Goal: Task Accomplishment & Management: Use online tool/utility

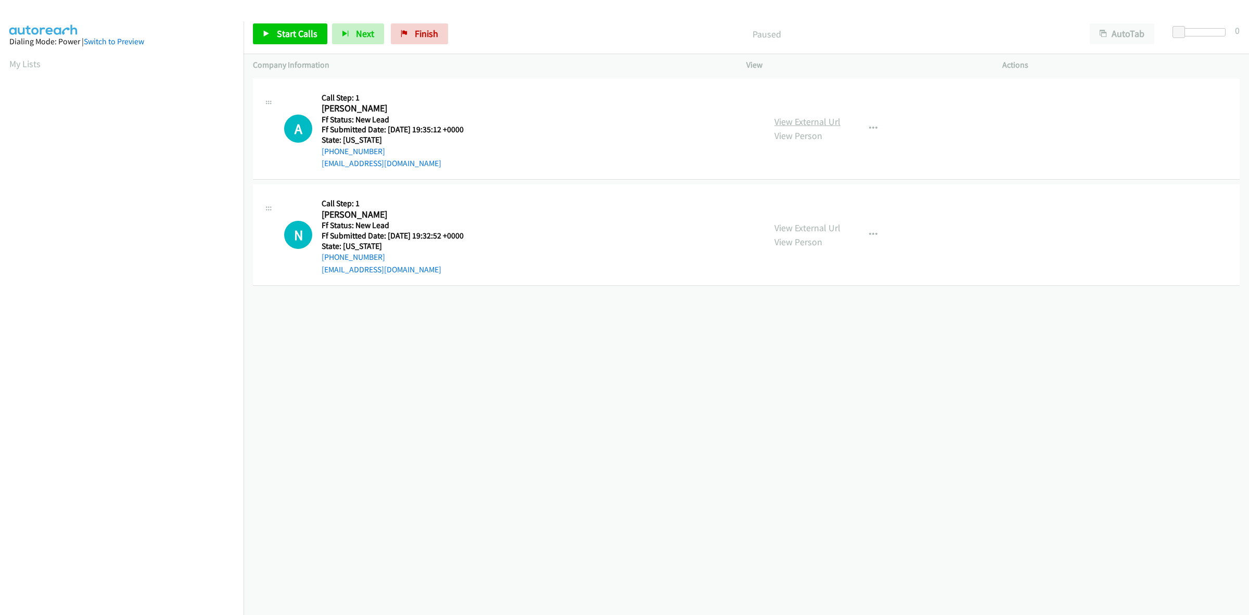
click at [809, 120] on link "View External Url" at bounding box center [808, 122] width 66 height 12
click at [829, 225] on link "View External Url" at bounding box center [808, 228] width 66 height 12
click at [290, 31] on span "Start Calls" at bounding box center [297, 34] width 41 height 12
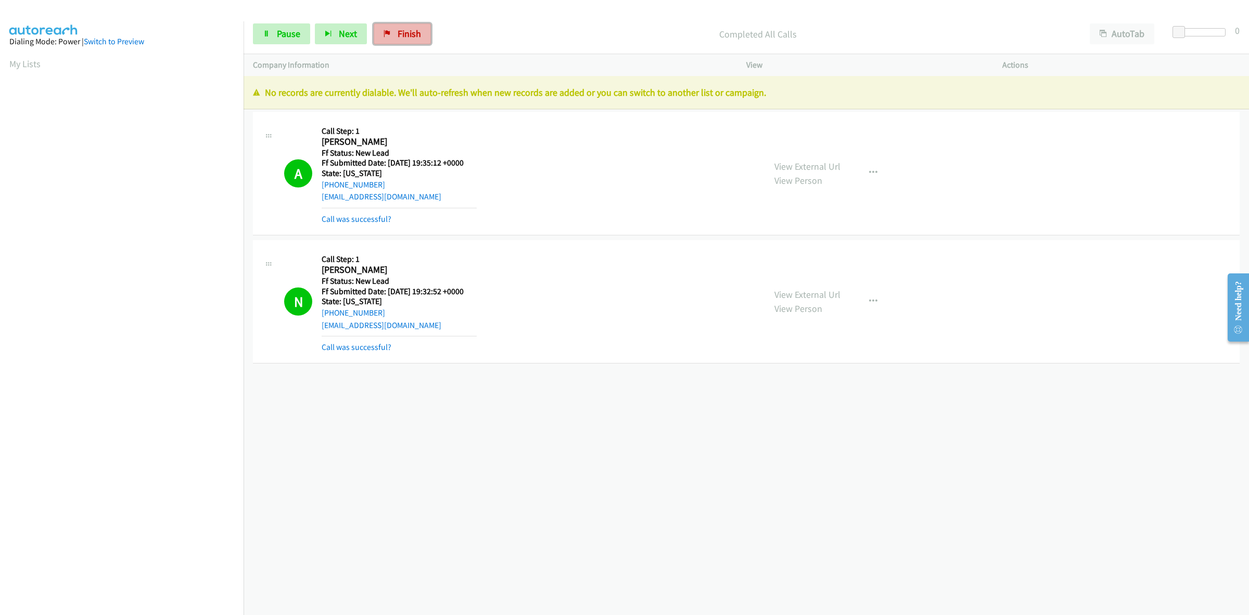
click at [417, 29] on span "Finish" at bounding box center [409, 34] width 23 height 12
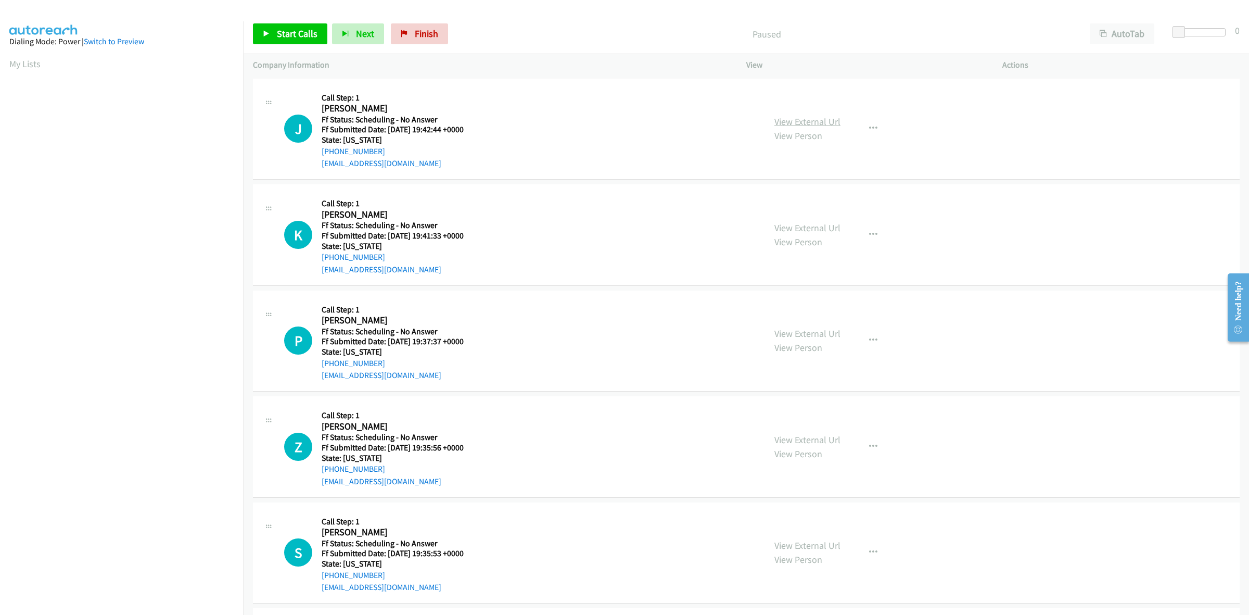
click at [787, 119] on link "View External Url" at bounding box center [808, 122] width 66 height 12
click at [816, 224] on link "View External Url" at bounding box center [808, 228] width 66 height 12
click at [820, 333] on link "View External Url" at bounding box center [808, 333] width 66 height 12
click at [818, 442] on link "View External Url" at bounding box center [808, 440] width 66 height 12
click at [832, 547] on link "View External Url" at bounding box center [808, 545] width 66 height 12
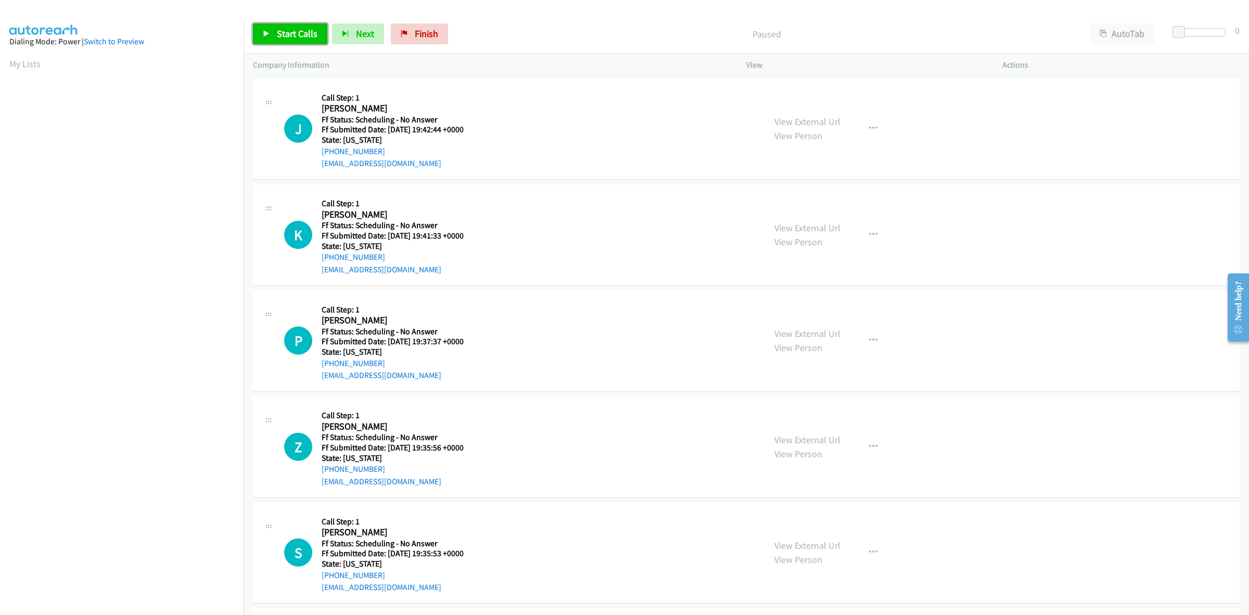
click at [275, 27] on link "Start Calls" at bounding box center [290, 33] width 74 height 21
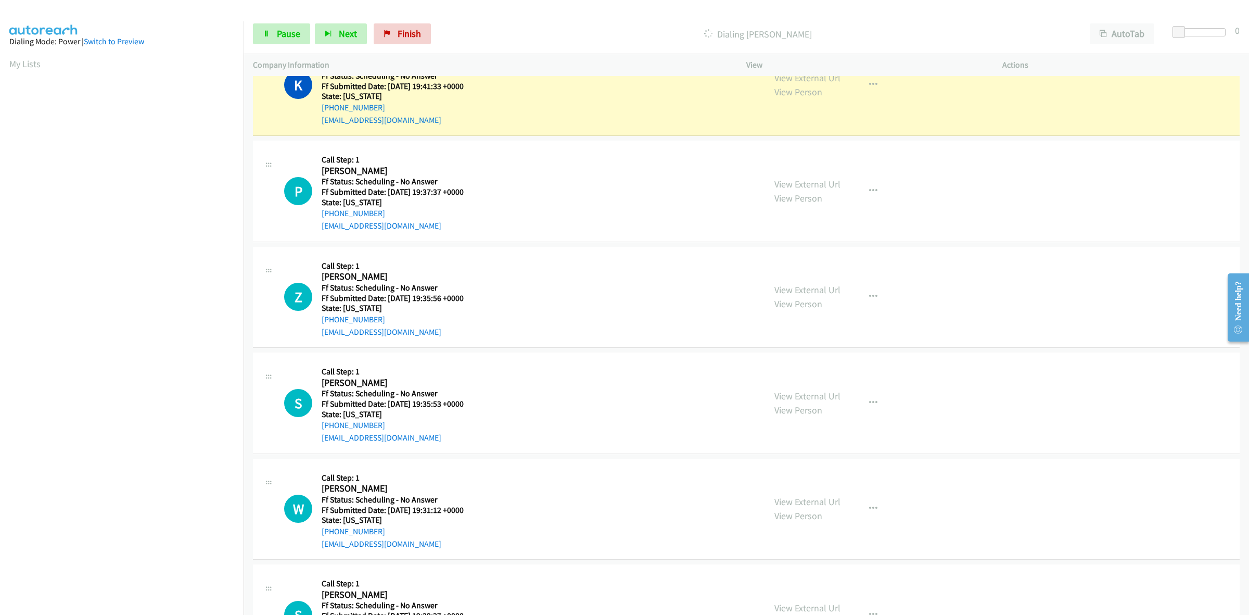
scroll to position [195, 0]
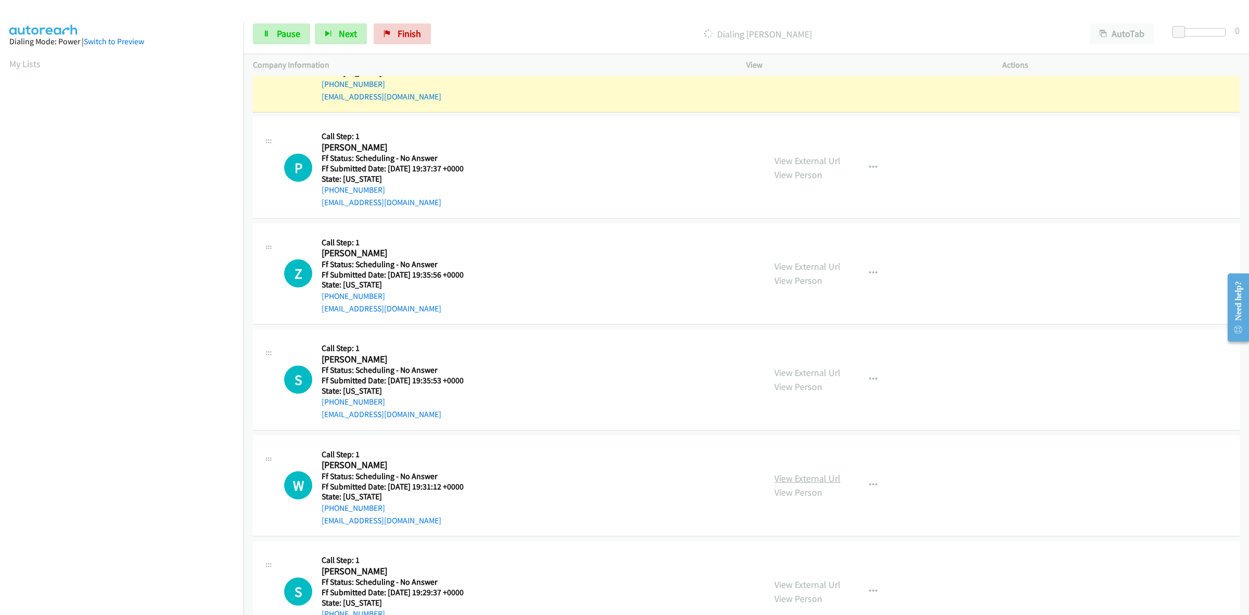
click at [816, 477] on link "View External Url" at bounding box center [808, 478] width 66 height 12
click at [817, 583] on link "View External Url" at bounding box center [808, 584] width 66 height 12
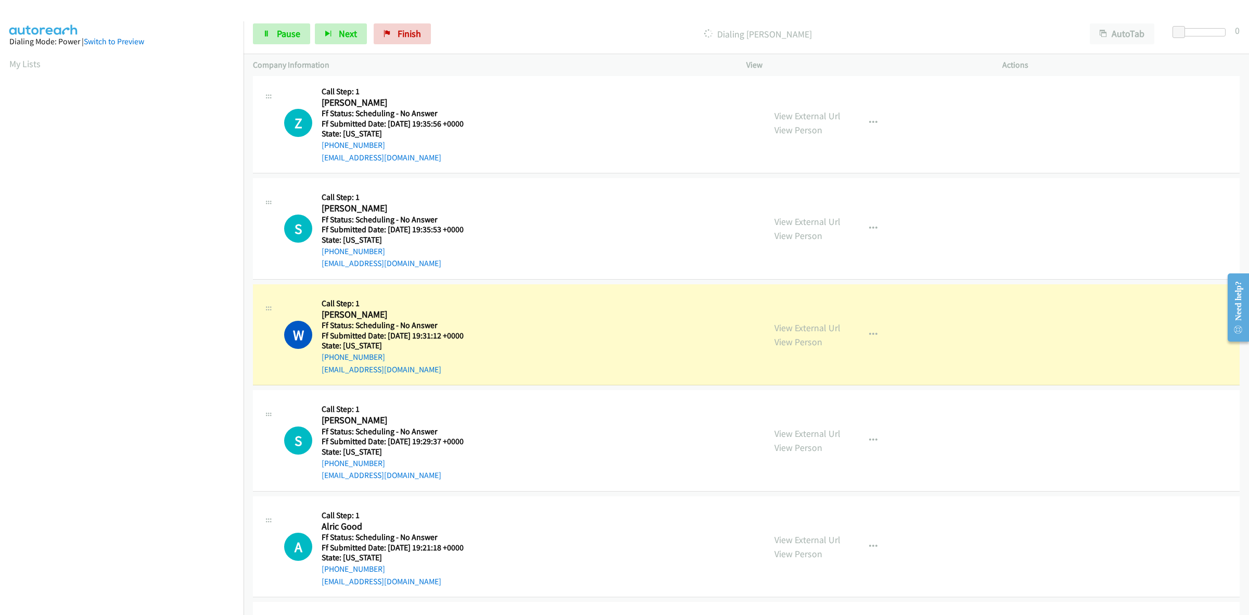
scroll to position [521, 0]
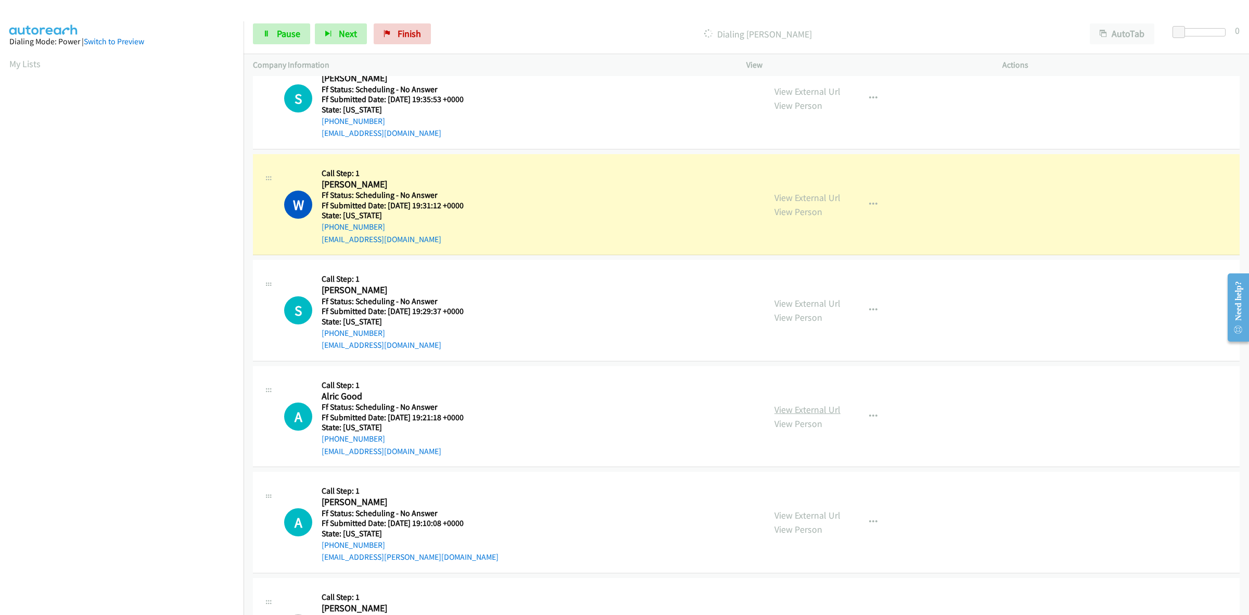
click at [807, 410] on link "View External Url" at bounding box center [808, 409] width 66 height 12
click at [809, 516] on link "View External Url" at bounding box center [808, 515] width 66 height 12
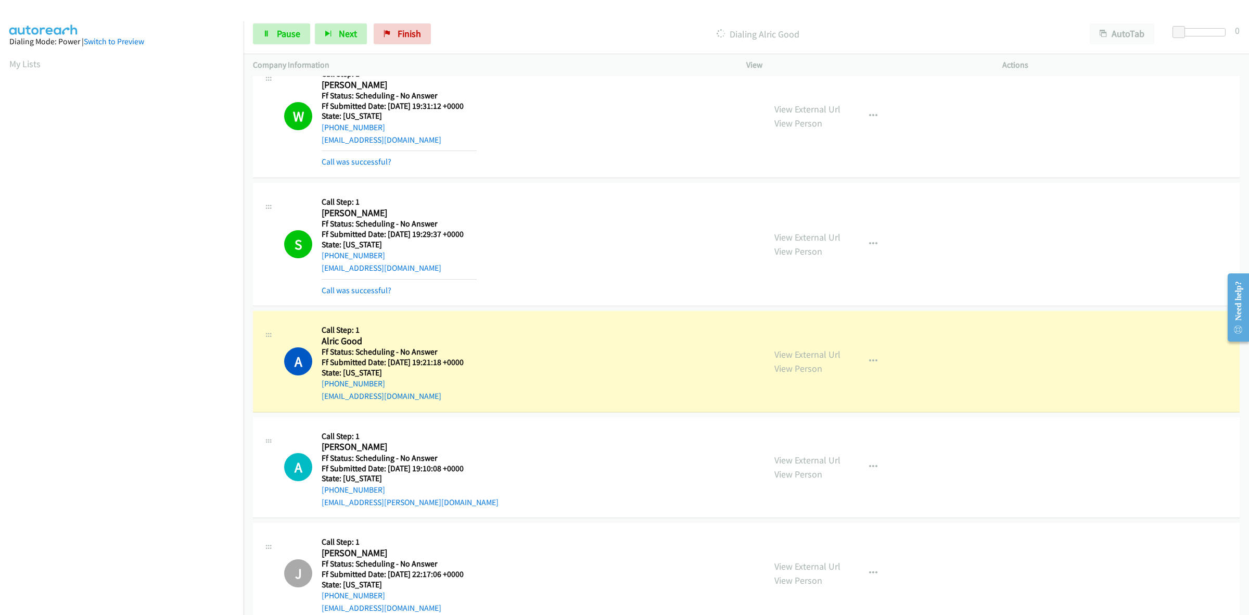
scroll to position [607, 0]
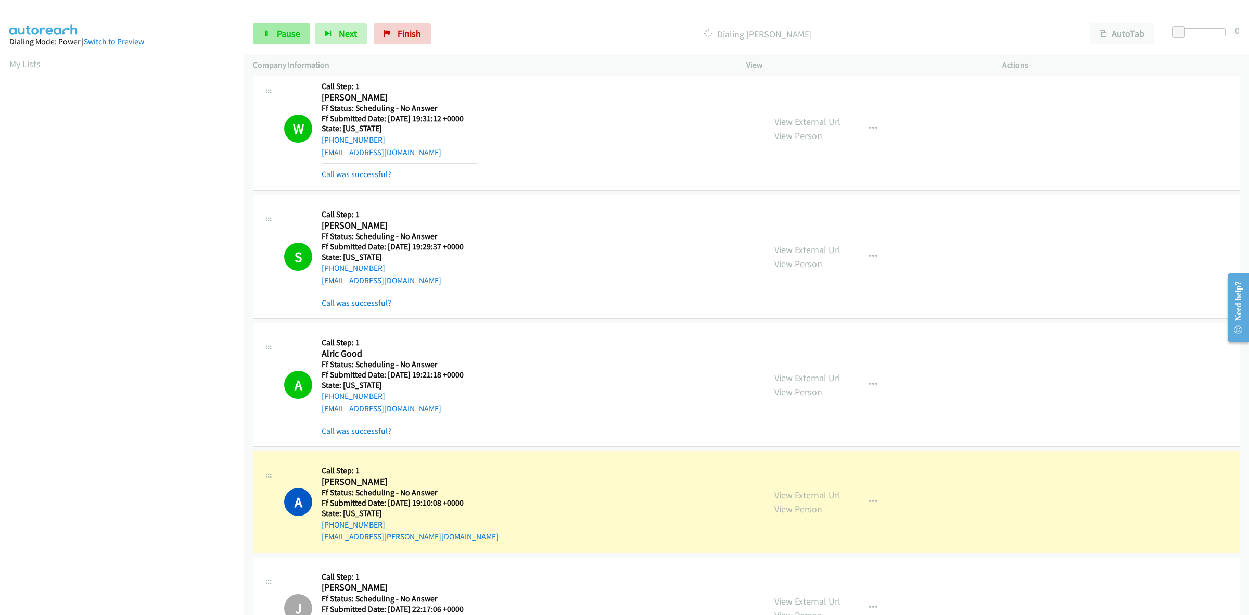
click at [269, 22] on div "Start Calls Pause Next Finish Dialing Amanda Ebenhoeh AutoTab AutoTab 0" at bounding box center [747, 34] width 1006 height 40
click at [289, 35] on span "Pause" at bounding box center [288, 34] width 23 height 12
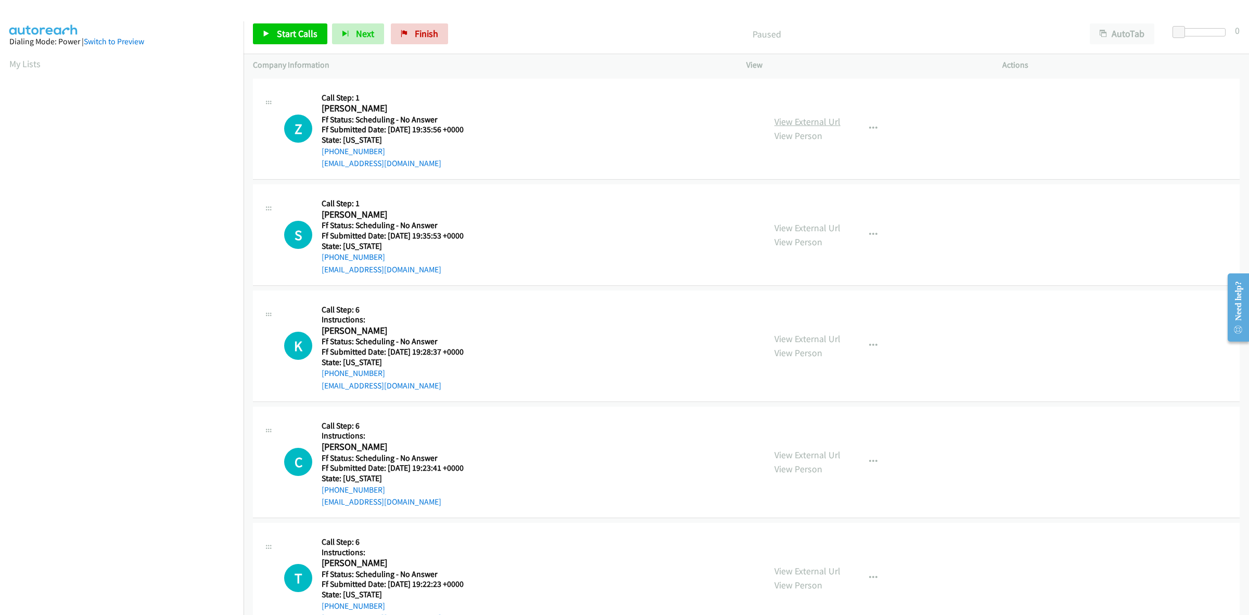
click at [827, 120] on link "View External Url" at bounding box center [808, 122] width 66 height 12
click at [810, 230] on link "View External Url" at bounding box center [808, 228] width 66 height 12
click at [795, 337] on link "View External Url" at bounding box center [808, 339] width 66 height 12
click at [821, 451] on link "View External Url" at bounding box center [808, 455] width 66 height 12
click at [825, 572] on link "View External Url" at bounding box center [808, 571] width 66 height 12
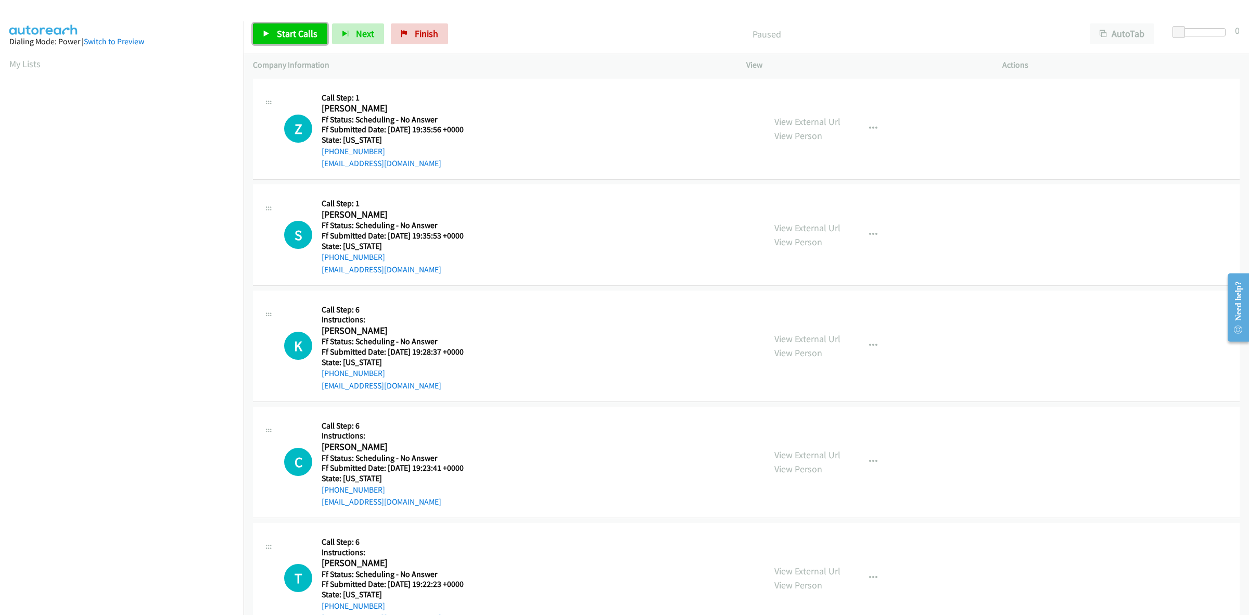
click at [307, 24] on link "Start Calls" at bounding box center [290, 33] width 74 height 21
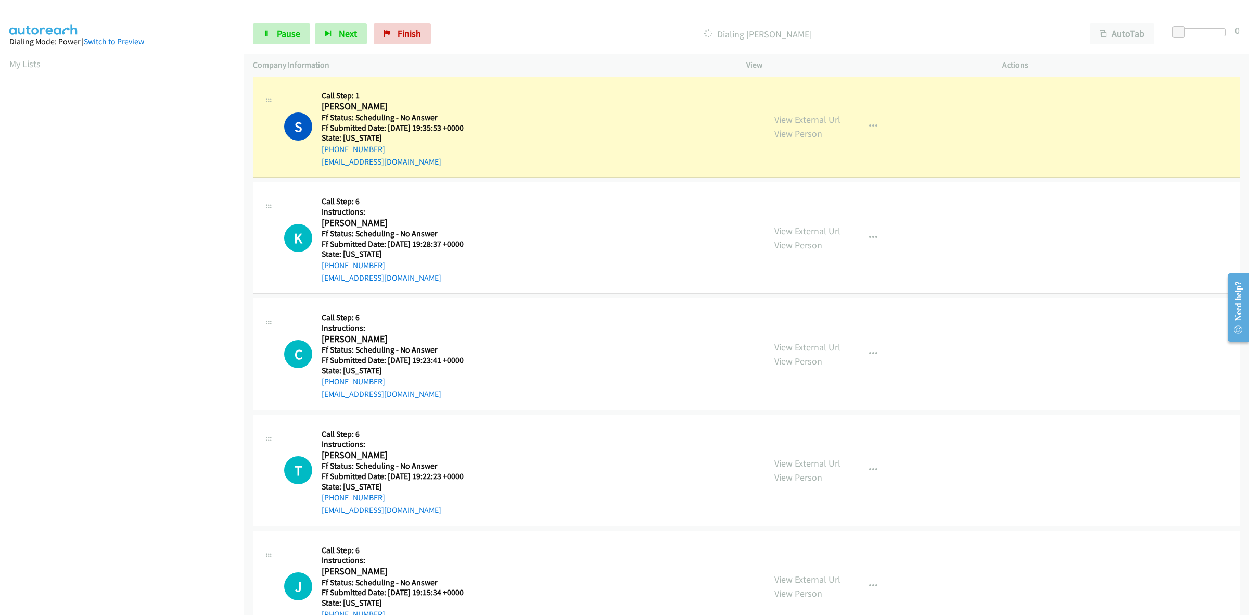
scroll to position [195, 0]
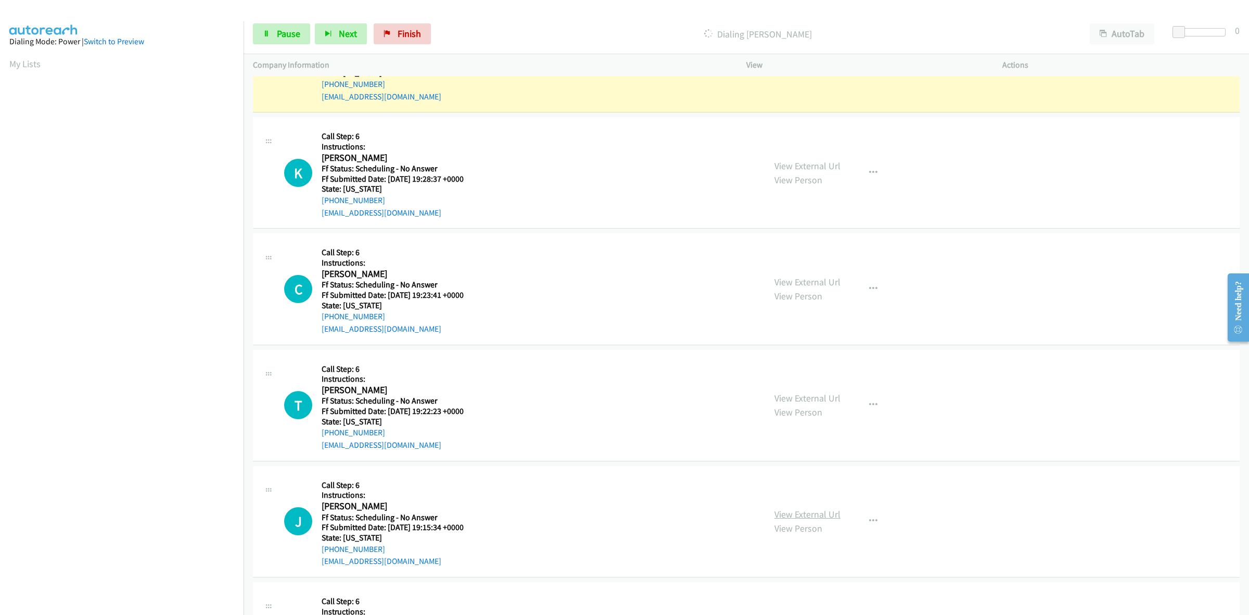
click at [823, 516] on link "View External Url" at bounding box center [808, 514] width 66 height 12
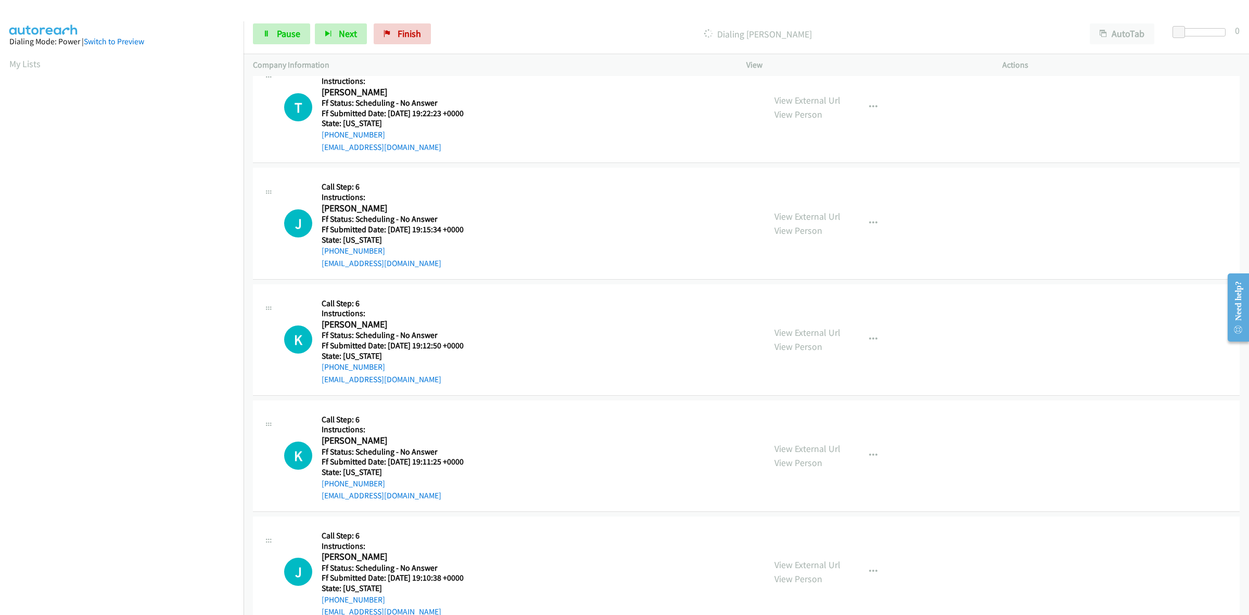
scroll to position [521, 0]
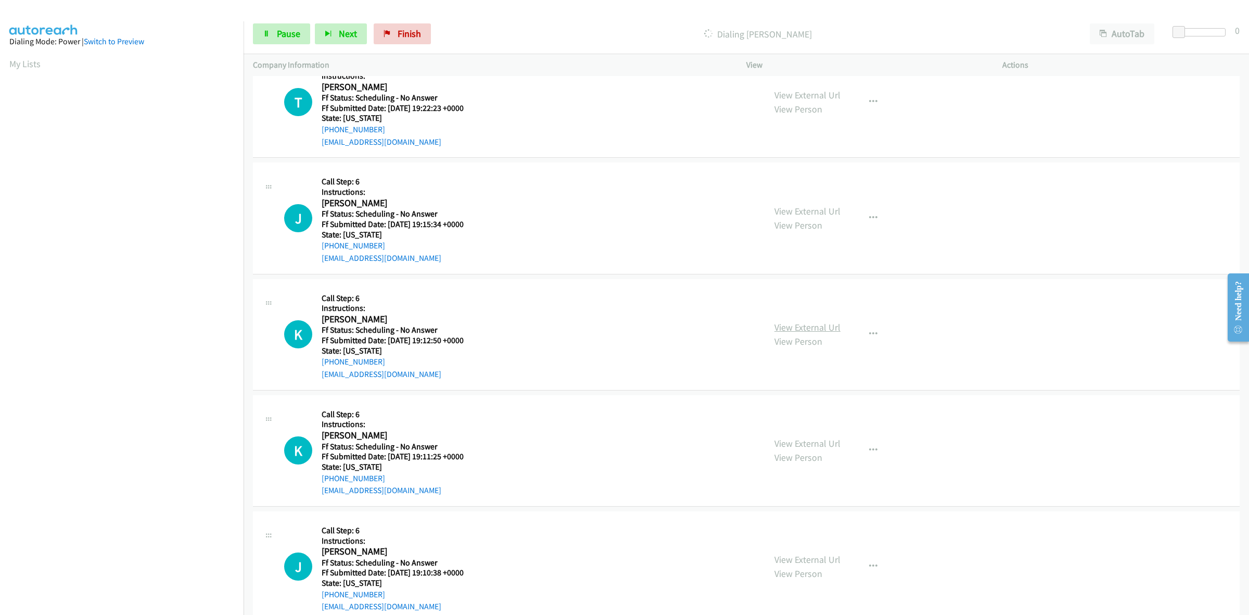
click at [831, 328] on link "View External Url" at bounding box center [808, 327] width 66 height 12
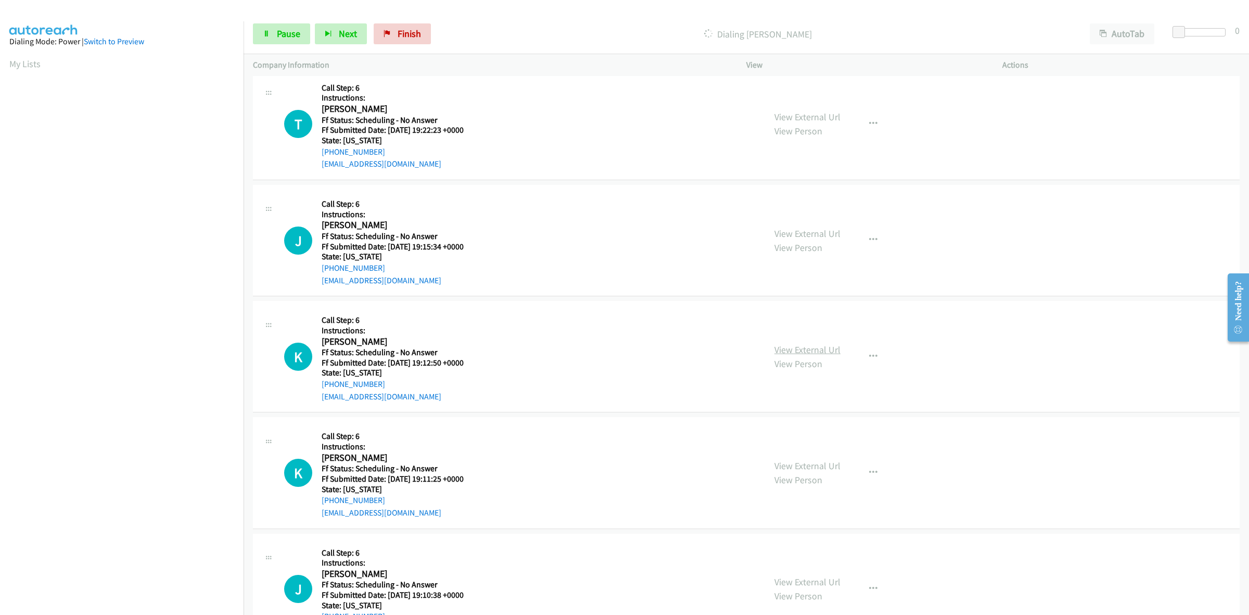
scroll to position [543, 0]
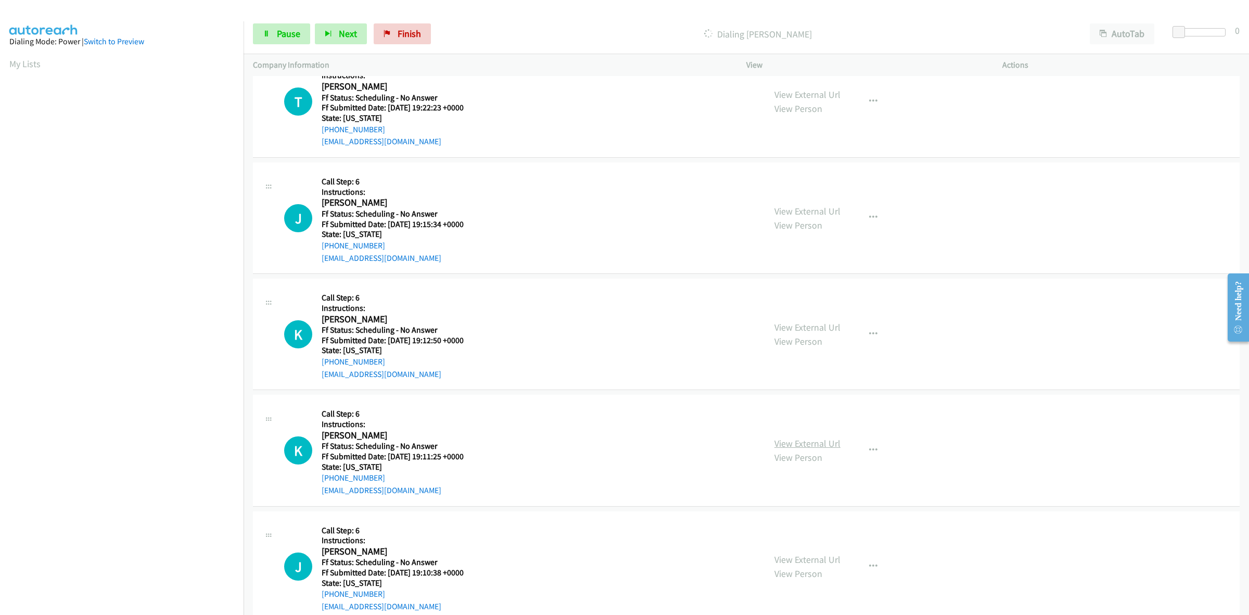
click at [792, 437] on link "View External Url" at bounding box center [808, 443] width 66 height 12
click at [819, 562] on link "View External Url" at bounding box center [808, 559] width 66 height 12
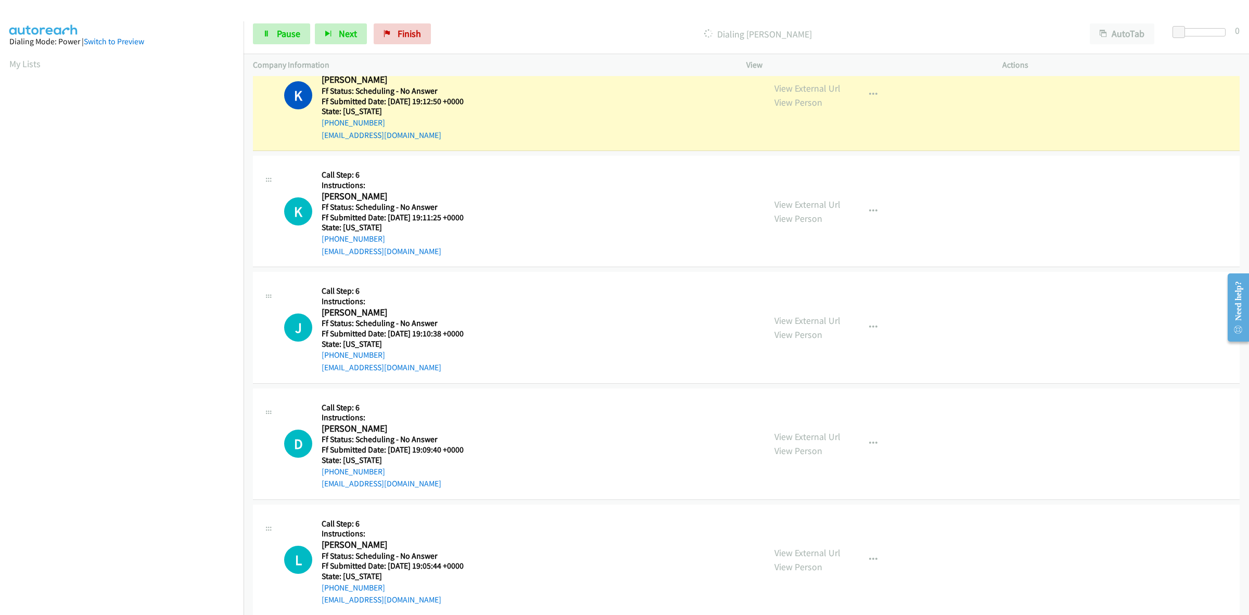
scroll to position [826, 0]
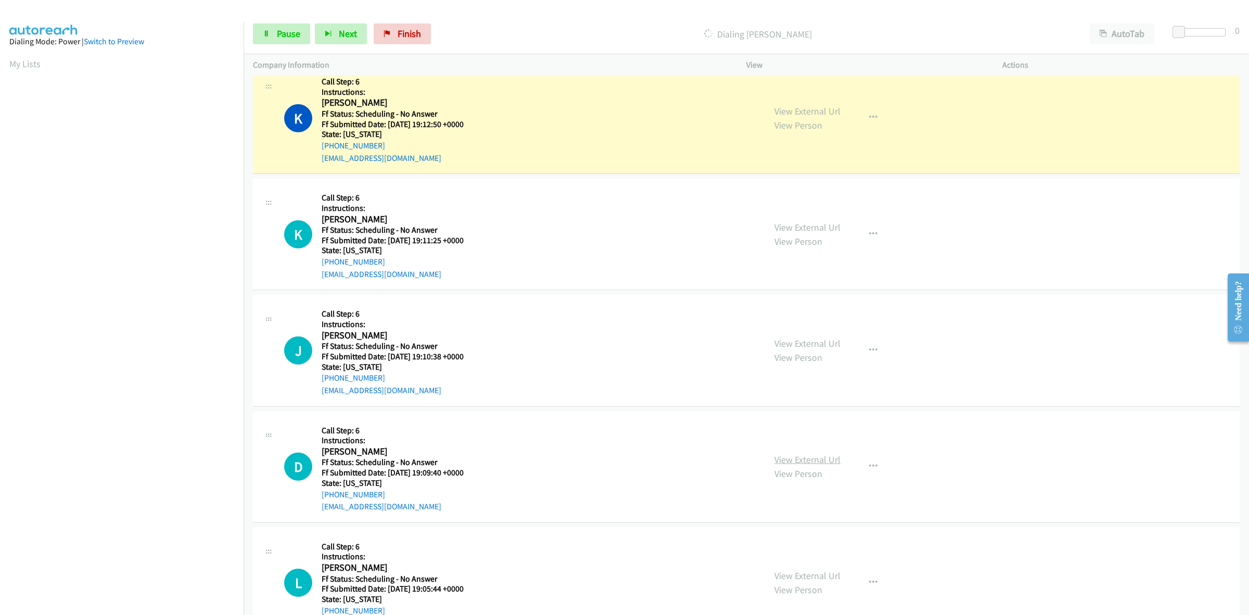
click at [815, 458] on link "View External Url" at bounding box center [808, 459] width 66 height 12
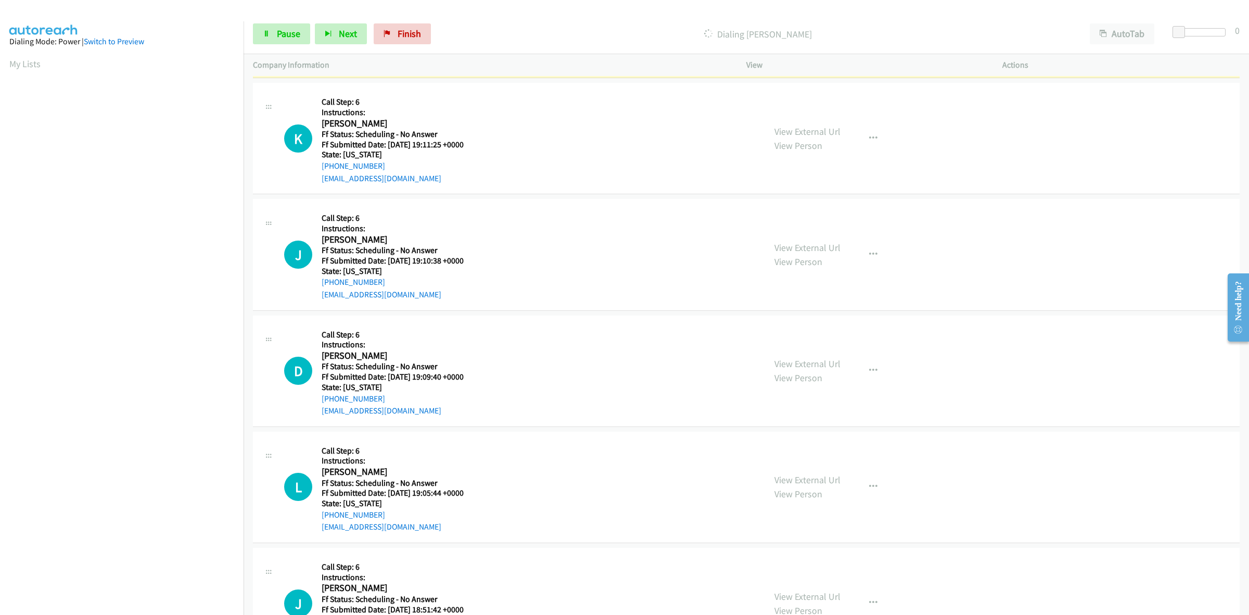
scroll to position [956, 0]
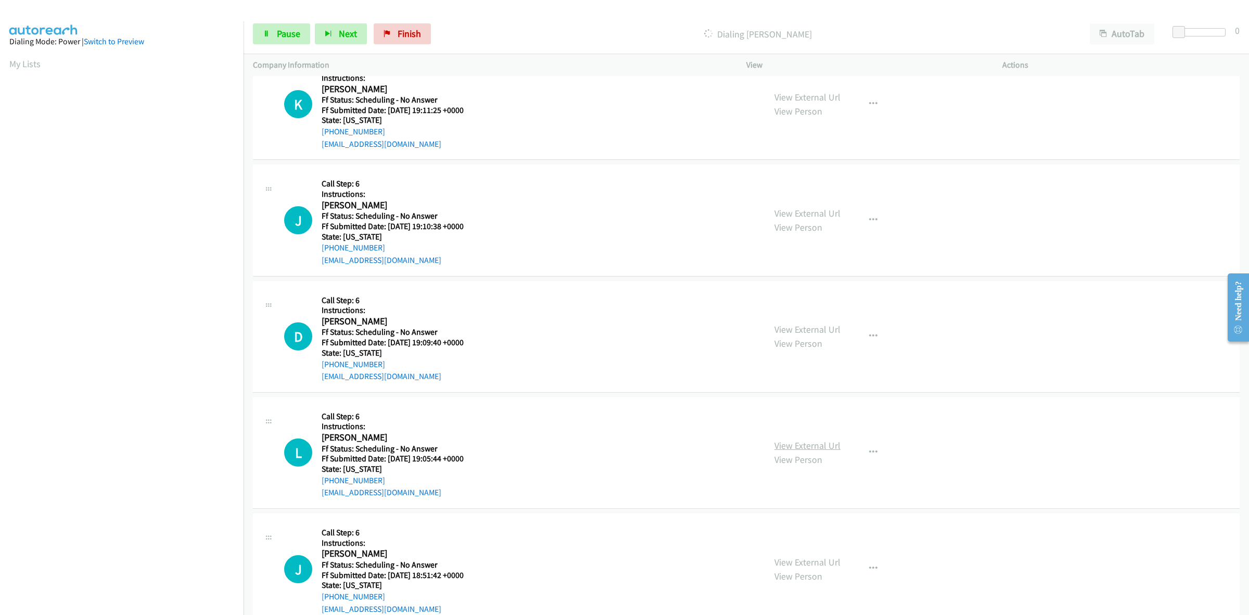
click at [819, 446] on link "View External Url" at bounding box center [808, 445] width 66 height 12
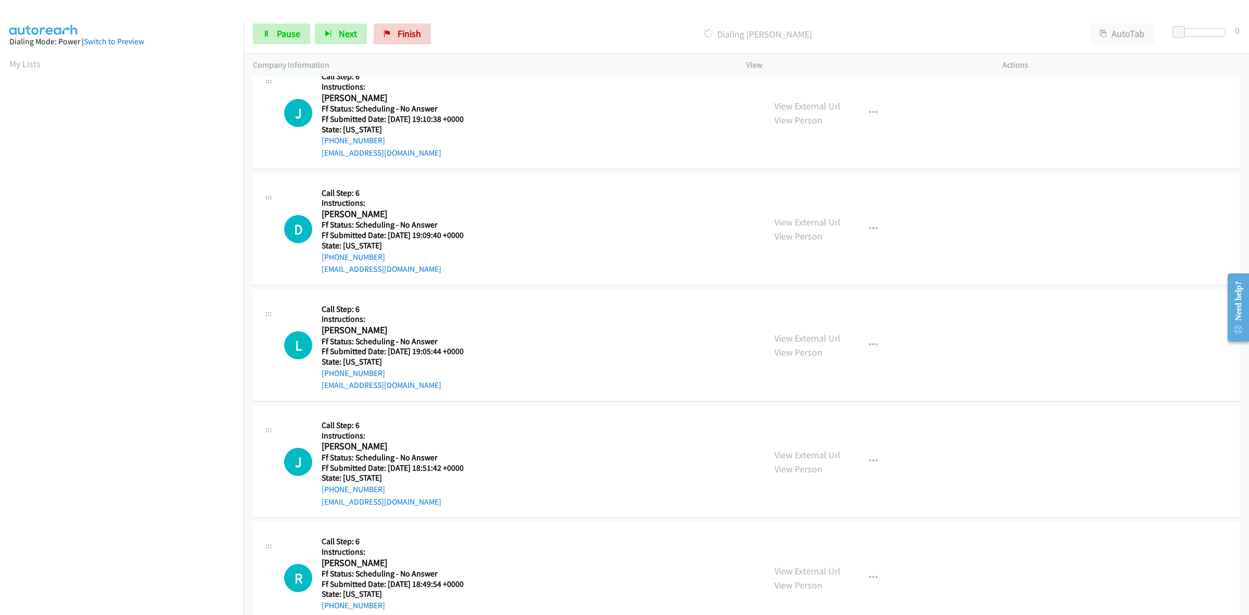
scroll to position [1086, 0]
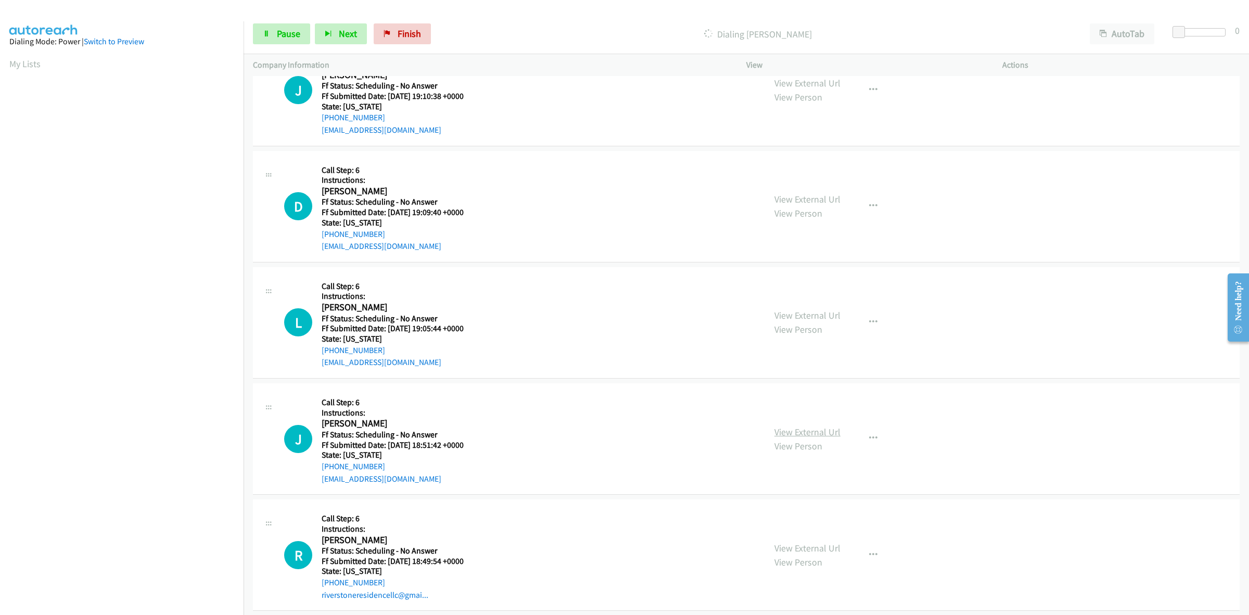
click at [792, 430] on link "View External Url" at bounding box center [808, 432] width 66 height 12
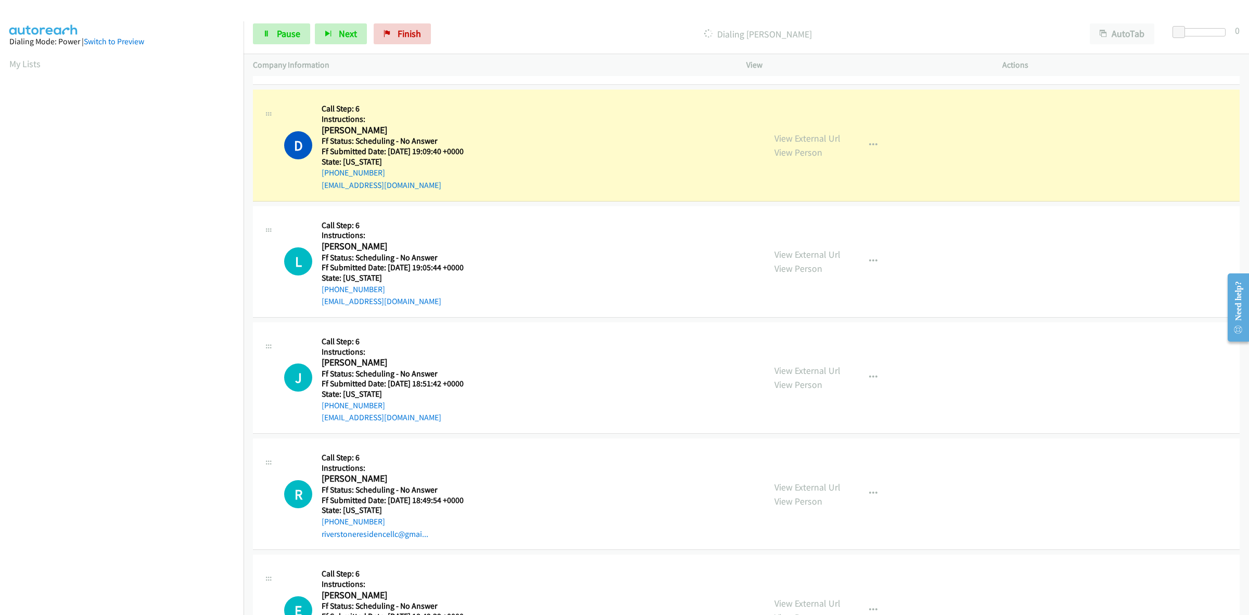
scroll to position [1303, 0]
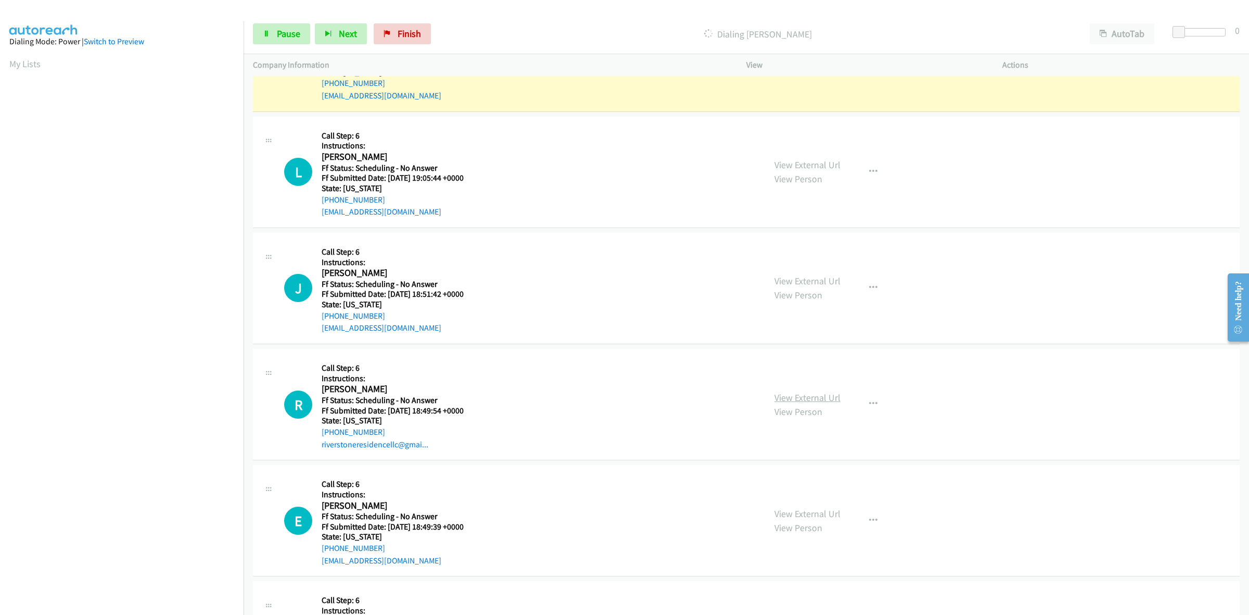
click at [816, 401] on link "View External Url" at bounding box center [808, 397] width 66 height 12
click at [811, 509] on link "View External Url" at bounding box center [808, 514] width 66 height 12
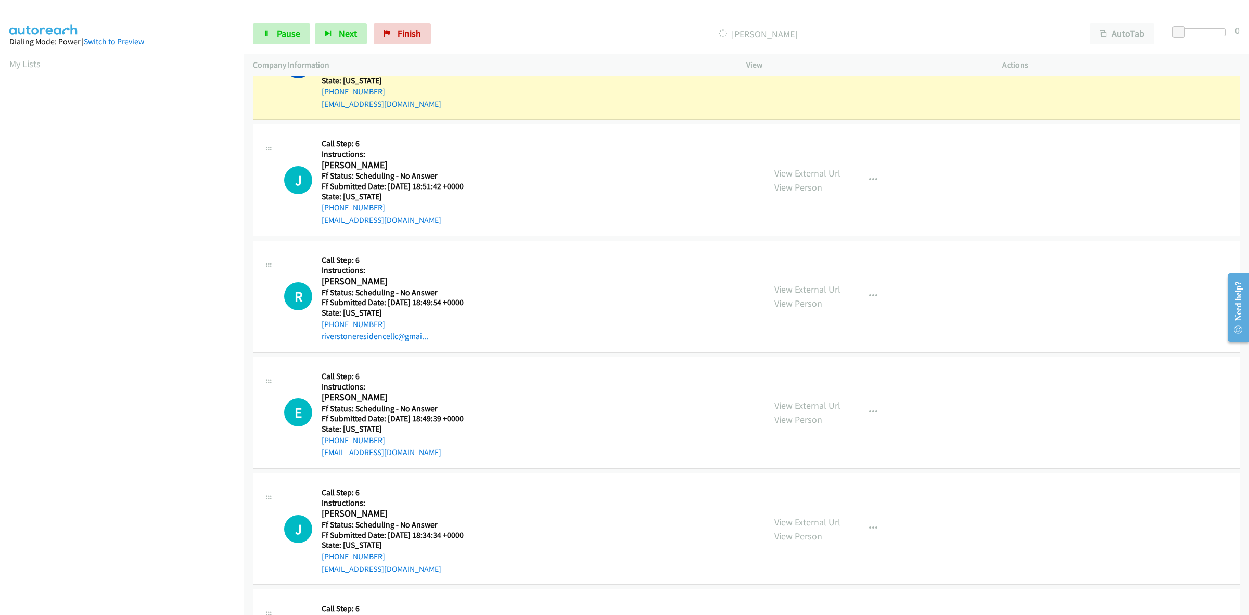
scroll to position [1455, 0]
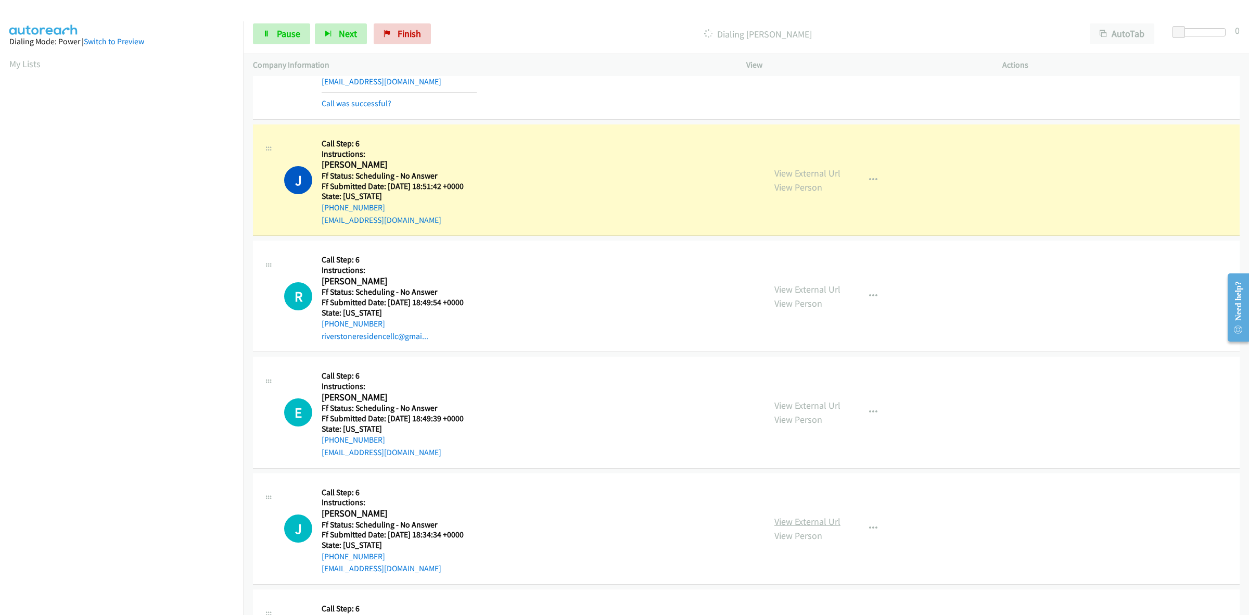
click at [823, 521] on link "View External Url" at bounding box center [808, 521] width 66 height 12
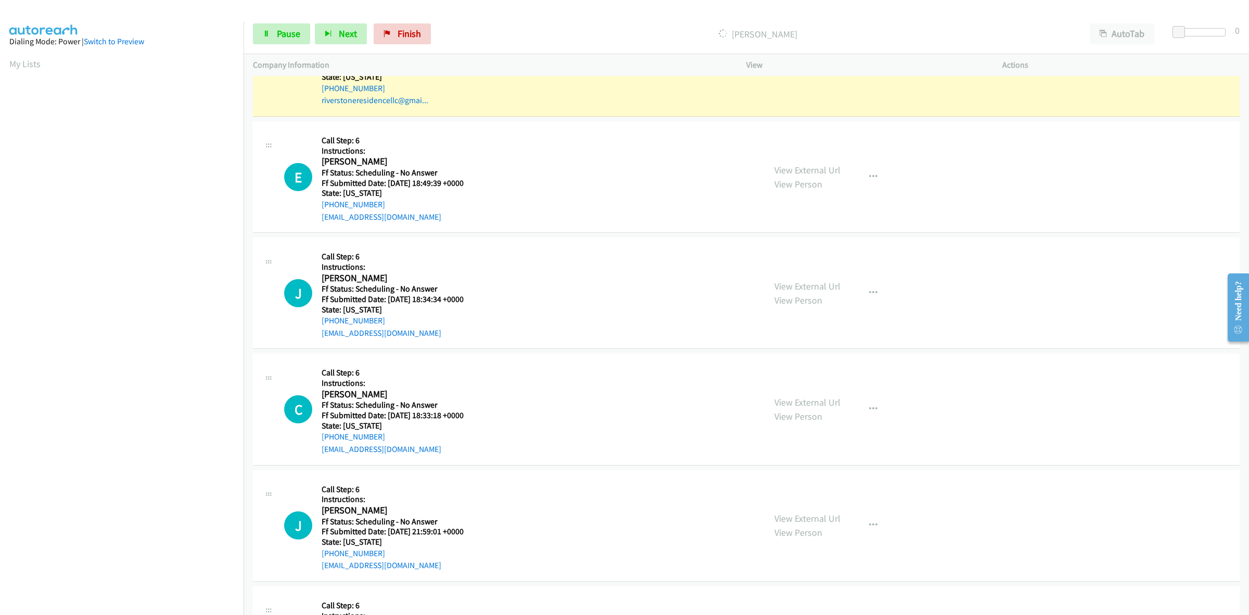
scroll to position [1716, 0]
click at [832, 399] on link "View External Url" at bounding box center [808, 400] width 66 height 12
click at [810, 513] on link "View External Url" at bounding box center [808, 516] width 66 height 12
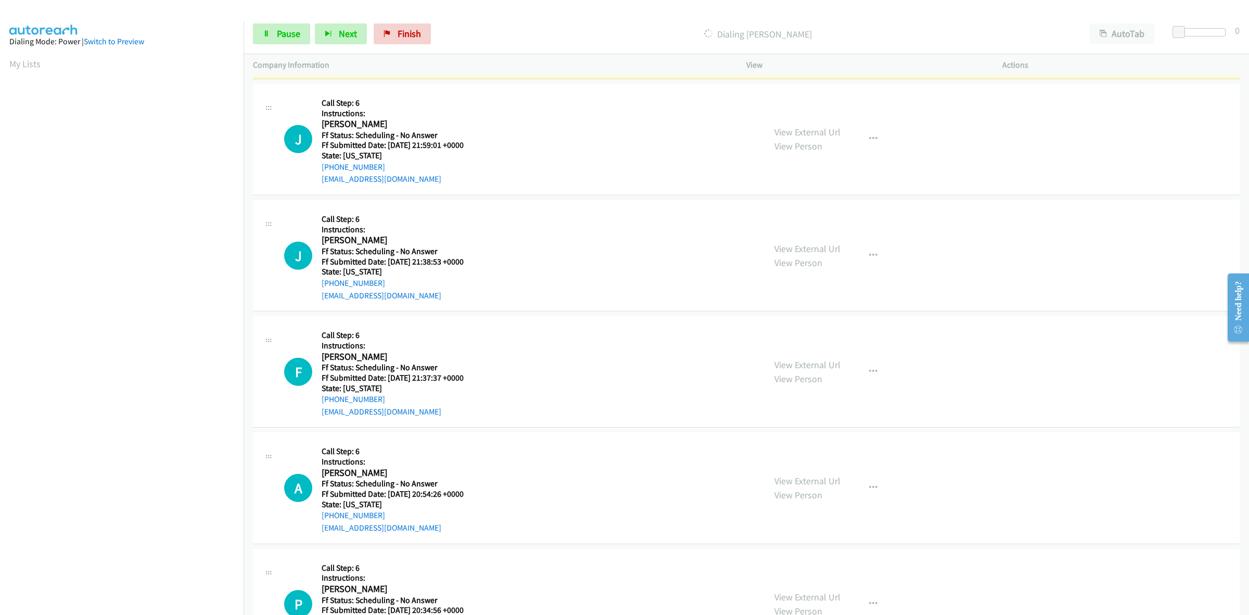
scroll to position [2171, 0]
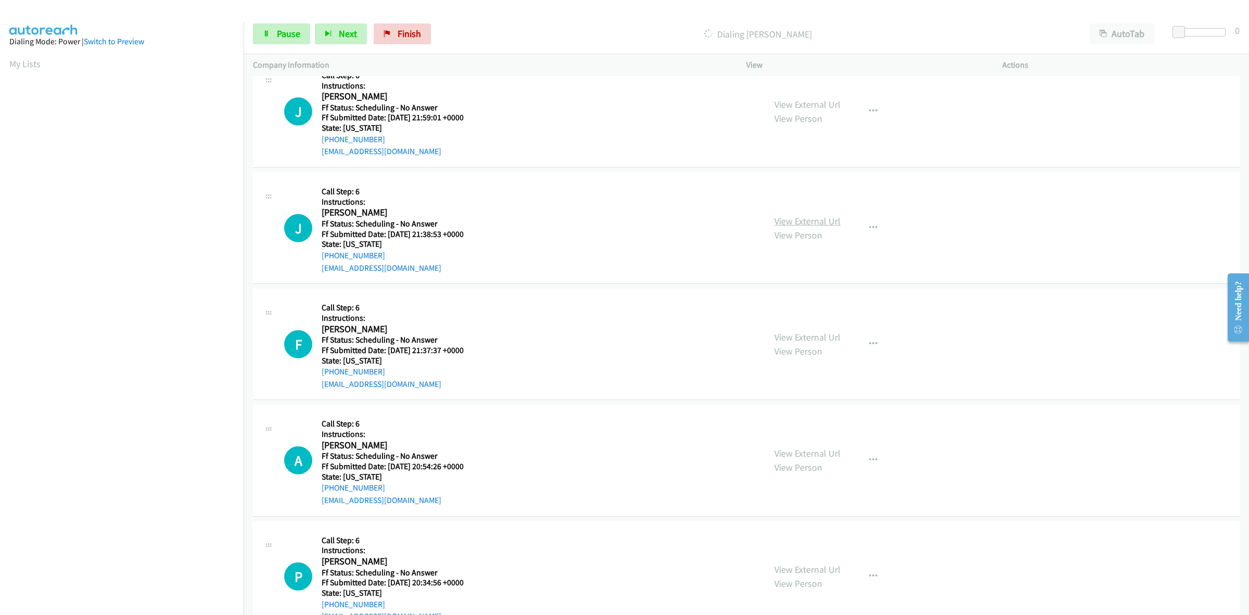
click at [824, 217] on link "View External Url" at bounding box center [808, 221] width 66 height 12
click at [797, 341] on link "View External Url" at bounding box center [808, 337] width 66 height 12
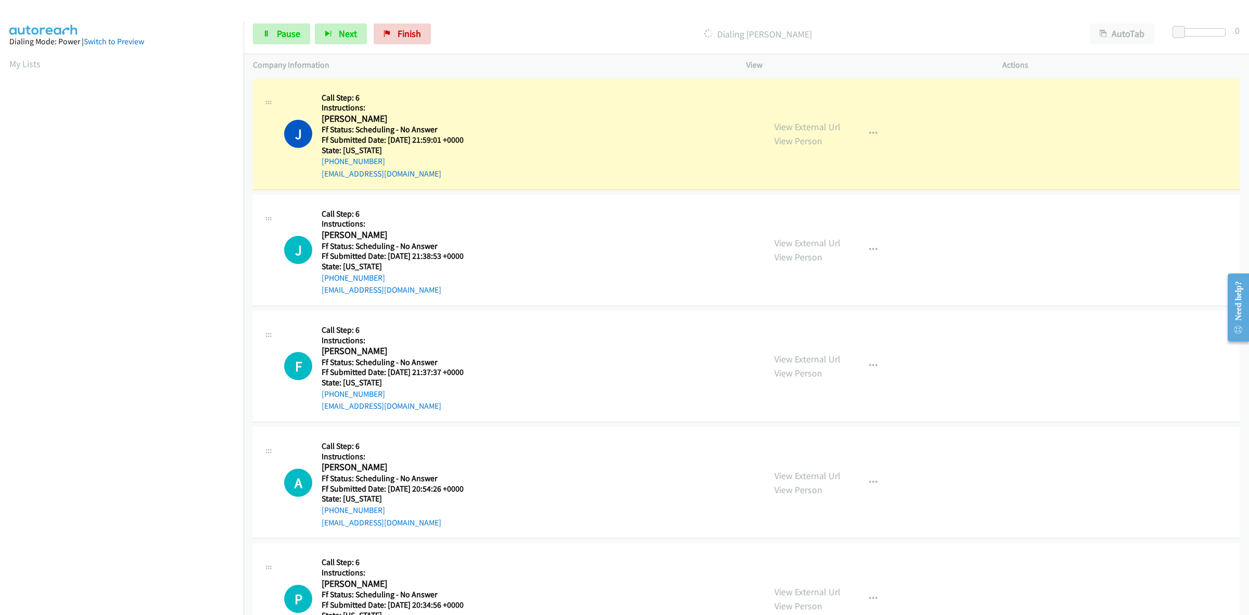
scroll to position [2193, 0]
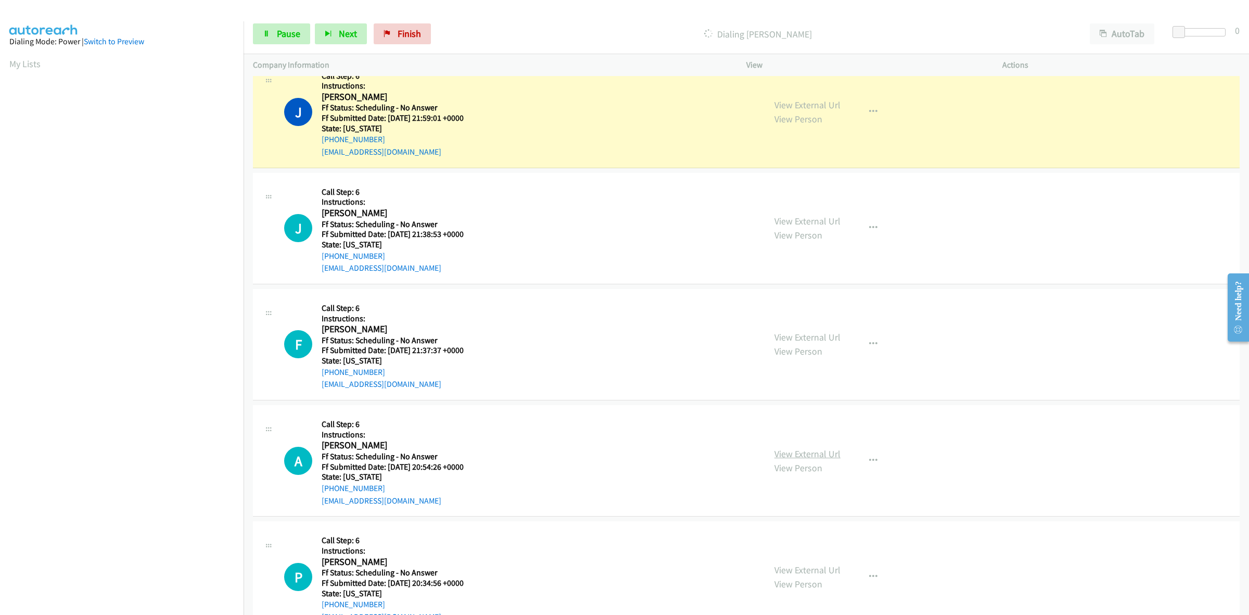
click at [800, 450] on link "View External Url" at bounding box center [808, 454] width 66 height 12
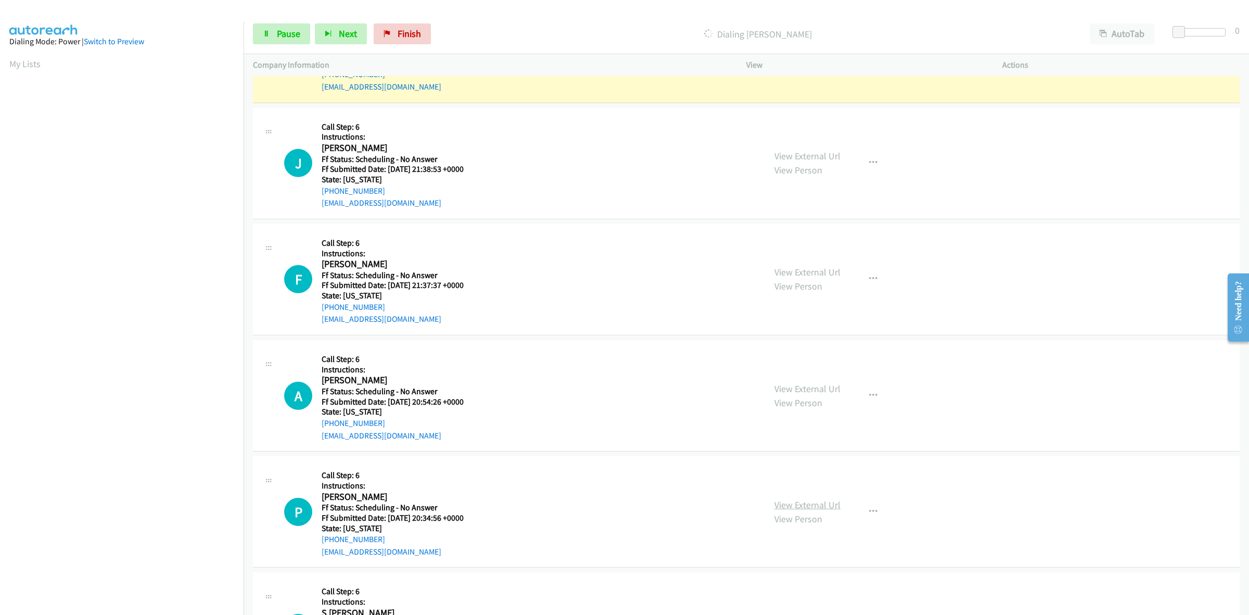
click at [808, 509] on link "View External Url" at bounding box center [808, 505] width 66 height 12
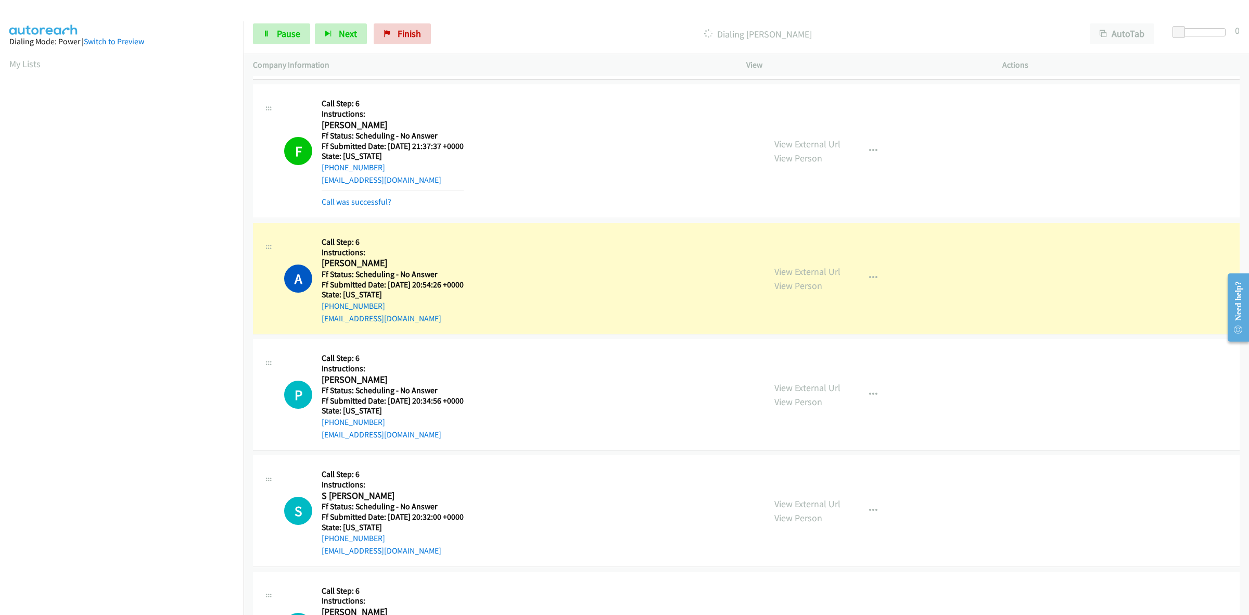
scroll to position [2453, 0]
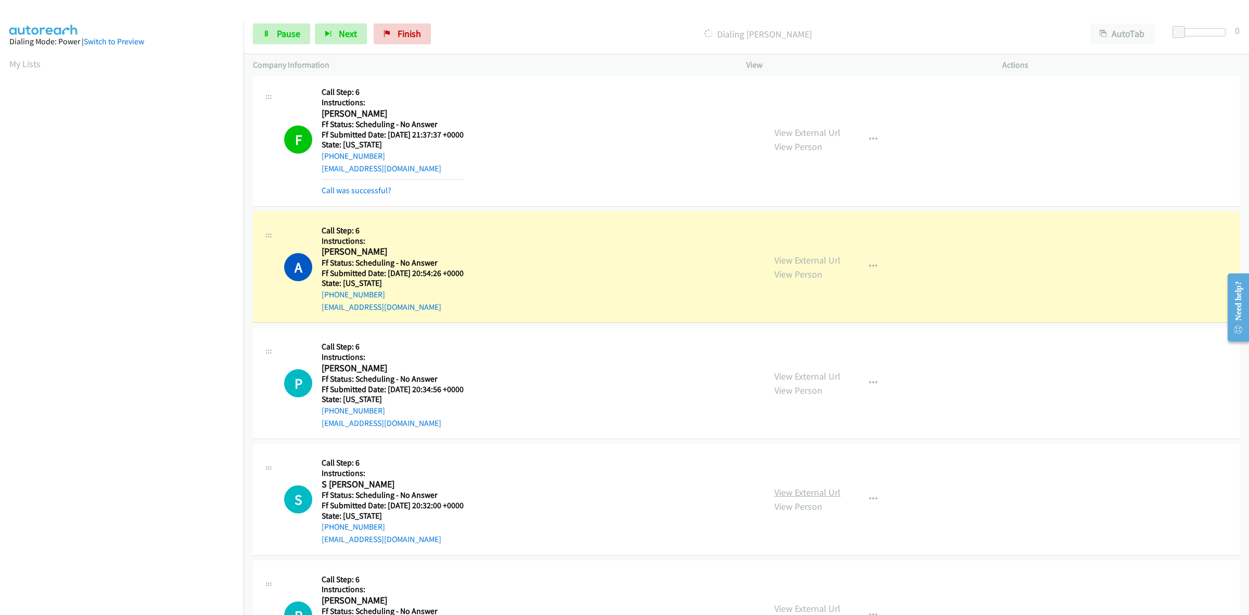
click at [812, 492] on link "View External Url" at bounding box center [808, 492] width 66 height 12
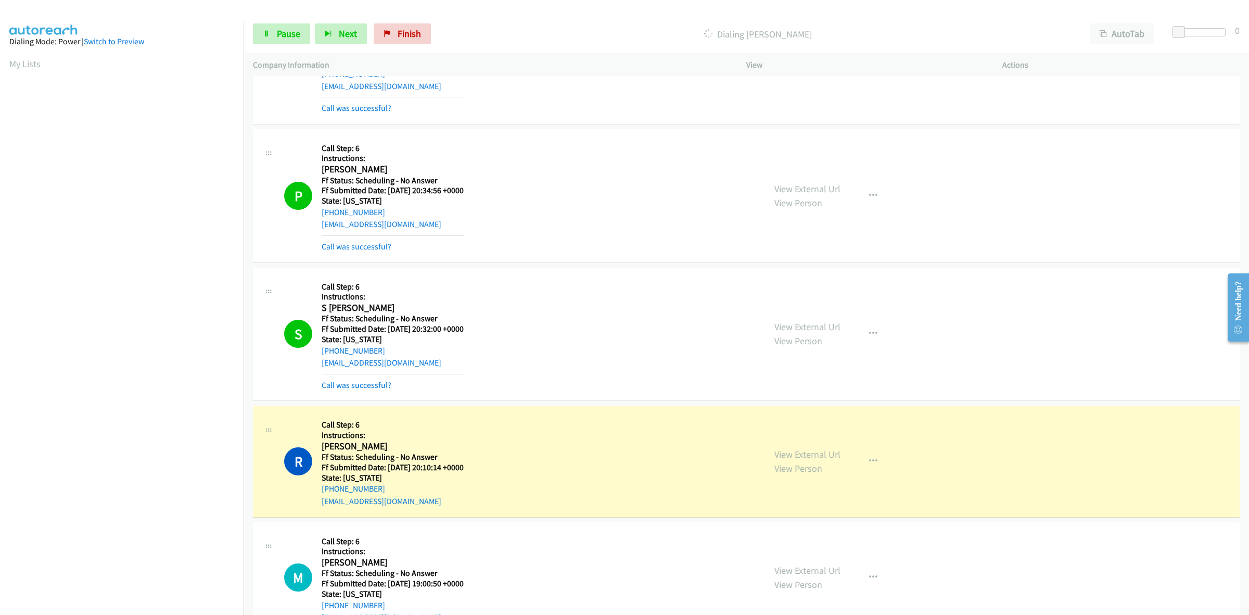
scroll to position [2779, 0]
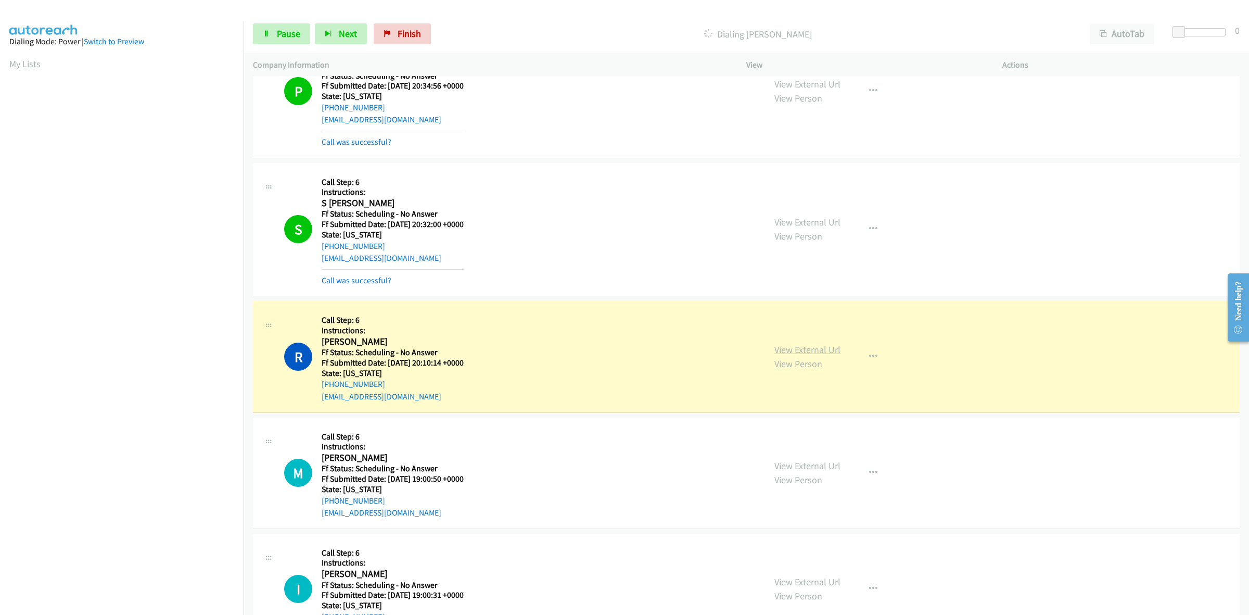
click at [831, 347] on link "View External Url" at bounding box center [808, 350] width 66 height 12
click at [286, 35] on span "Pause" at bounding box center [288, 34] width 23 height 12
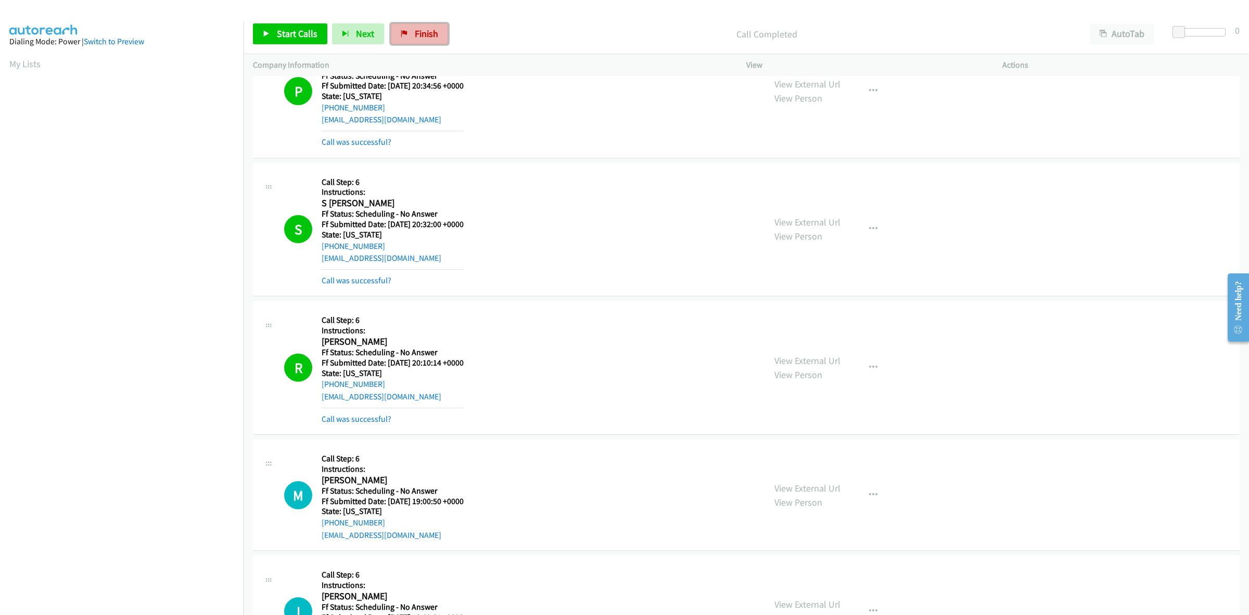
click at [422, 43] on link "Finish" at bounding box center [419, 33] width 57 height 21
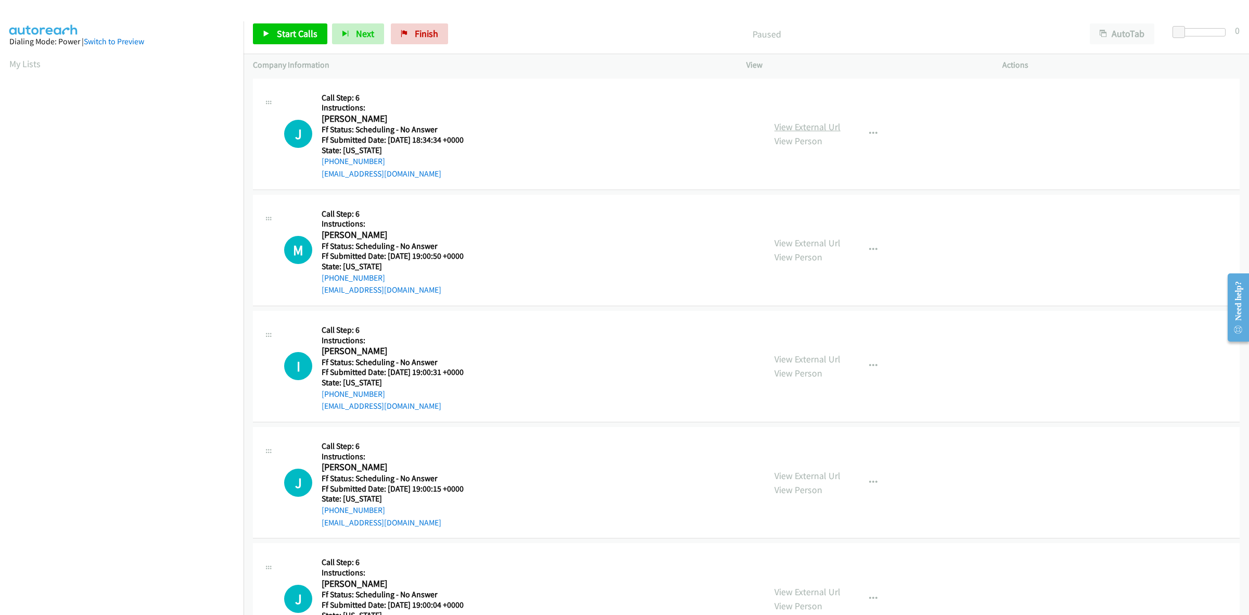
click at [815, 131] on link "View External Url" at bounding box center [808, 127] width 66 height 12
click at [826, 244] on link "View External Url" at bounding box center [808, 243] width 66 height 12
click at [789, 358] on link "View External Url" at bounding box center [808, 359] width 66 height 12
click at [808, 477] on link "View External Url" at bounding box center [808, 476] width 66 height 12
click at [828, 592] on link "View External Url" at bounding box center [808, 592] width 66 height 12
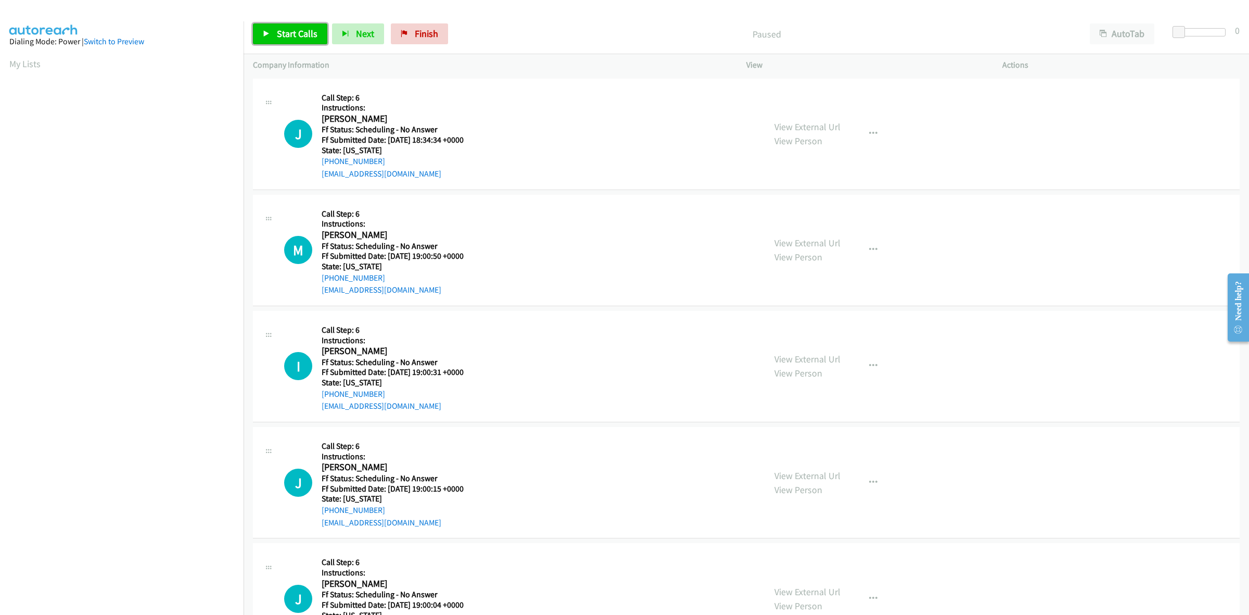
click at [313, 32] on span "Start Calls" at bounding box center [297, 34] width 41 height 12
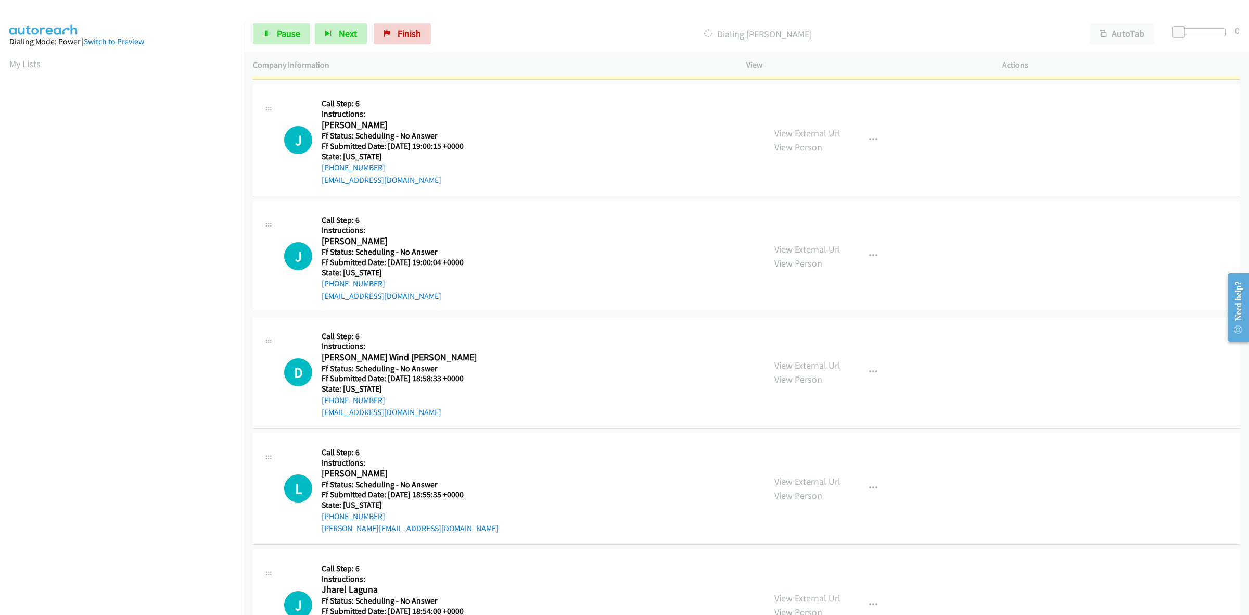
scroll to position [390, 0]
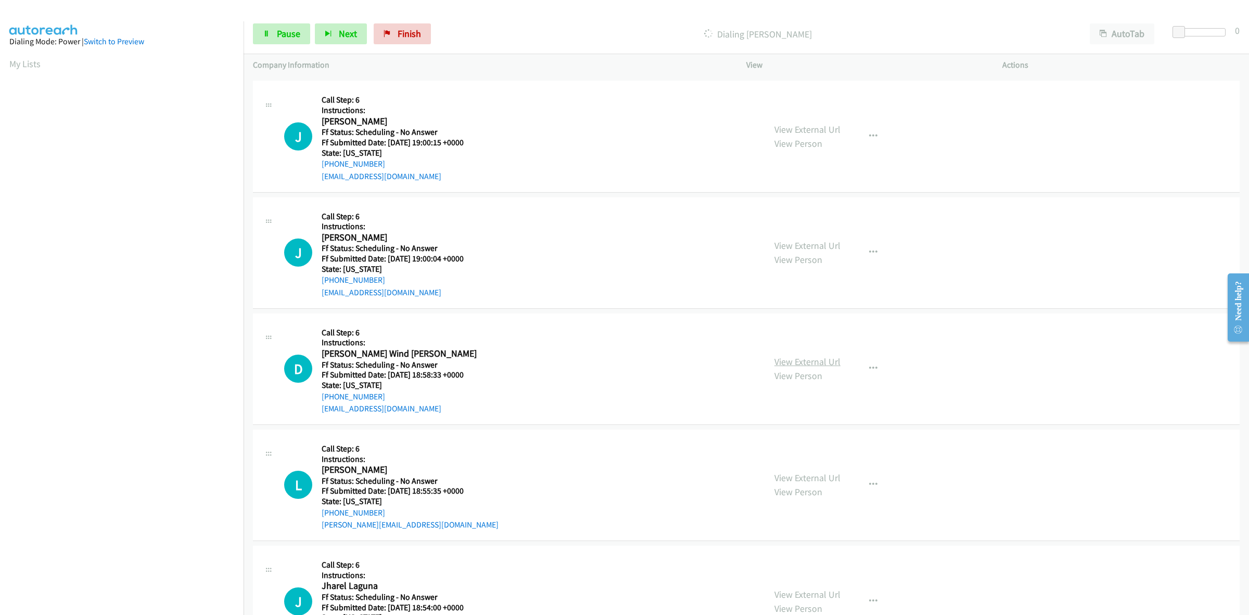
click at [802, 363] on link "View External Url" at bounding box center [808, 362] width 66 height 12
click at [798, 474] on link "View External Url" at bounding box center [808, 478] width 66 height 12
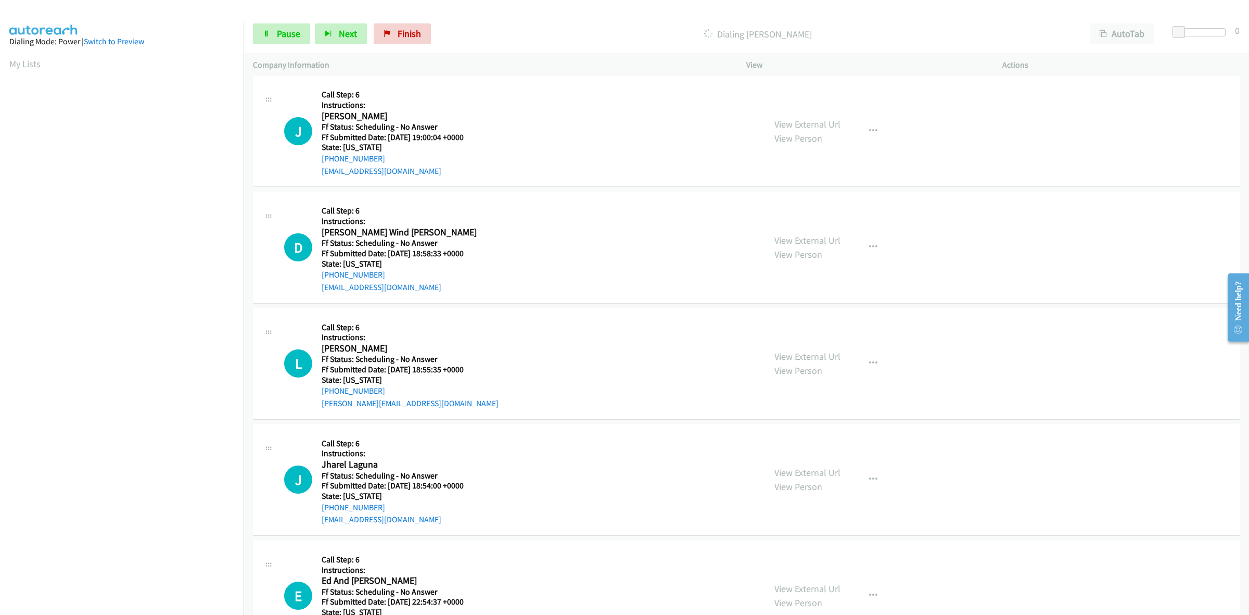
scroll to position [586, 0]
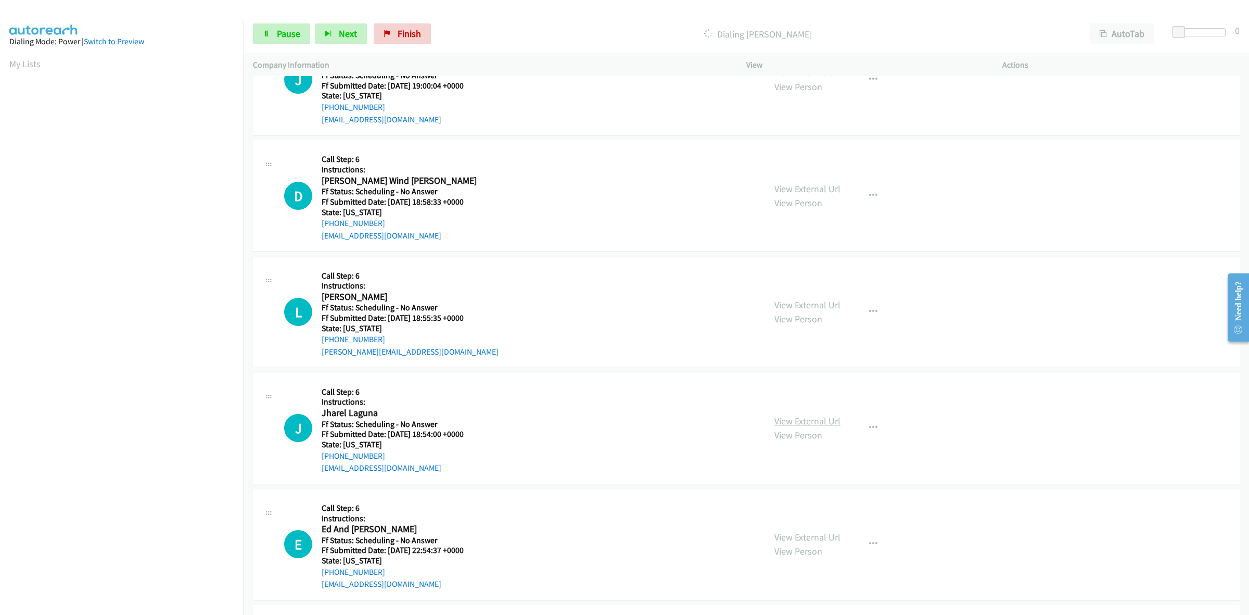
click at [824, 423] on link "View External Url" at bounding box center [808, 421] width 66 height 12
click at [816, 532] on link "View External Url" at bounding box center [808, 537] width 66 height 12
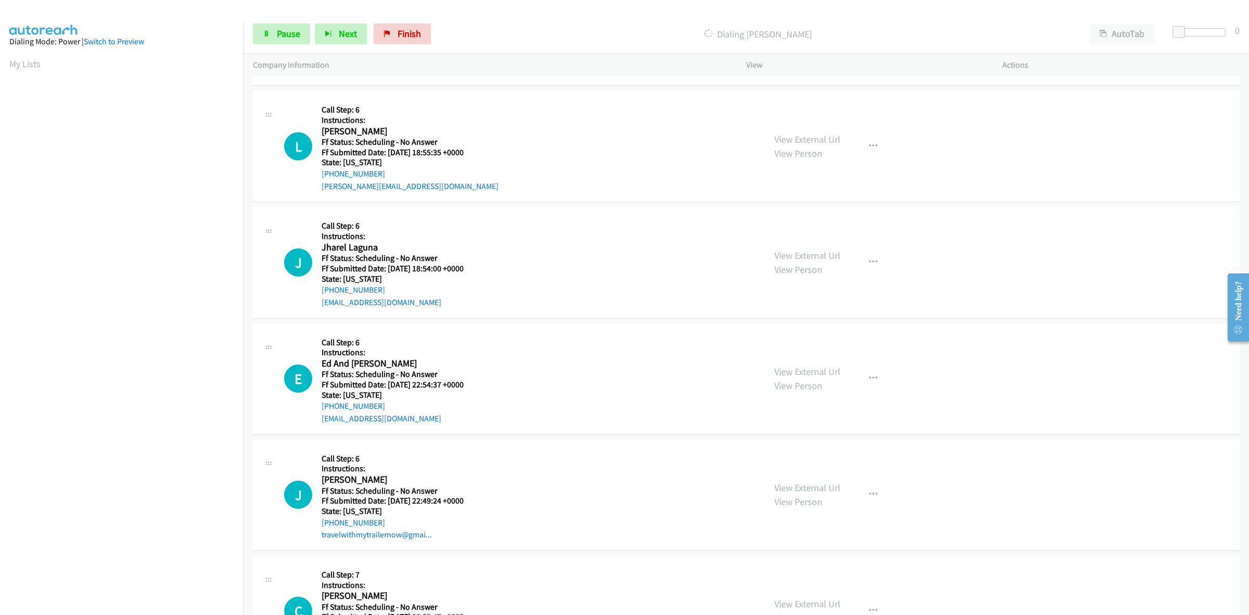
scroll to position [803, 0]
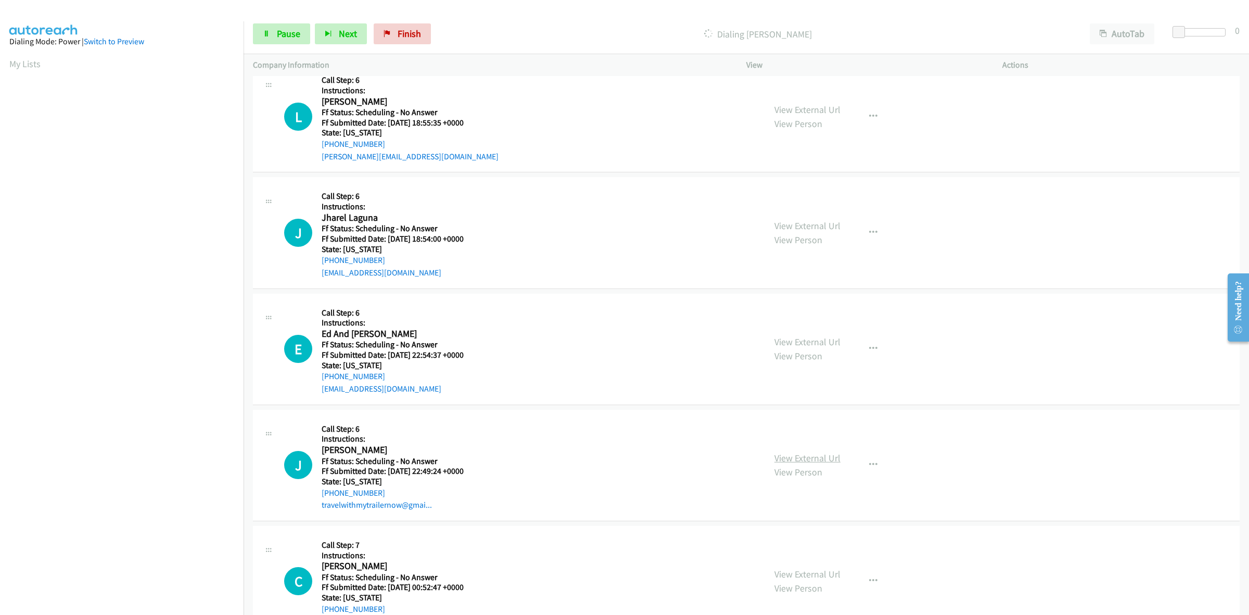
click at [815, 454] on link "View External Url" at bounding box center [808, 458] width 66 height 12
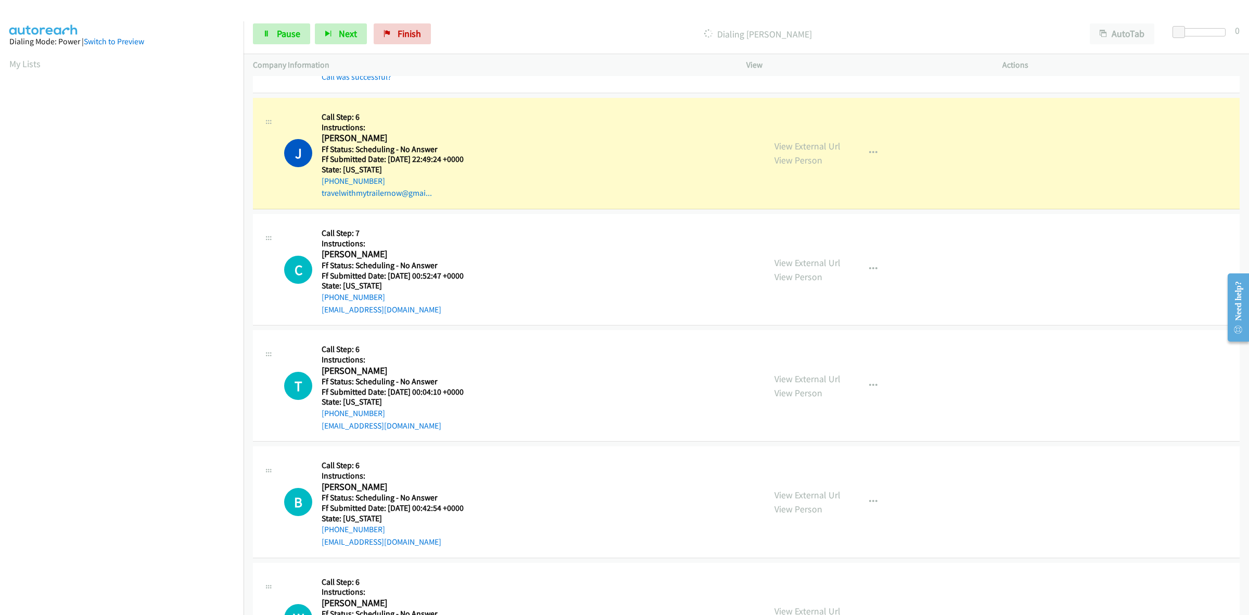
scroll to position [1227, 0]
click at [813, 261] on link "View External Url" at bounding box center [808, 261] width 66 height 12
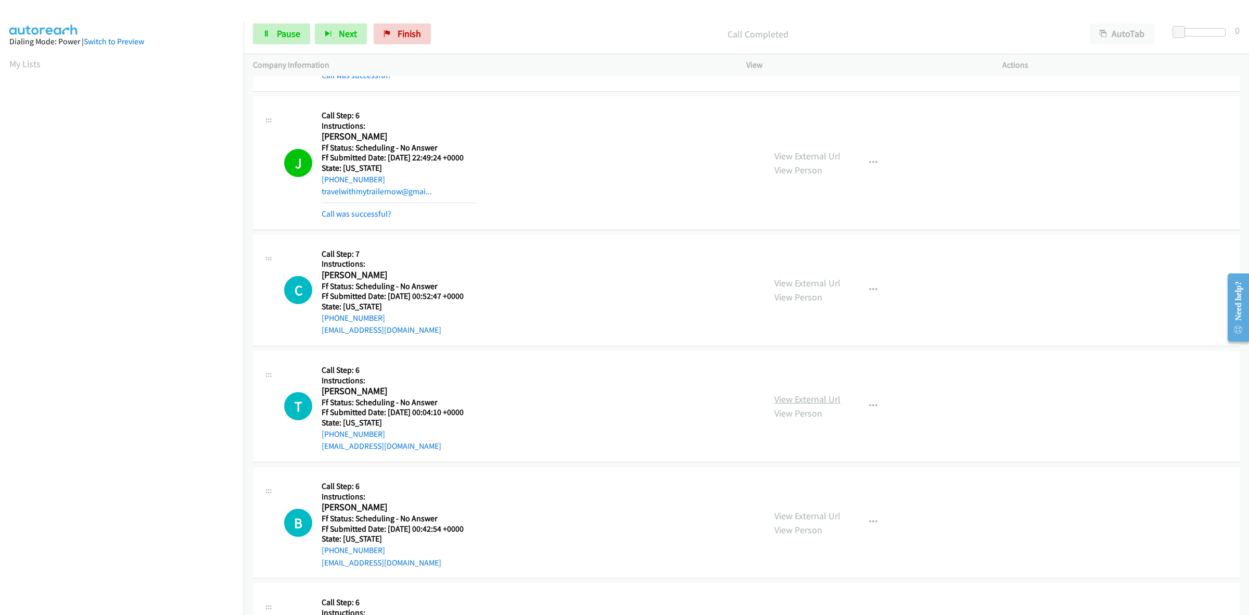
click at [829, 399] on link "View External Url" at bounding box center [808, 399] width 66 height 12
click at [789, 515] on link "View External Url" at bounding box center [808, 516] width 66 height 12
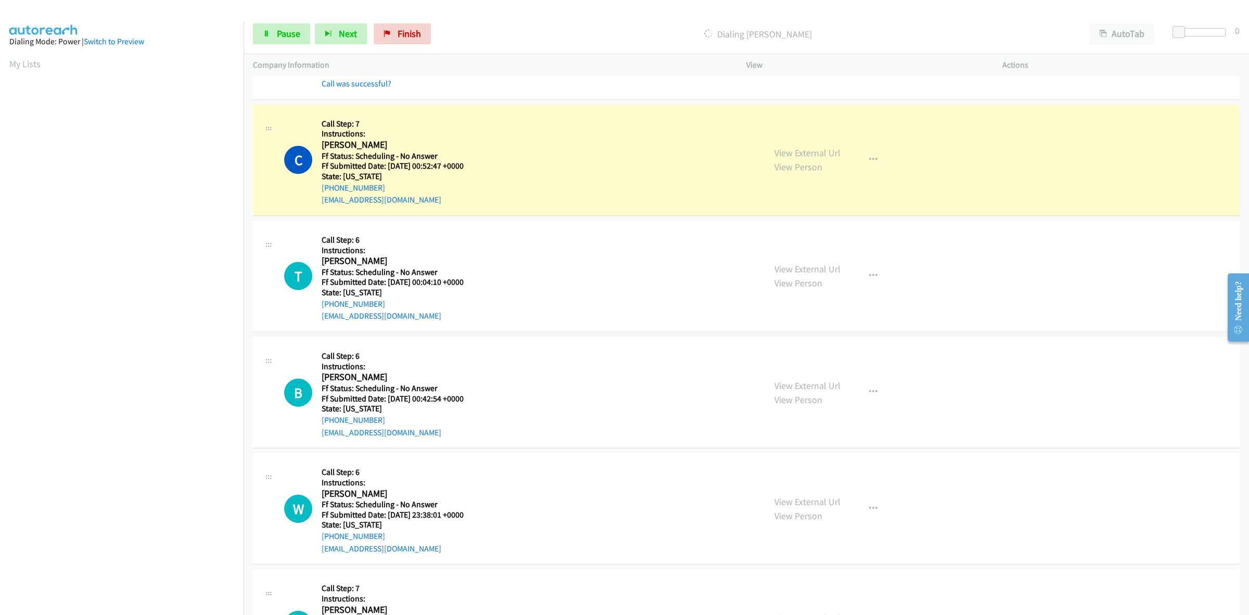
scroll to position [1293, 0]
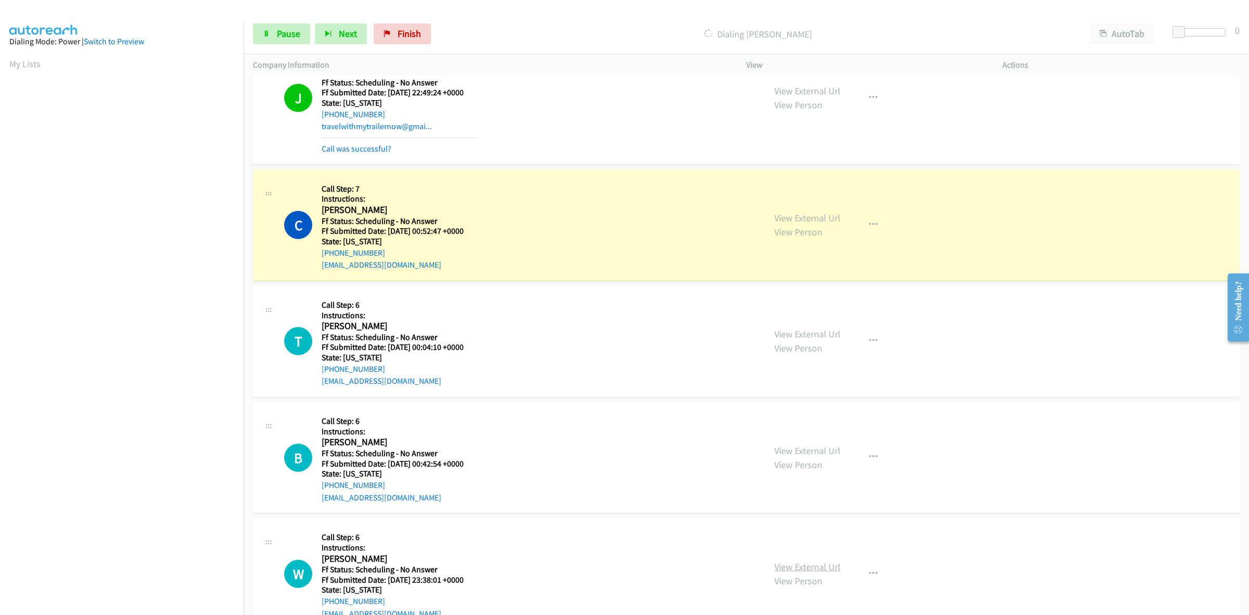
click at [816, 565] on link "View External Url" at bounding box center [808, 567] width 66 height 12
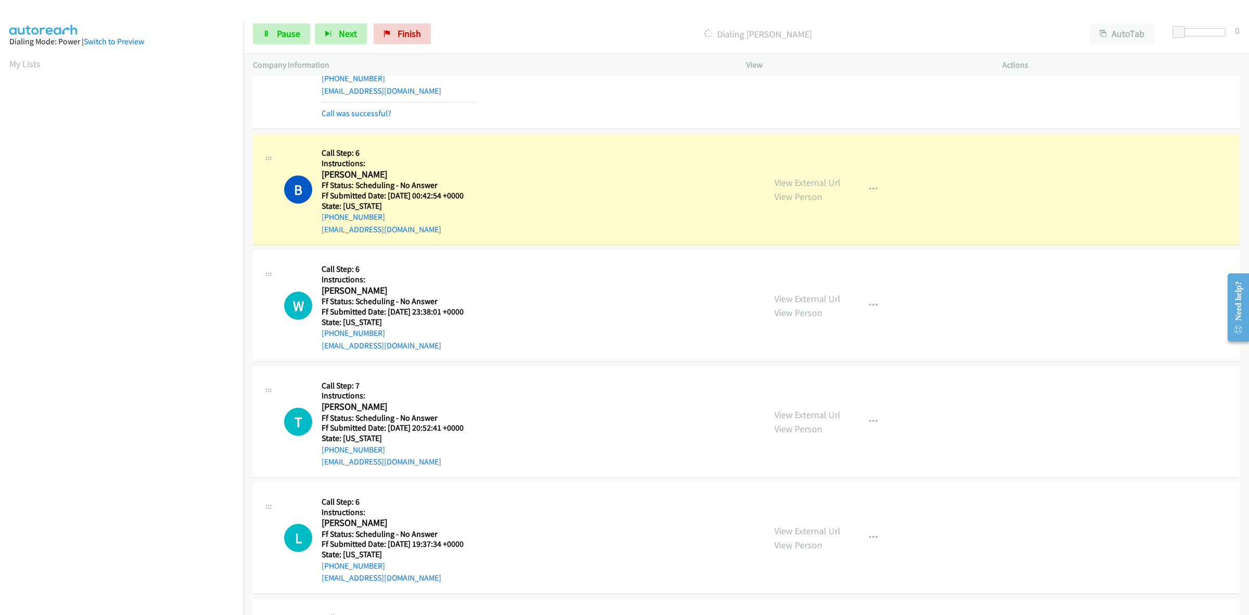
scroll to position [1683, 0]
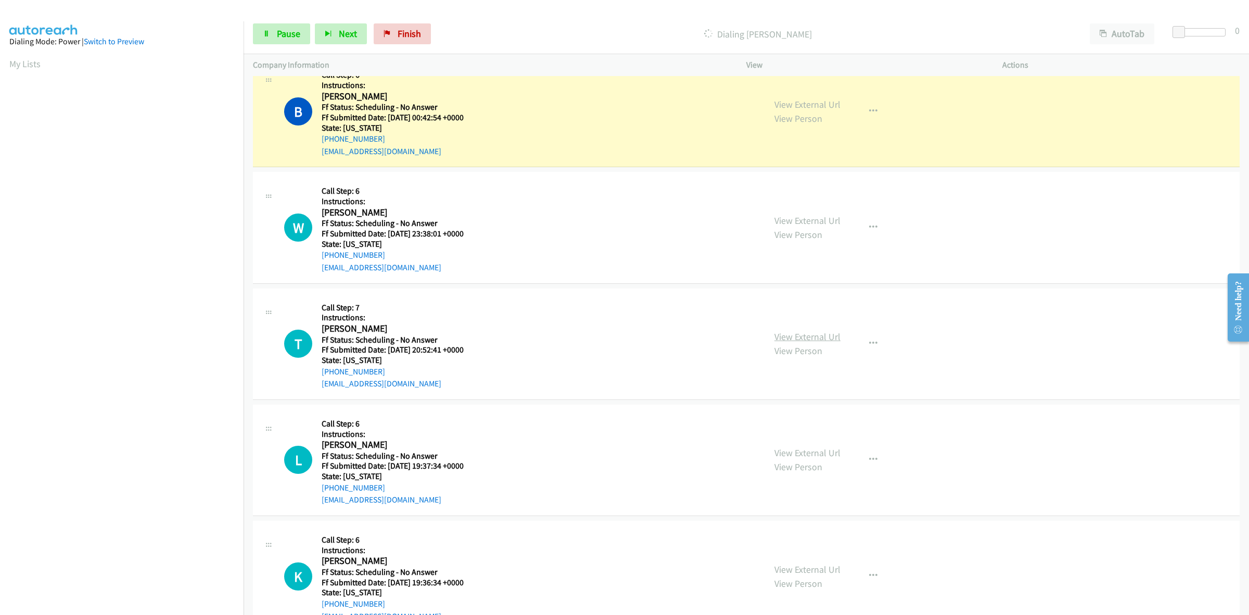
click at [833, 337] on link "View External Url" at bounding box center [808, 337] width 66 height 12
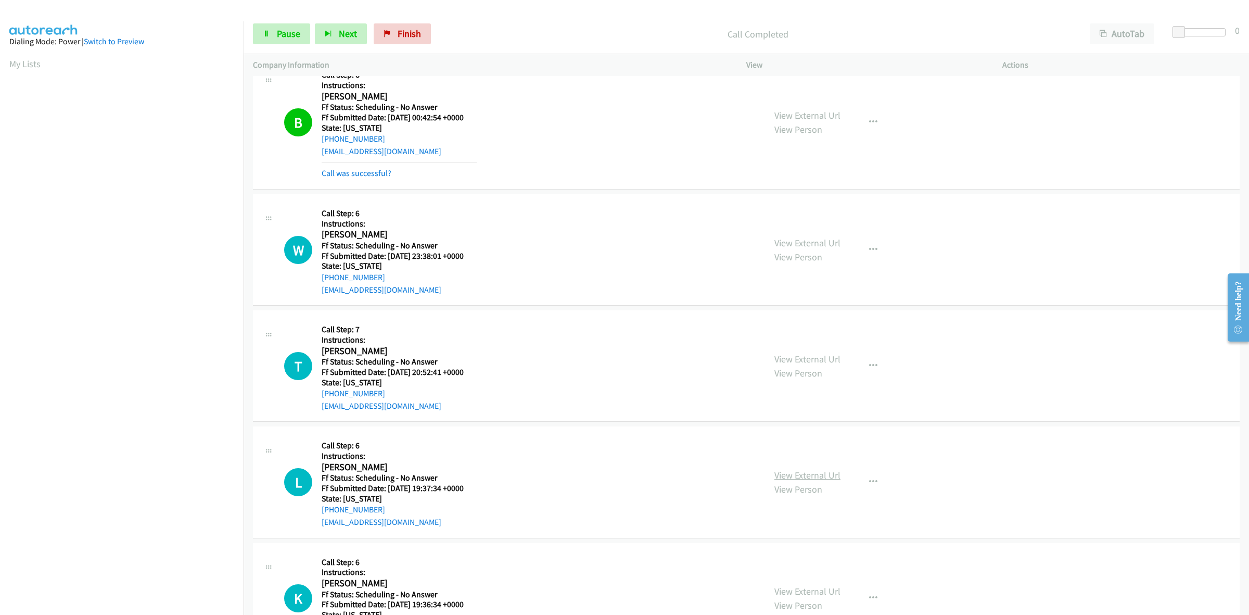
click at [818, 474] on link "View External Url" at bounding box center [808, 475] width 66 height 12
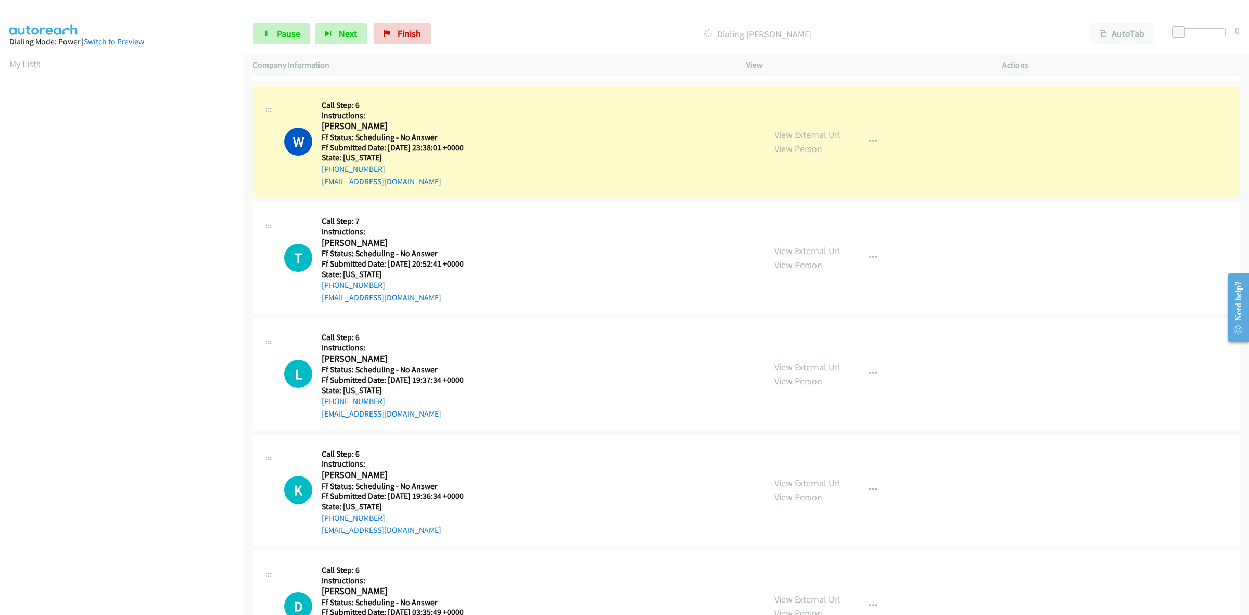
scroll to position [1813, 0]
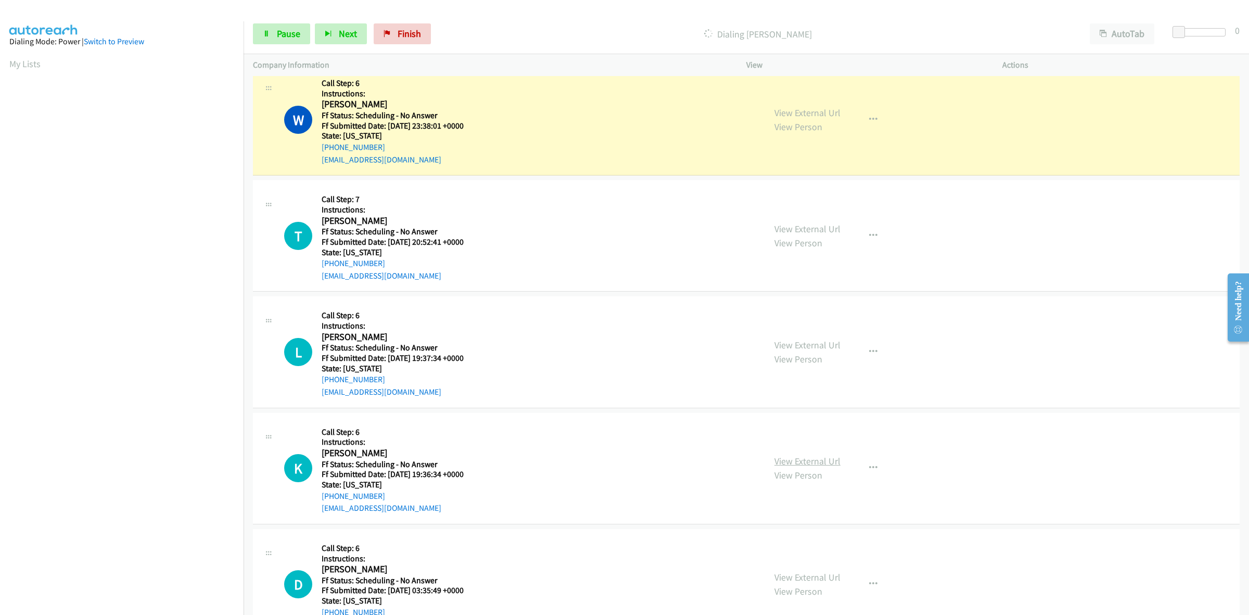
click at [803, 456] on link "View External Url" at bounding box center [808, 461] width 66 height 12
click at [808, 577] on link "View External Url" at bounding box center [808, 577] width 66 height 12
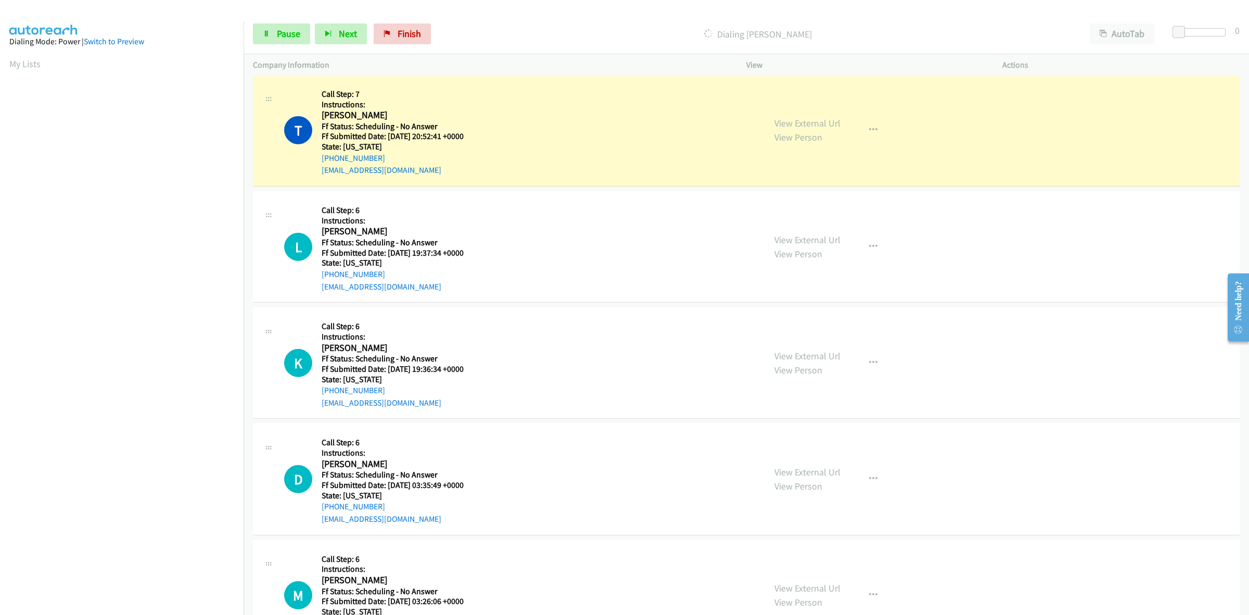
scroll to position [1943, 0]
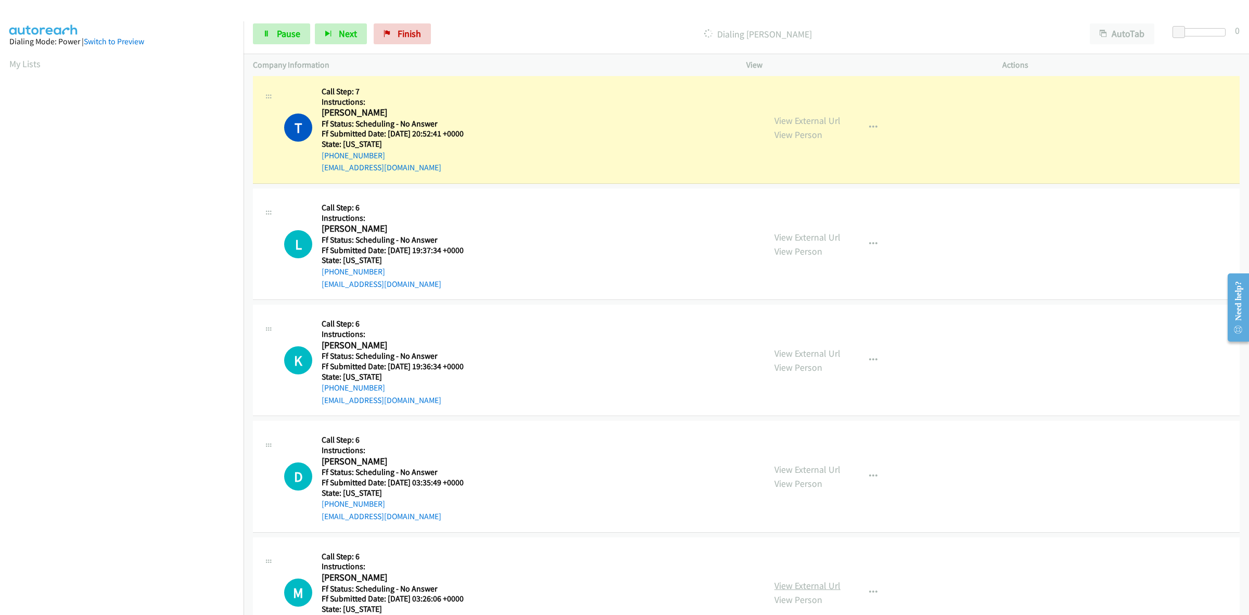
click at [820, 584] on link "View External Url" at bounding box center [808, 585] width 66 height 12
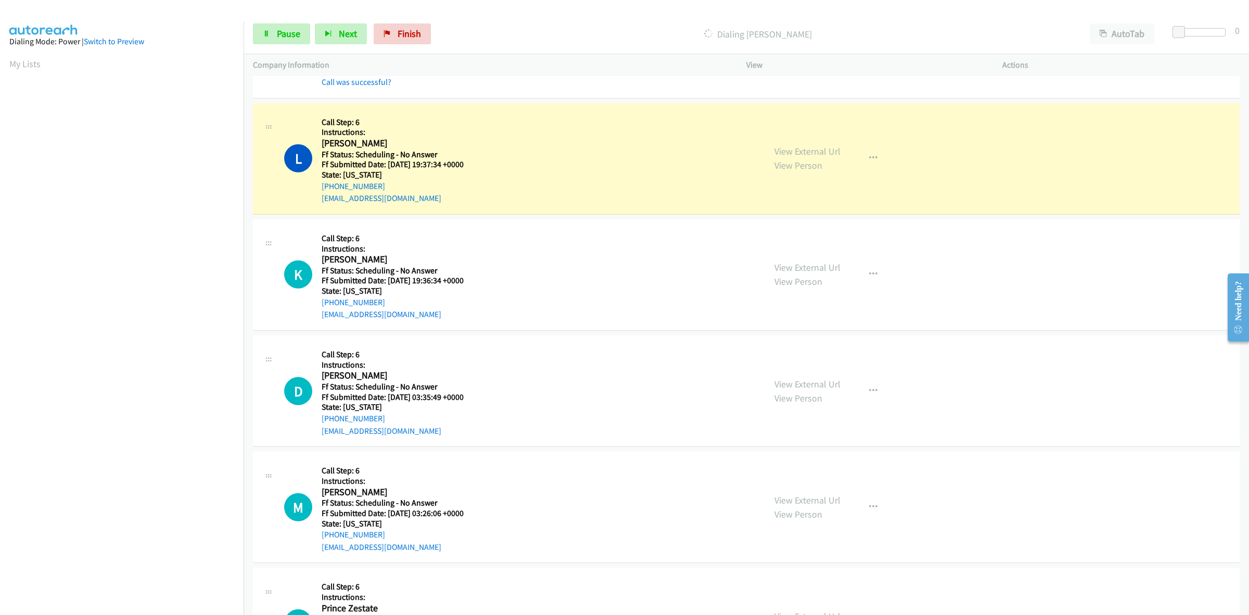
scroll to position [2073, 0]
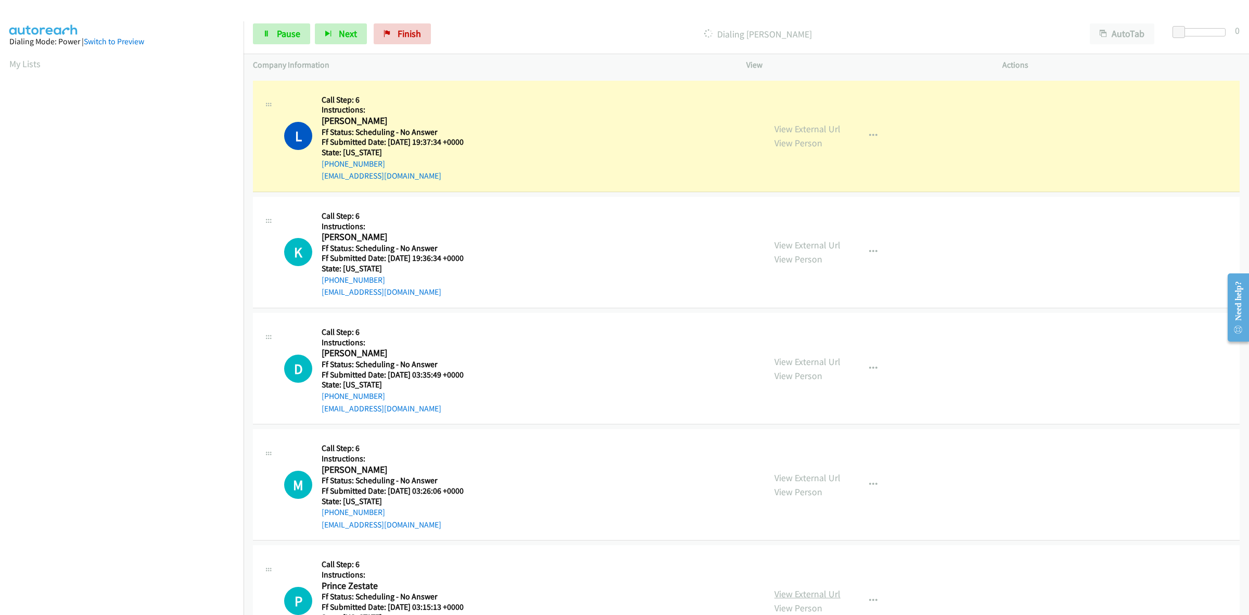
click at [824, 595] on link "View External Url" at bounding box center [808, 594] width 66 height 12
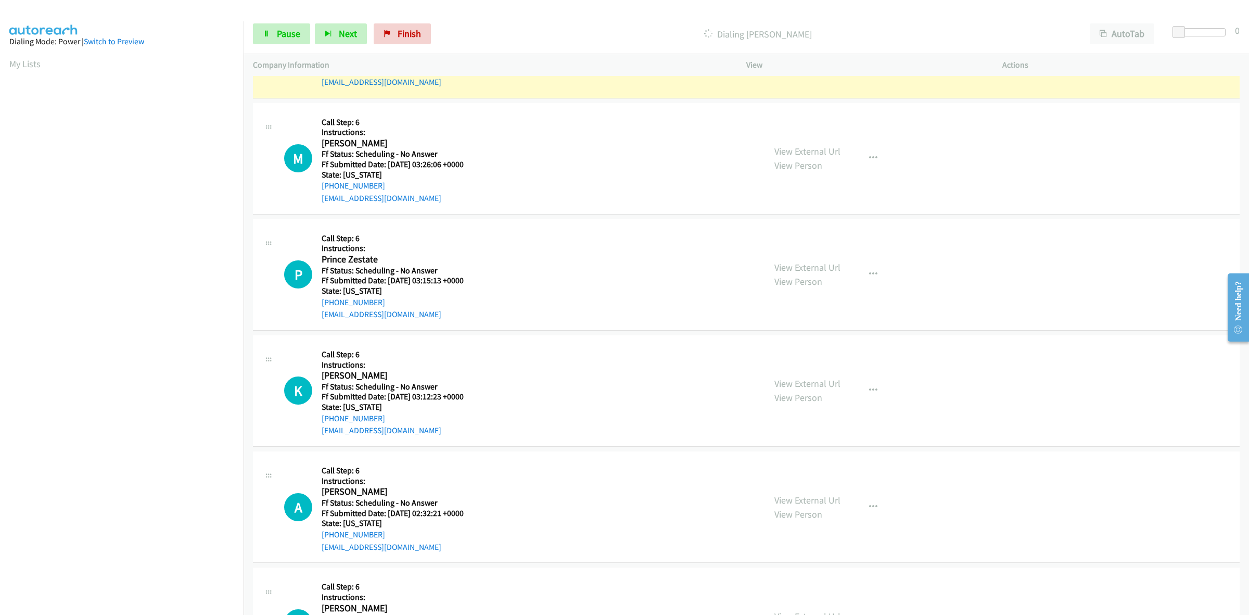
scroll to position [2464, 0]
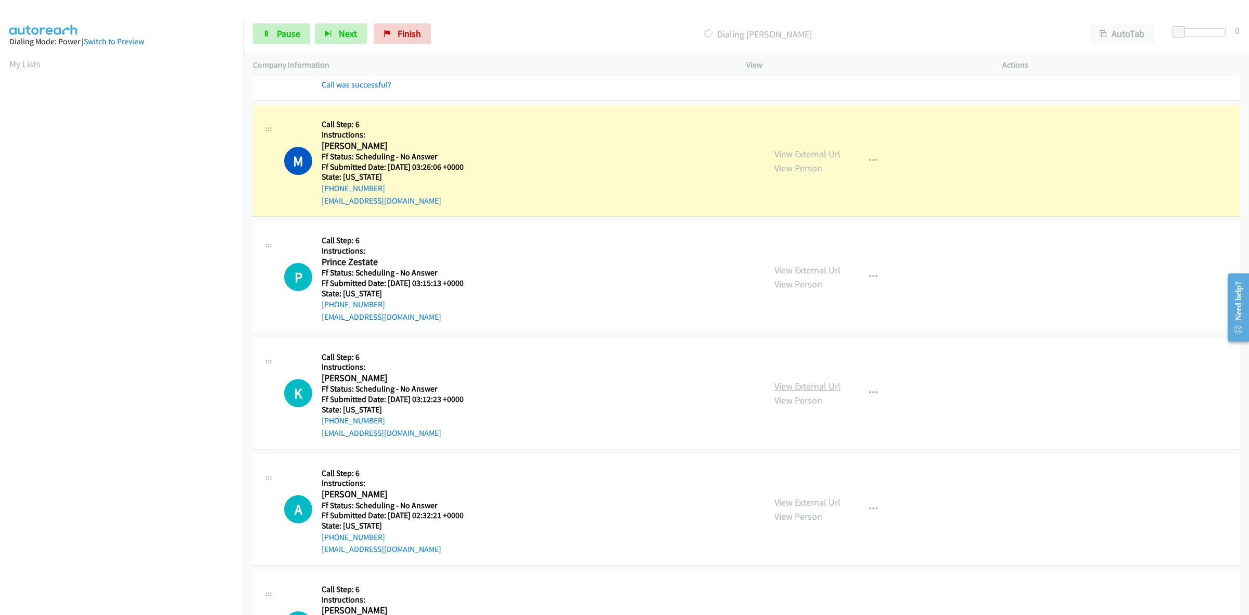
click at [801, 383] on link "View External Url" at bounding box center [808, 386] width 66 height 12
click at [833, 503] on link "View External Url" at bounding box center [808, 502] width 66 height 12
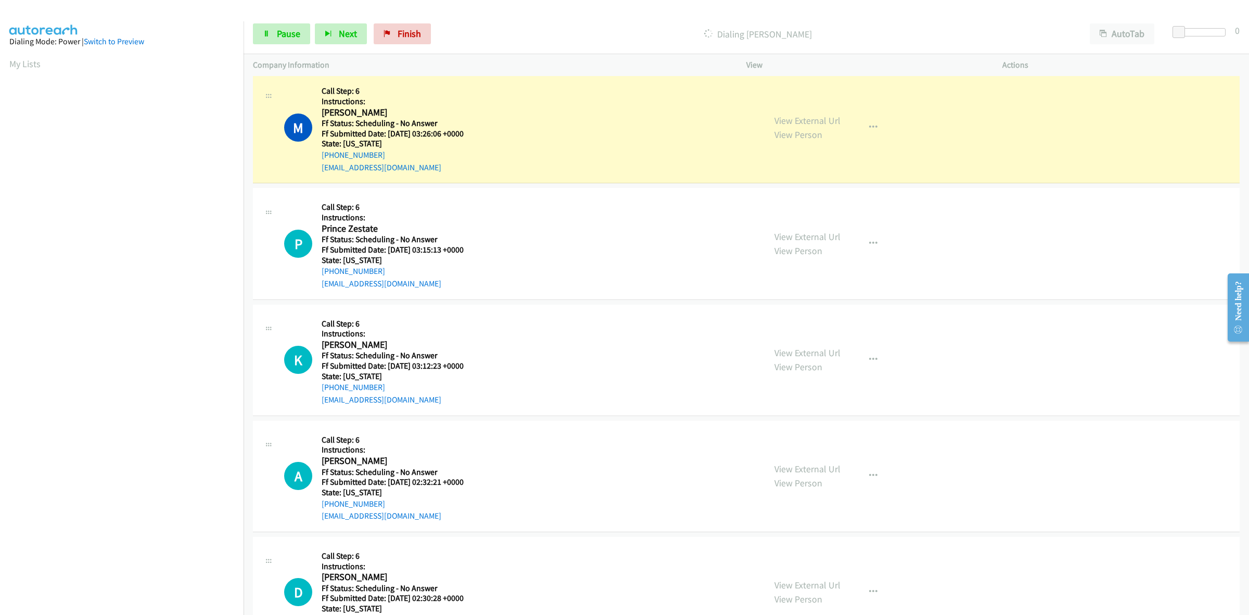
scroll to position [2529, 0]
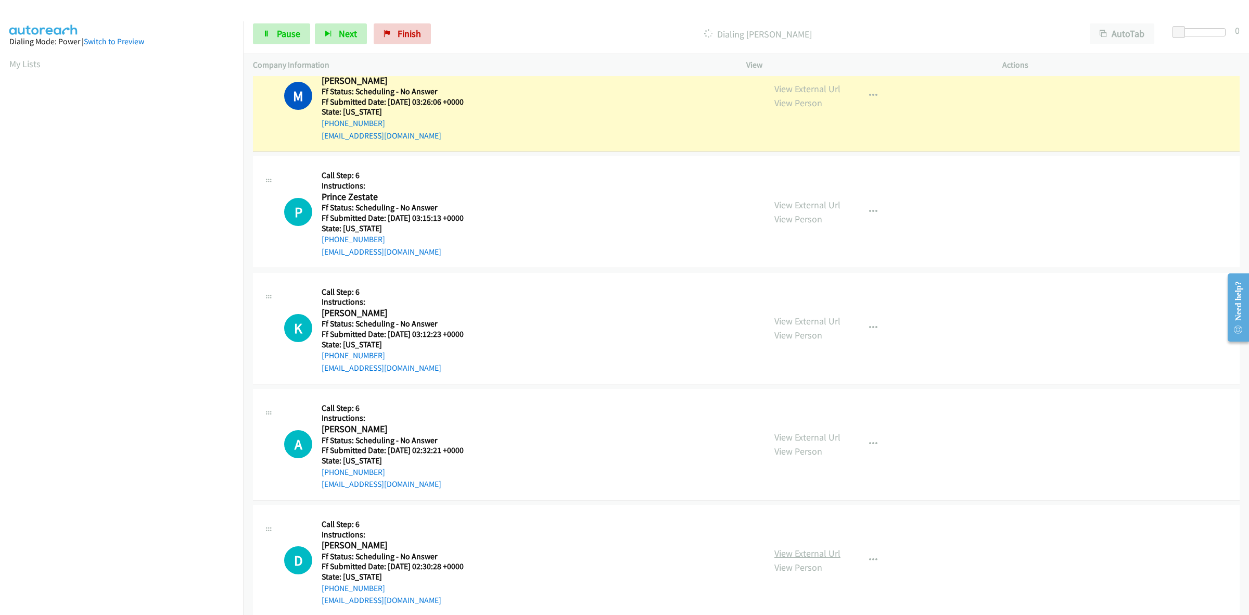
click at [797, 550] on link "View External Url" at bounding box center [808, 553] width 66 height 12
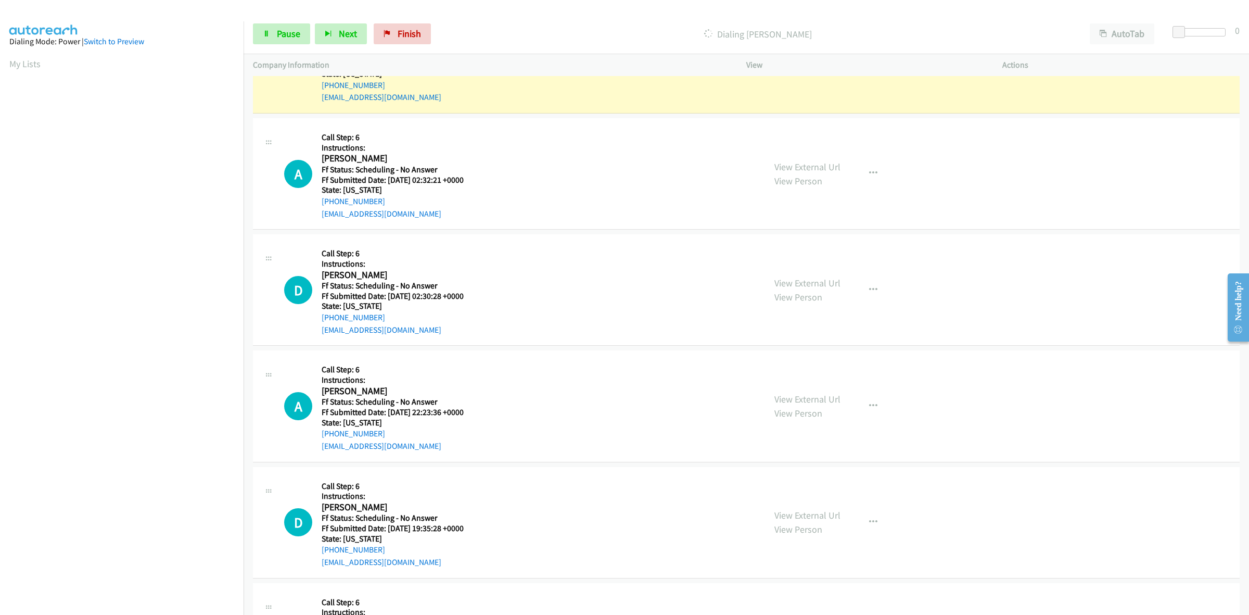
scroll to position [2854, 0]
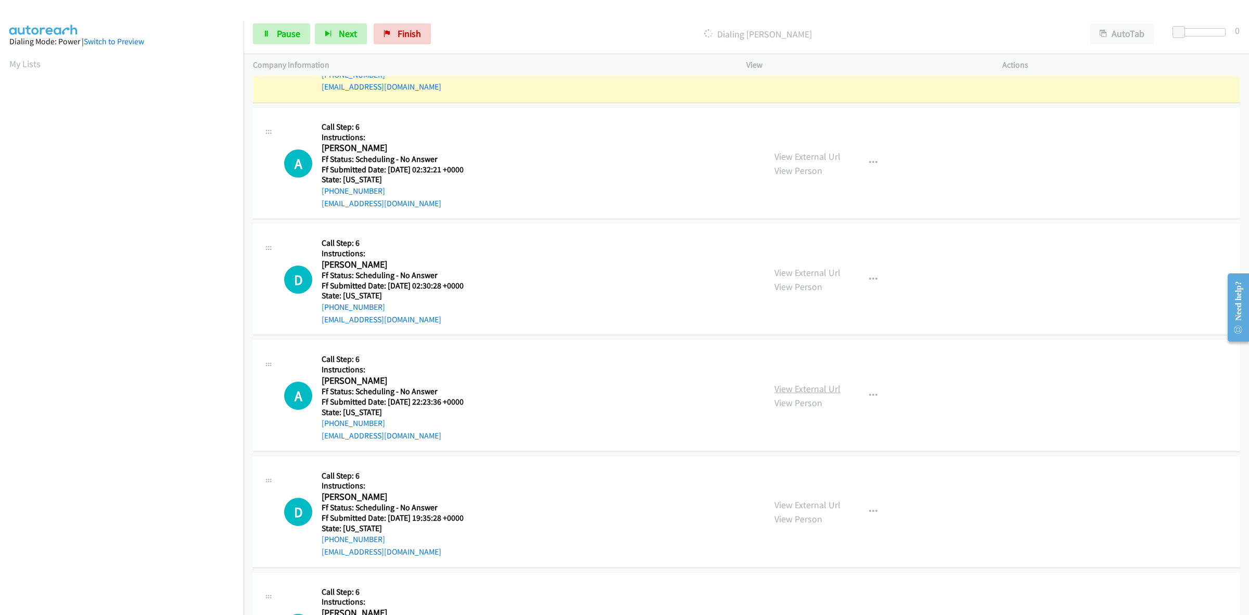
click at [827, 393] on link "View External Url" at bounding box center [808, 389] width 66 height 12
click at [807, 509] on link "View External Url" at bounding box center [808, 505] width 66 height 12
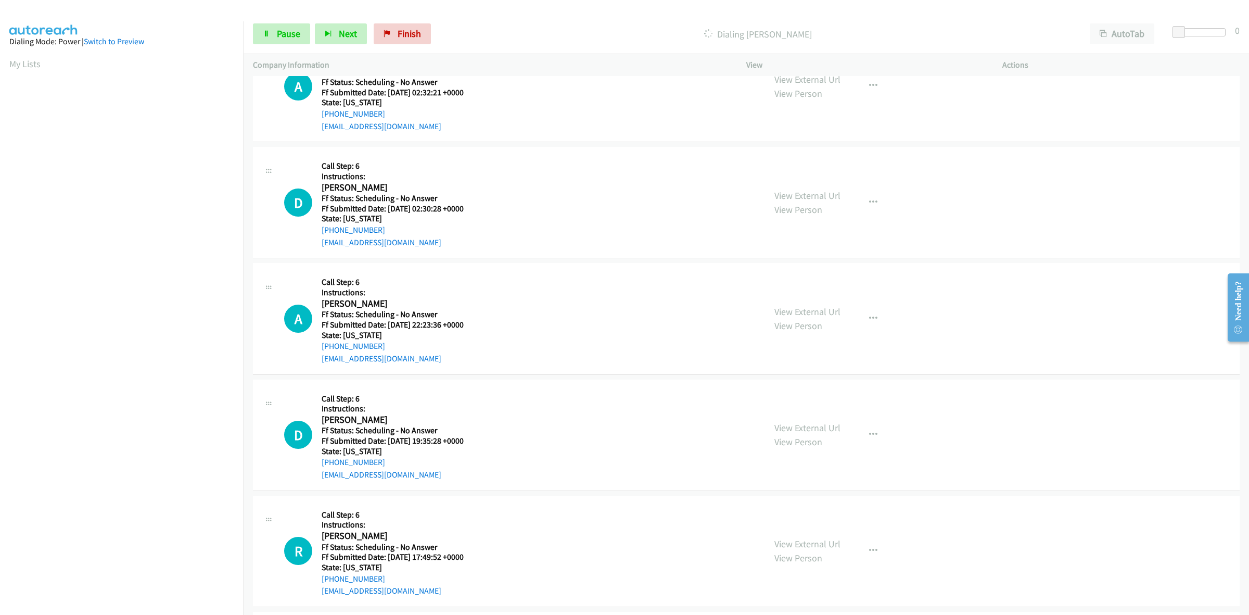
scroll to position [3049, 0]
click at [794, 422] on link "View External Url" at bounding box center [808, 426] width 66 height 12
click at [813, 548] on link "View External Url" at bounding box center [808, 542] width 66 height 12
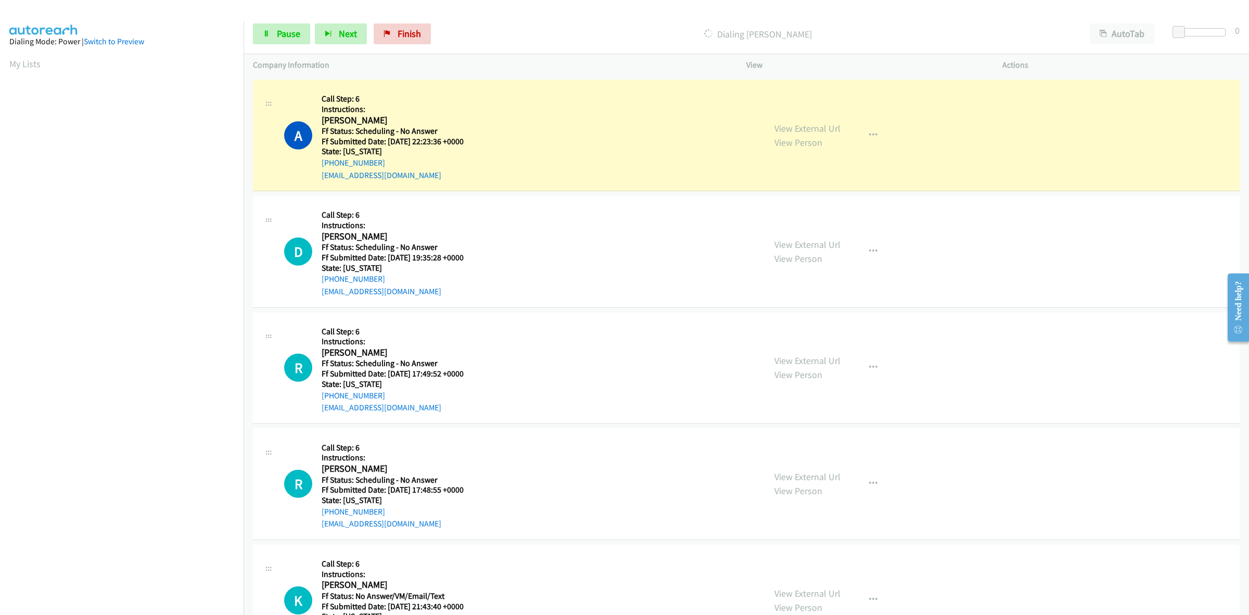
scroll to position [3246, 0]
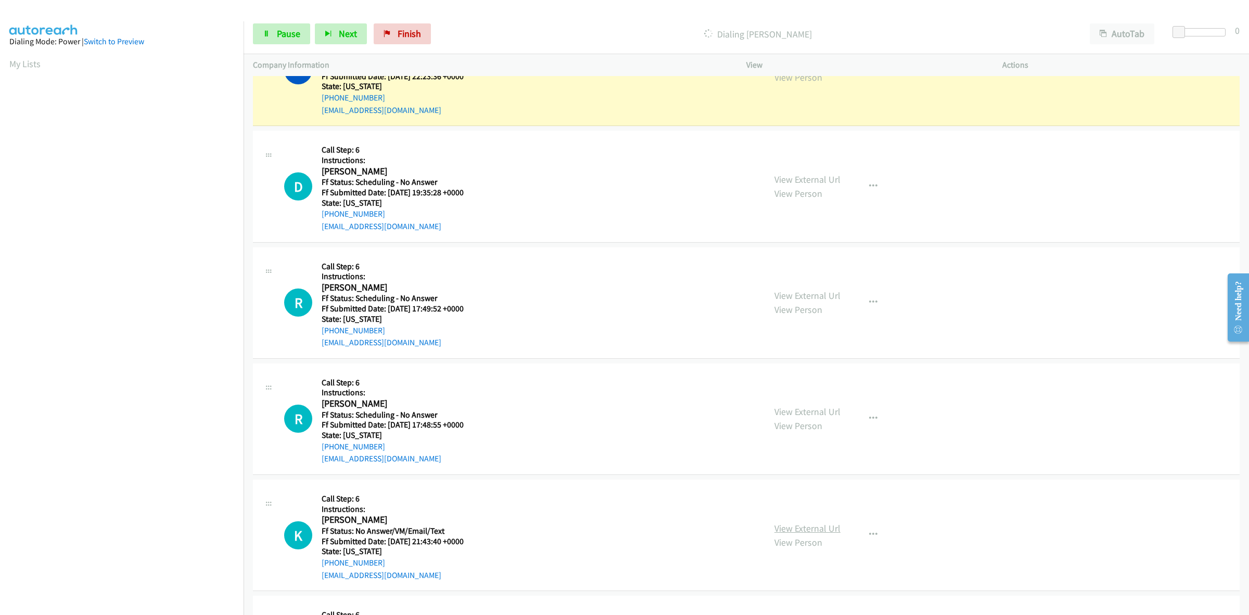
click at [803, 527] on link "View External Url" at bounding box center [808, 528] width 66 height 12
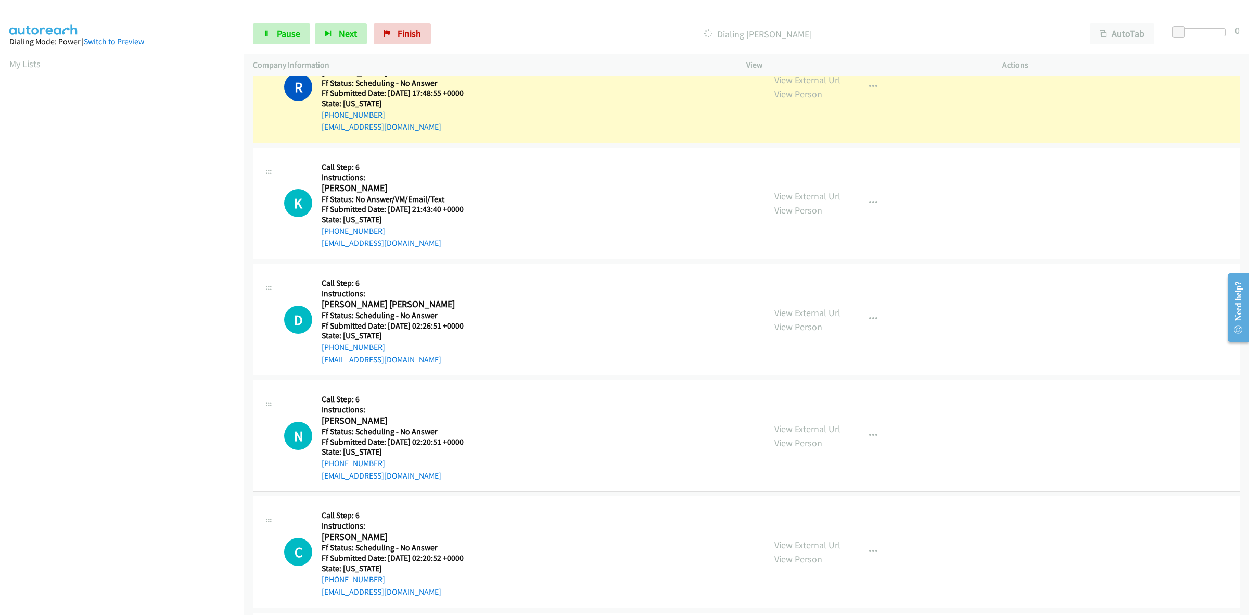
scroll to position [3647, 0]
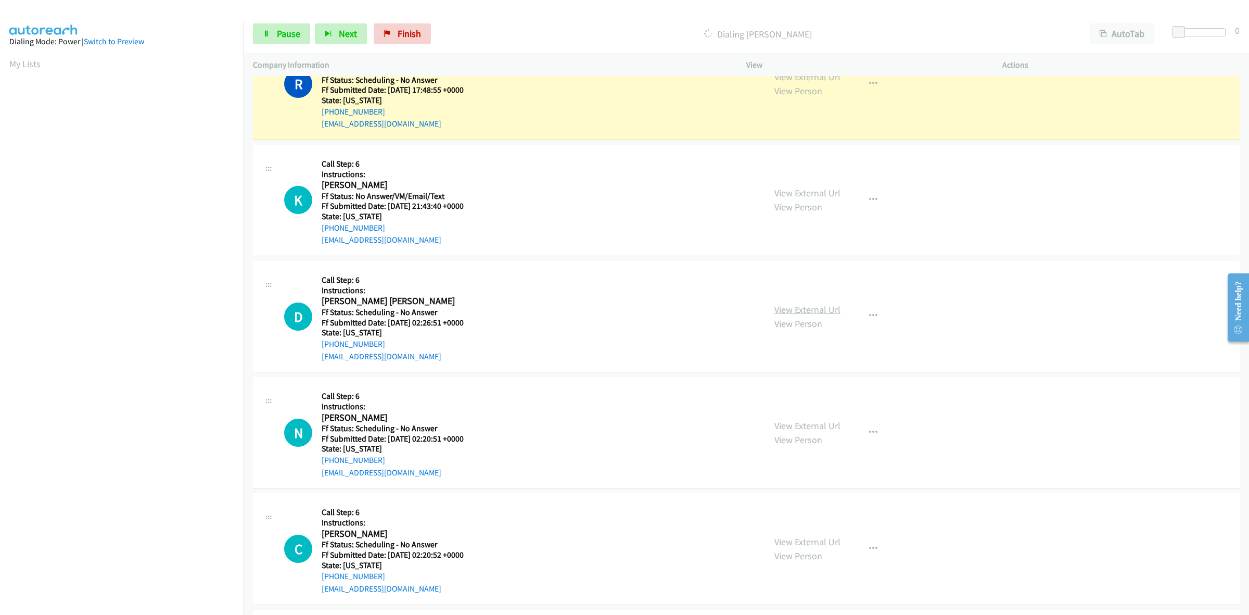
click at [821, 313] on link "View External Url" at bounding box center [808, 309] width 66 height 12
click at [807, 425] on link "View External Url" at bounding box center [808, 426] width 66 height 12
click at [821, 539] on link "View External Url" at bounding box center [808, 542] width 66 height 12
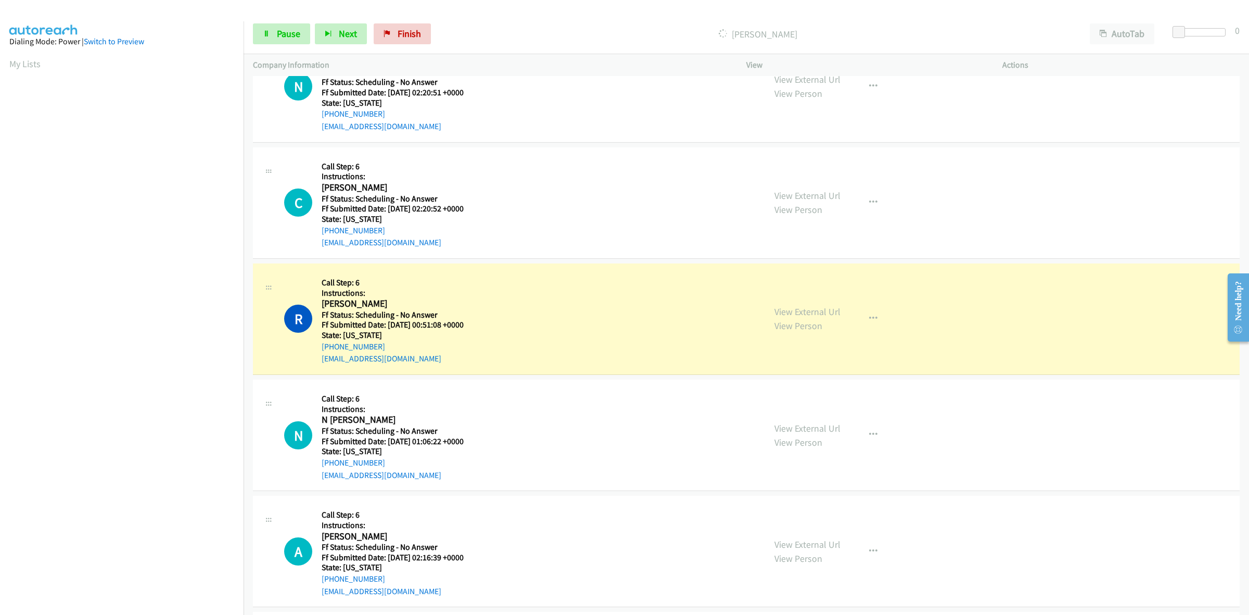
scroll to position [4103, 0]
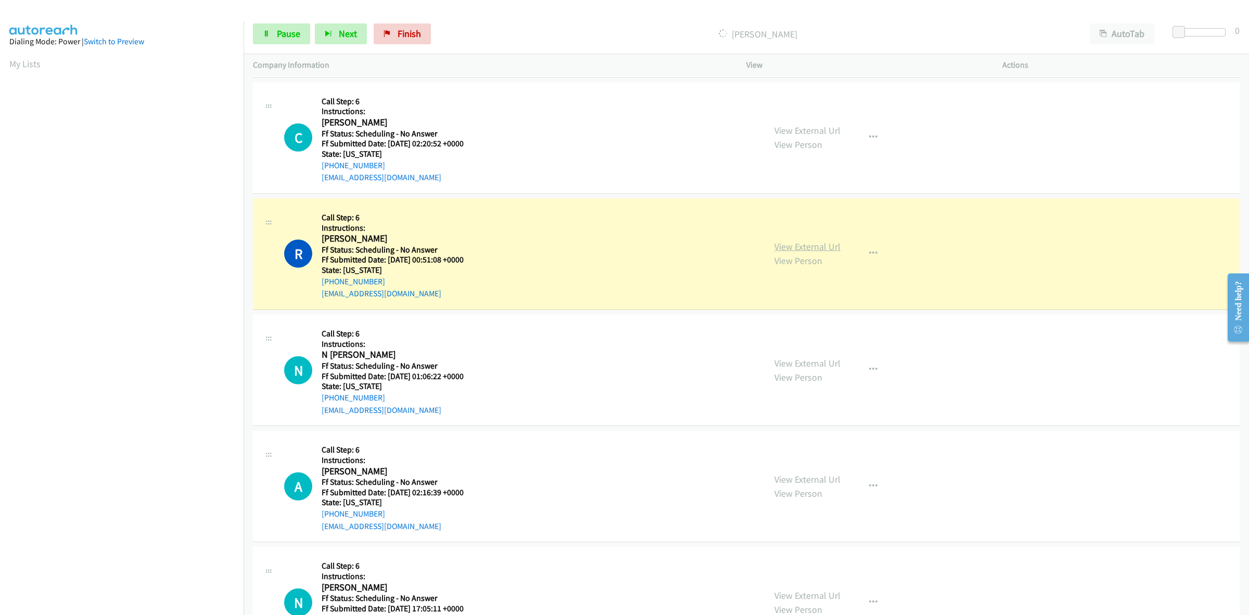
click at [791, 249] on link "View External Url" at bounding box center [808, 246] width 66 height 12
click at [797, 365] on link "View External Url" at bounding box center [808, 363] width 66 height 12
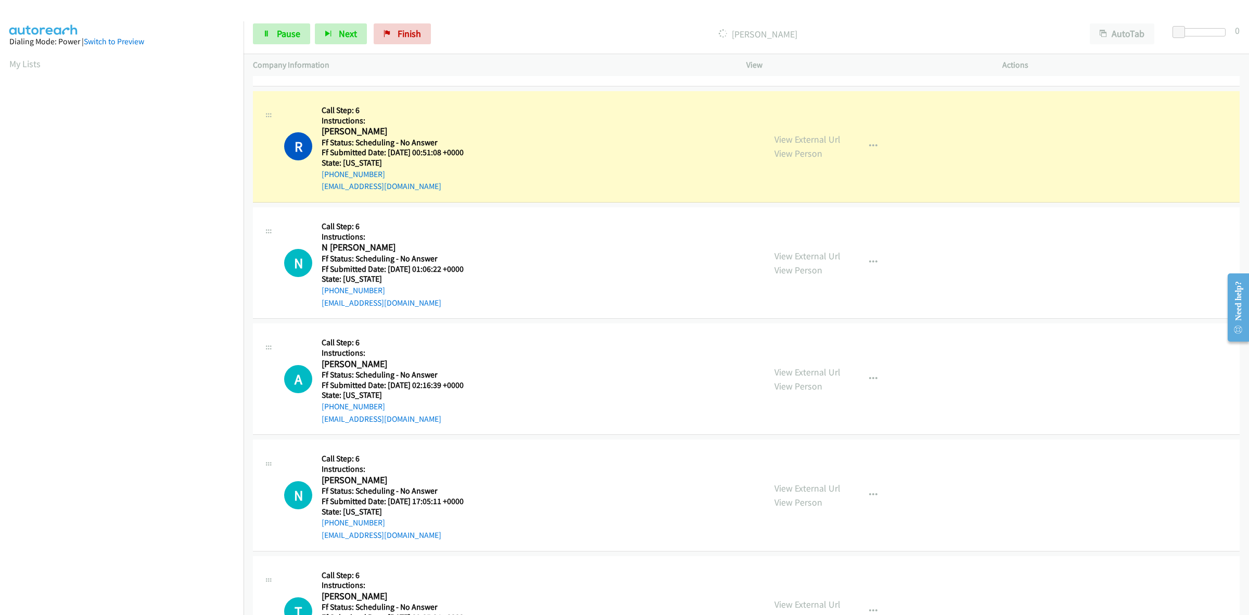
scroll to position [4233, 0]
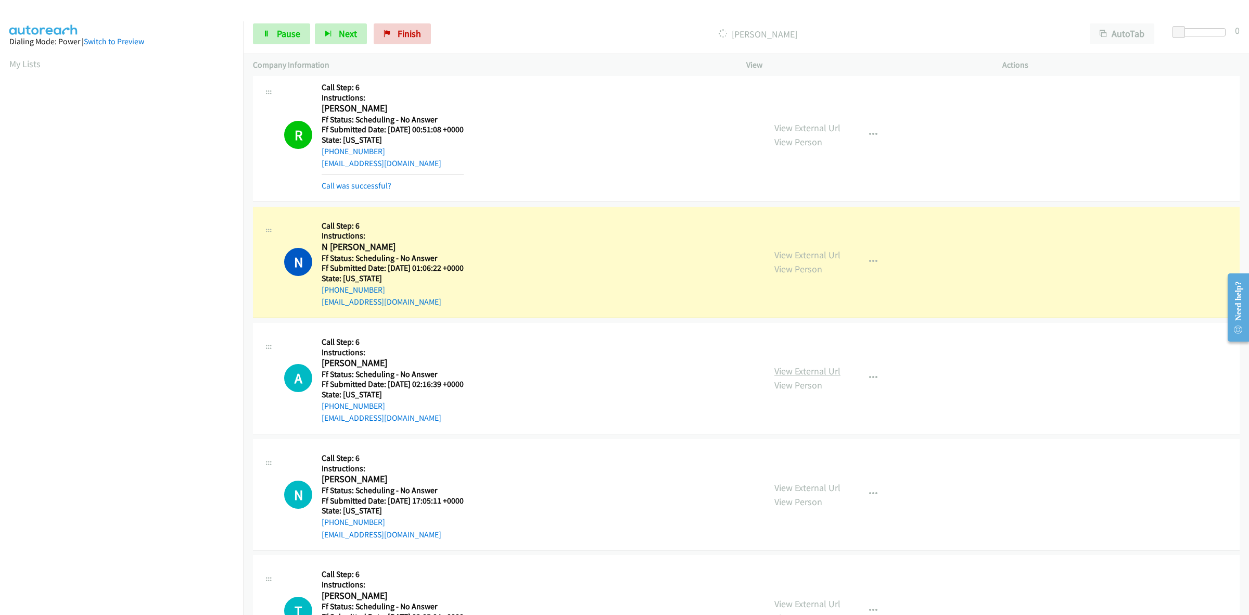
click at [807, 374] on link "View External Url" at bounding box center [808, 371] width 66 height 12
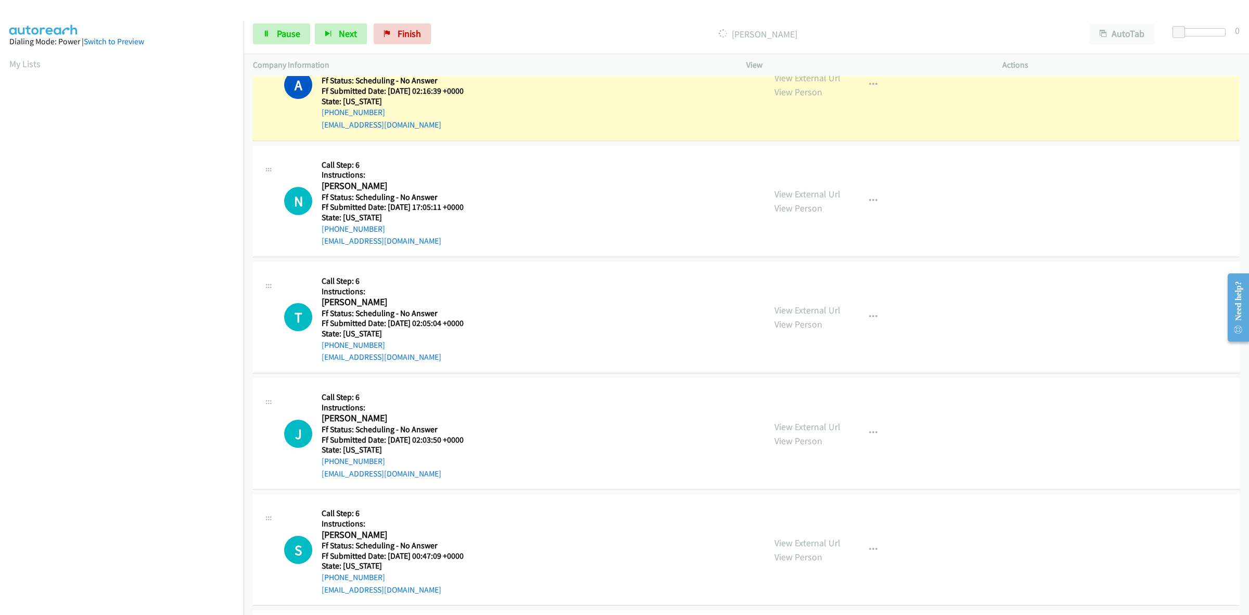
scroll to position [4558, 0]
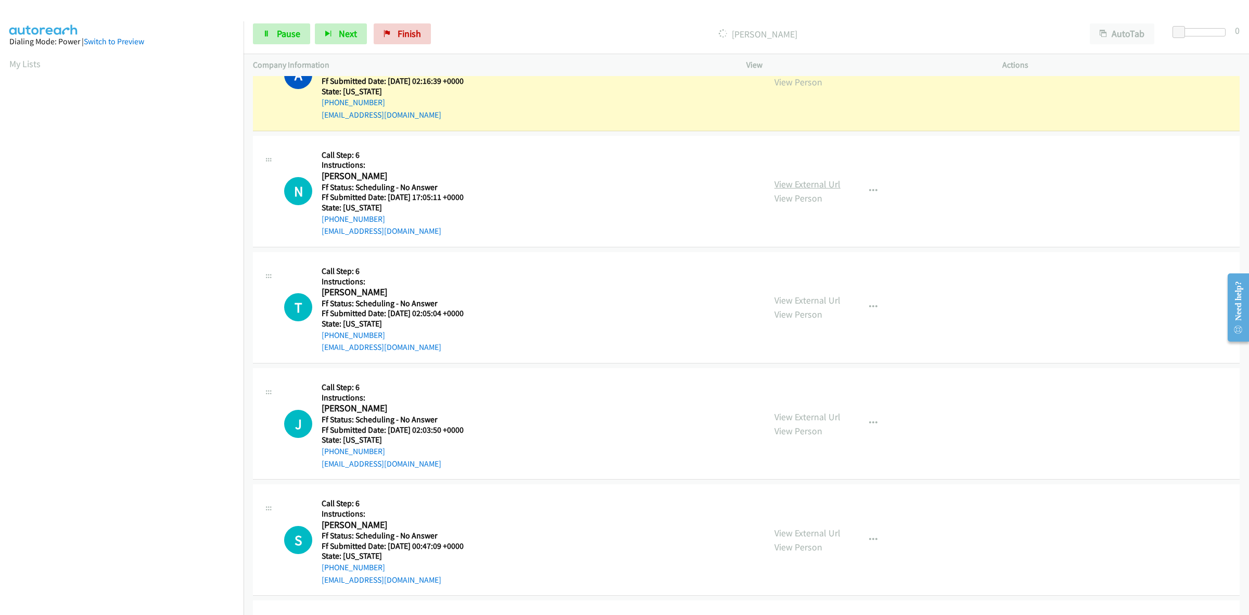
click at [828, 190] on link "View External Url" at bounding box center [808, 184] width 66 height 12
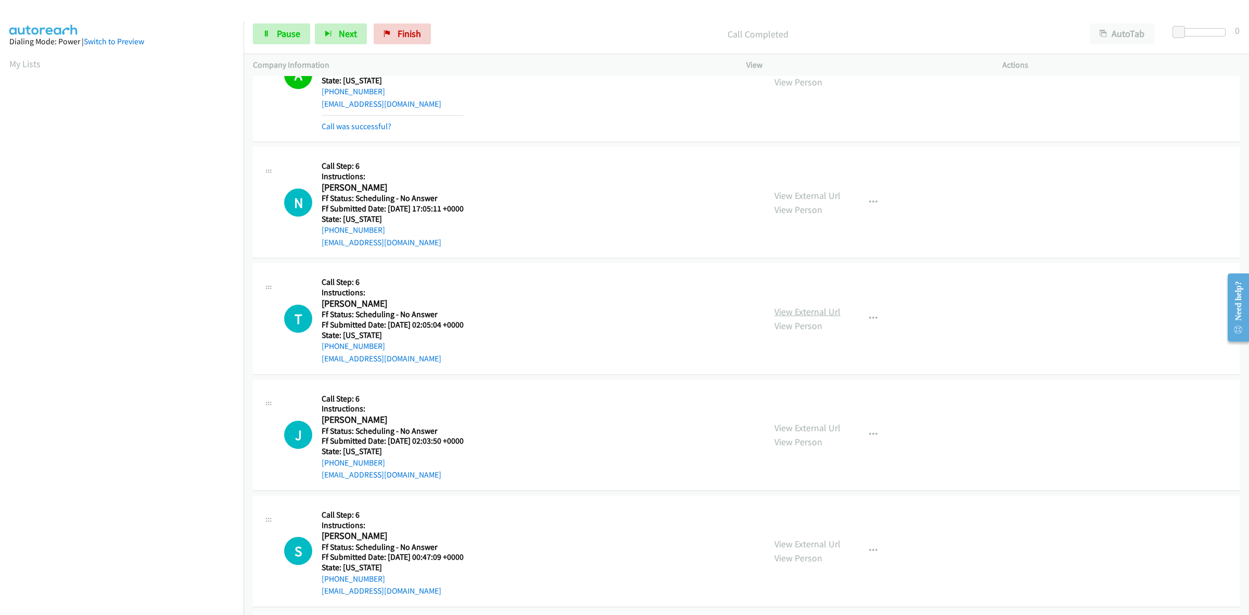
click at [815, 315] on link "View External Url" at bounding box center [808, 312] width 66 height 12
click at [829, 427] on link "View External Url" at bounding box center [808, 428] width 66 height 12
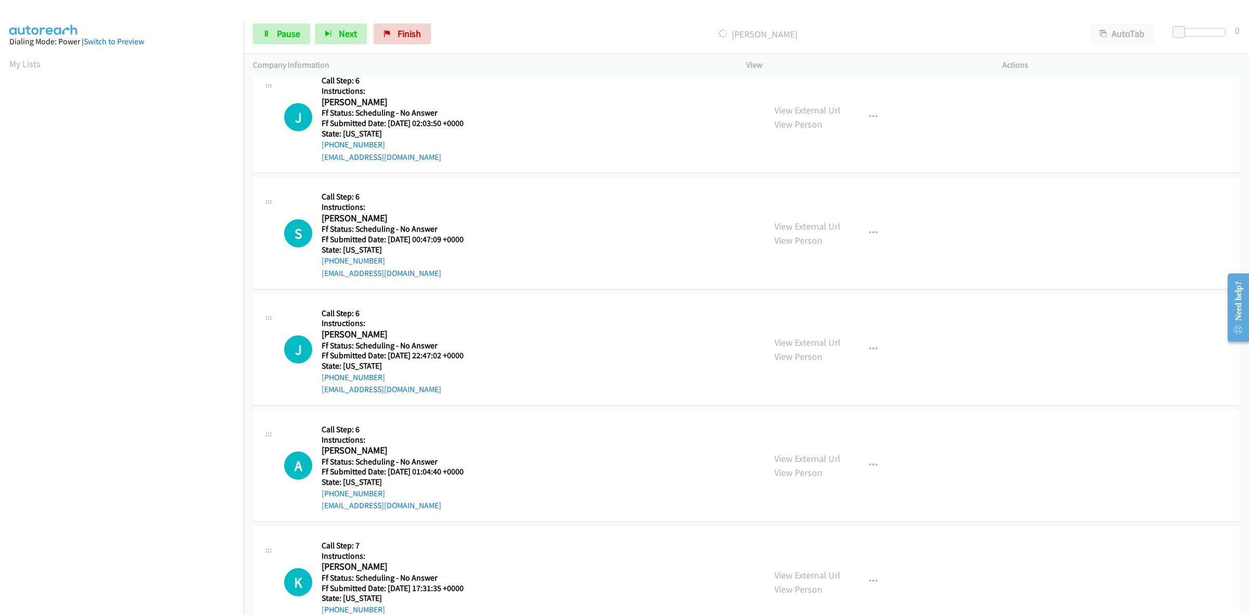
scroll to position [4895, 0]
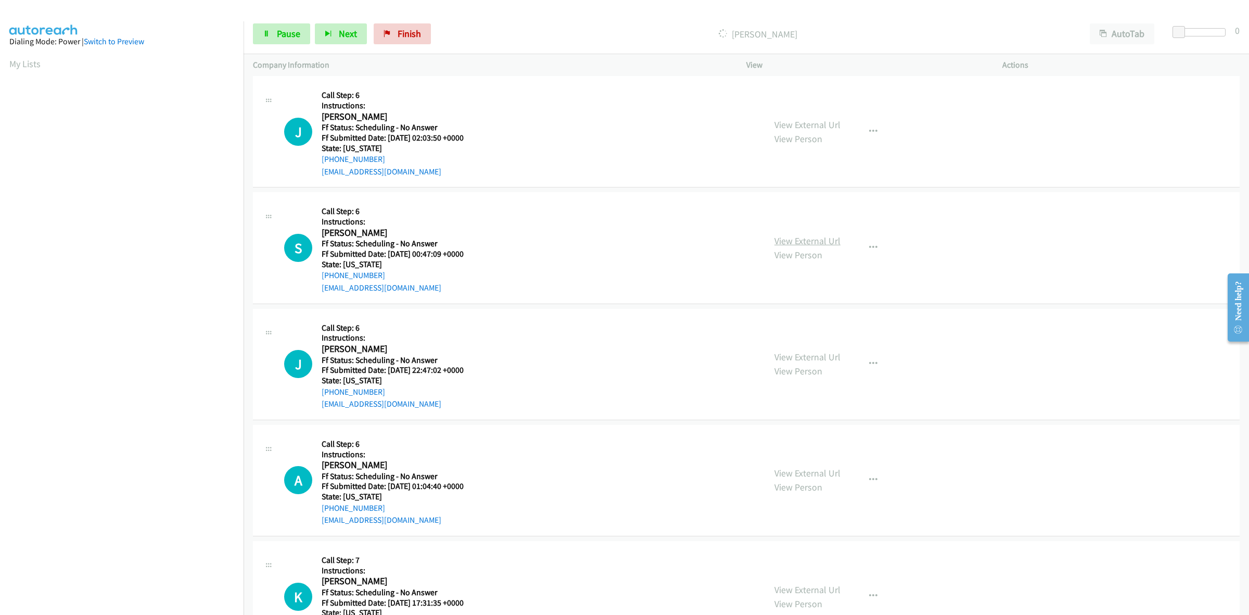
click at [797, 246] on link "View External Url" at bounding box center [808, 241] width 66 height 12
click at [800, 363] on link "View External Url" at bounding box center [808, 357] width 66 height 12
click at [828, 472] on link "View External Url" at bounding box center [808, 473] width 66 height 12
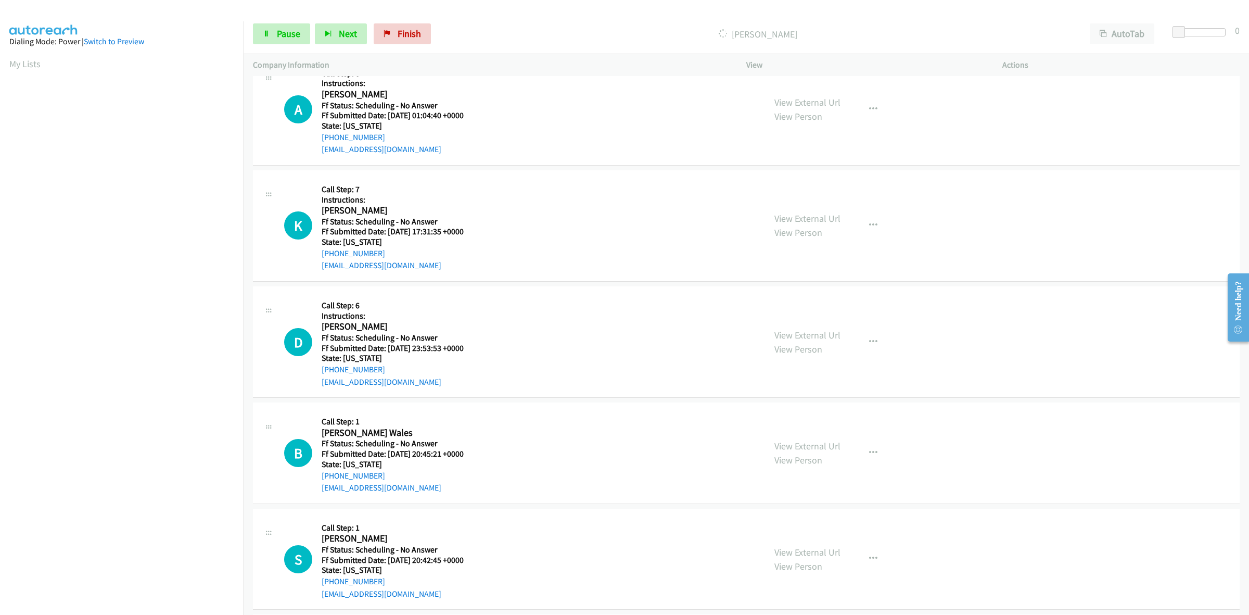
scroll to position [5373, 0]
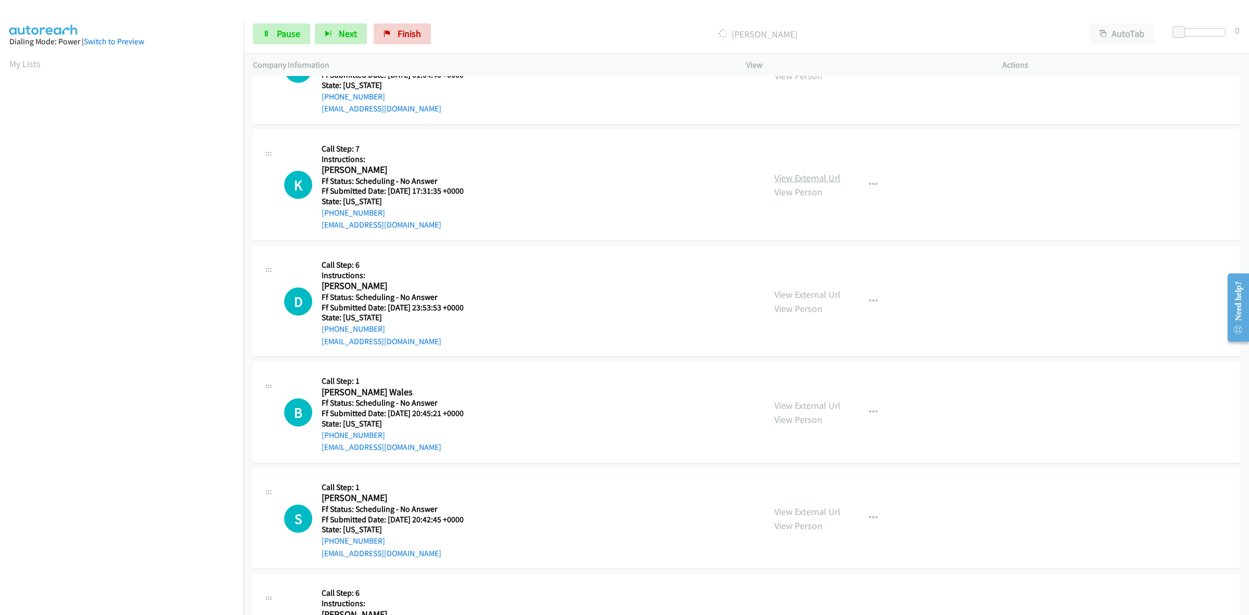
click at [833, 182] on link "View External Url" at bounding box center [808, 178] width 66 height 12
click at [818, 298] on link "View External Url" at bounding box center [808, 294] width 66 height 12
click at [798, 406] on link "View External Url" at bounding box center [808, 405] width 66 height 12
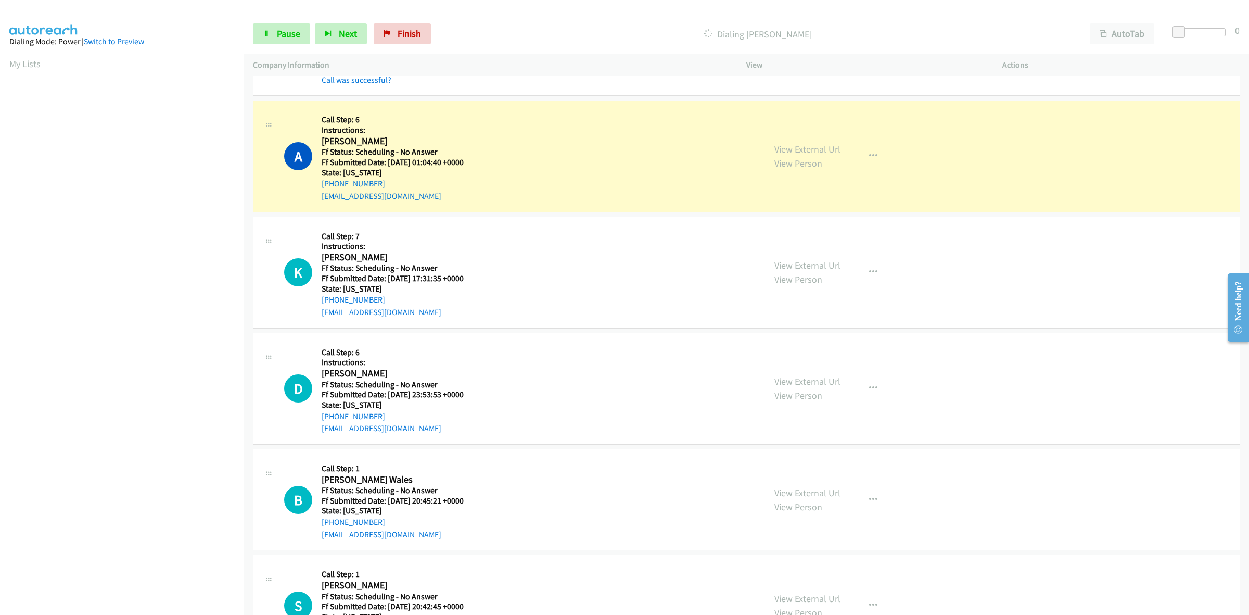
scroll to position [5330, 0]
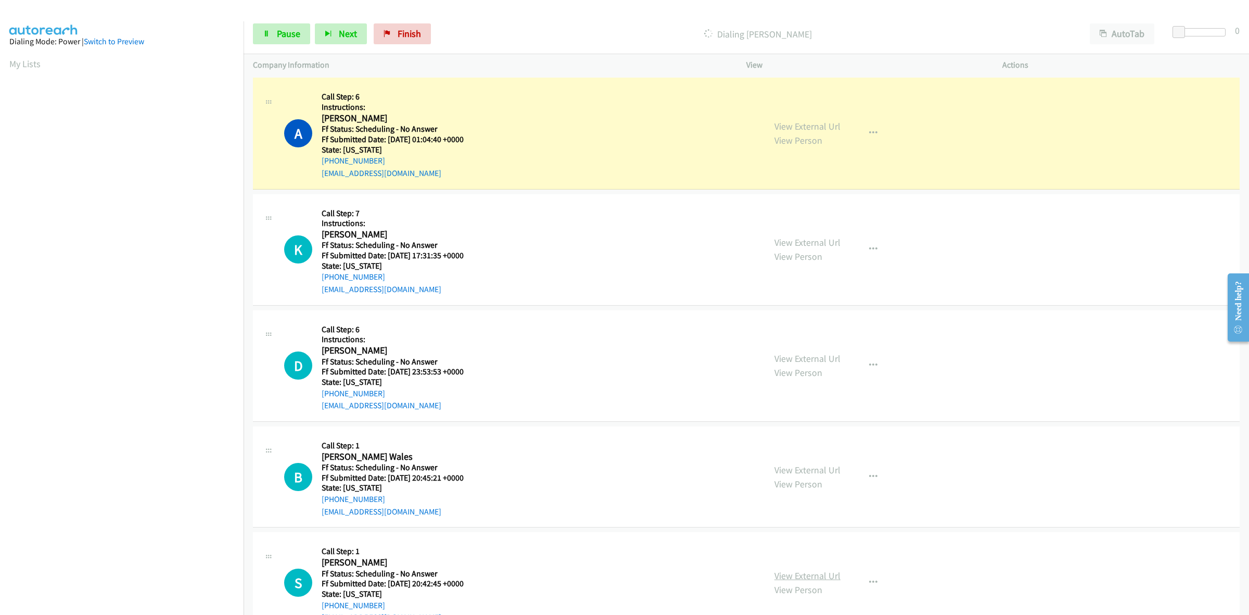
click at [813, 578] on link "View External Url" at bounding box center [808, 575] width 66 height 12
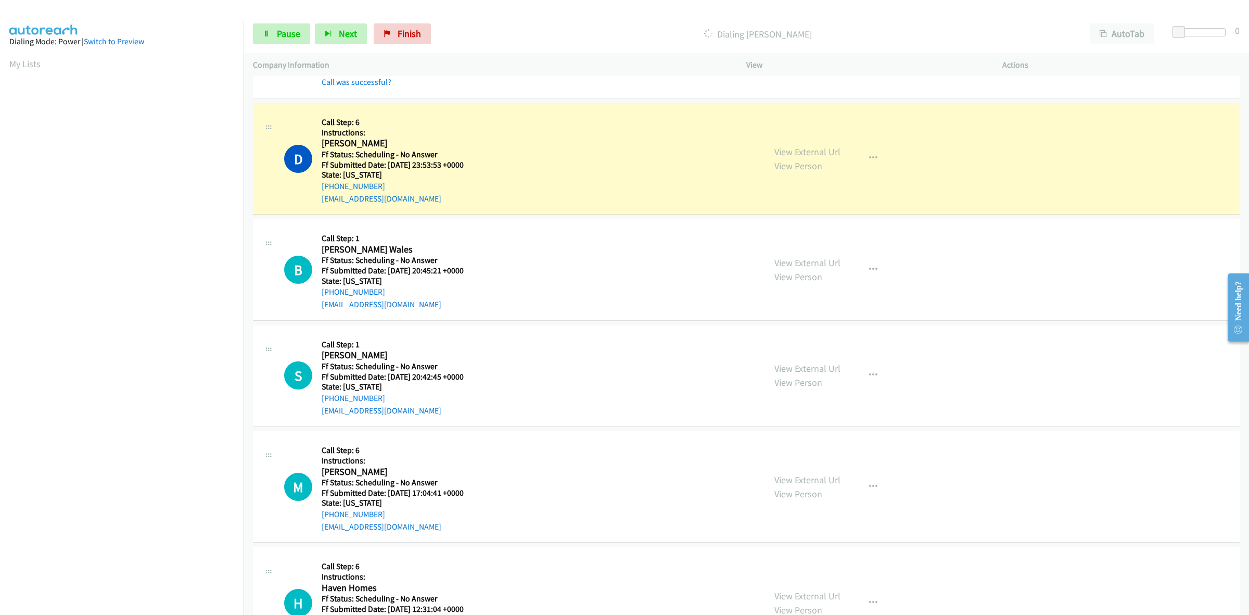
scroll to position [5591, 0]
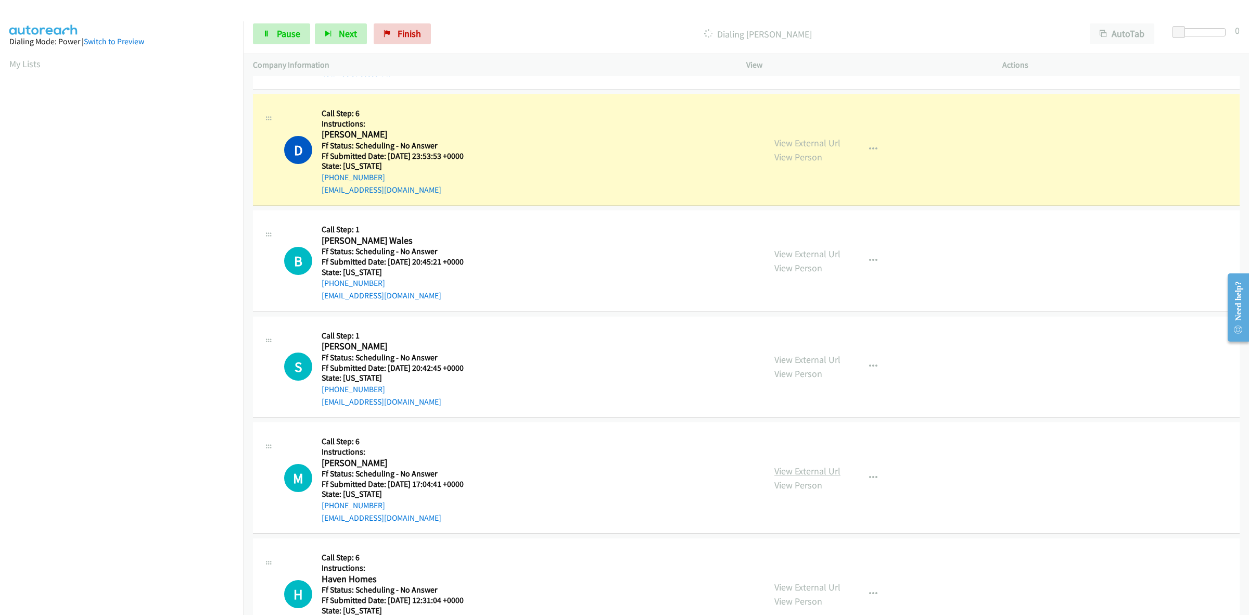
click at [830, 475] on link "View External Url" at bounding box center [808, 471] width 66 height 12
click at [797, 593] on link "View External Url" at bounding box center [808, 587] width 66 height 12
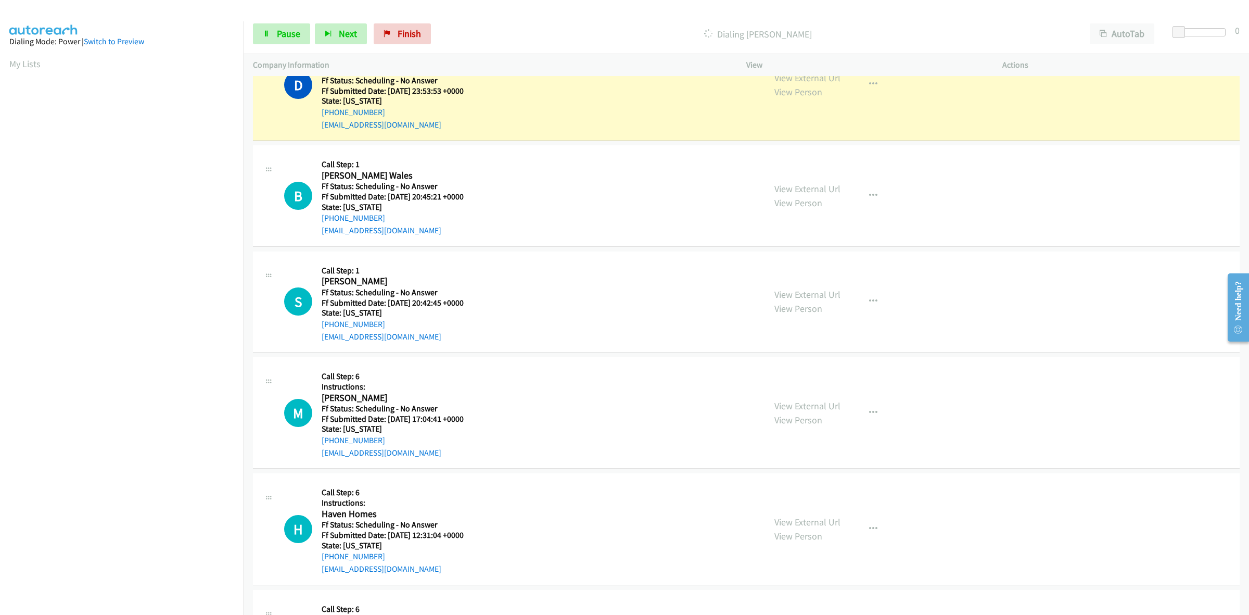
scroll to position [5721, 0]
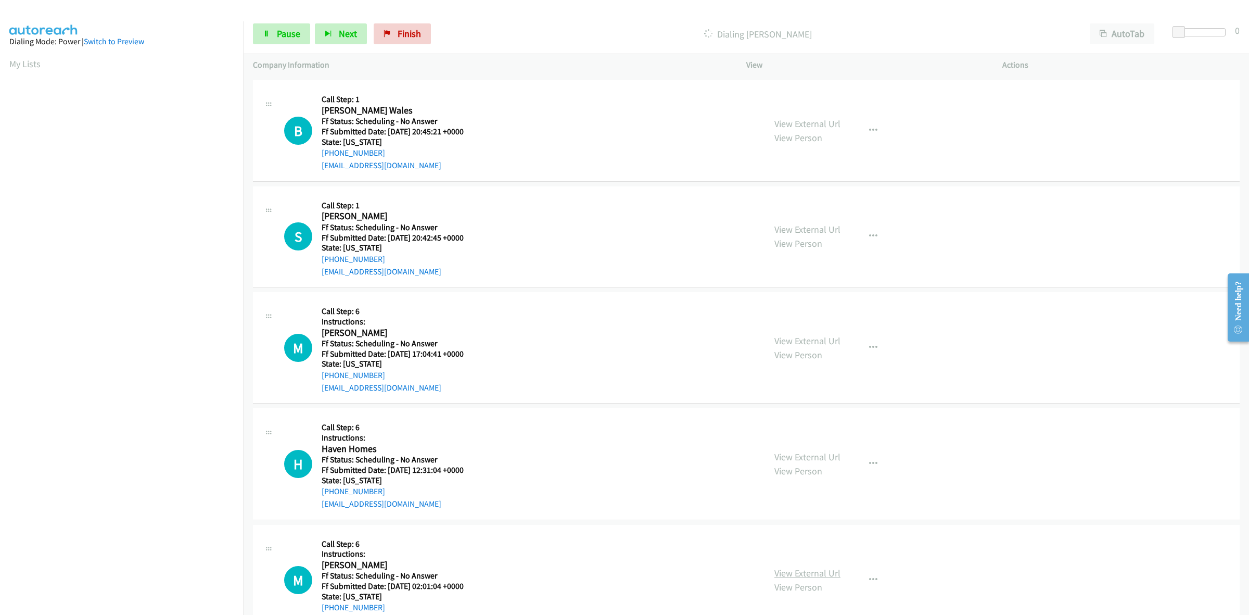
click at [796, 578] on link "View External Url" at bounding box center [808, 573] width 66 height 12
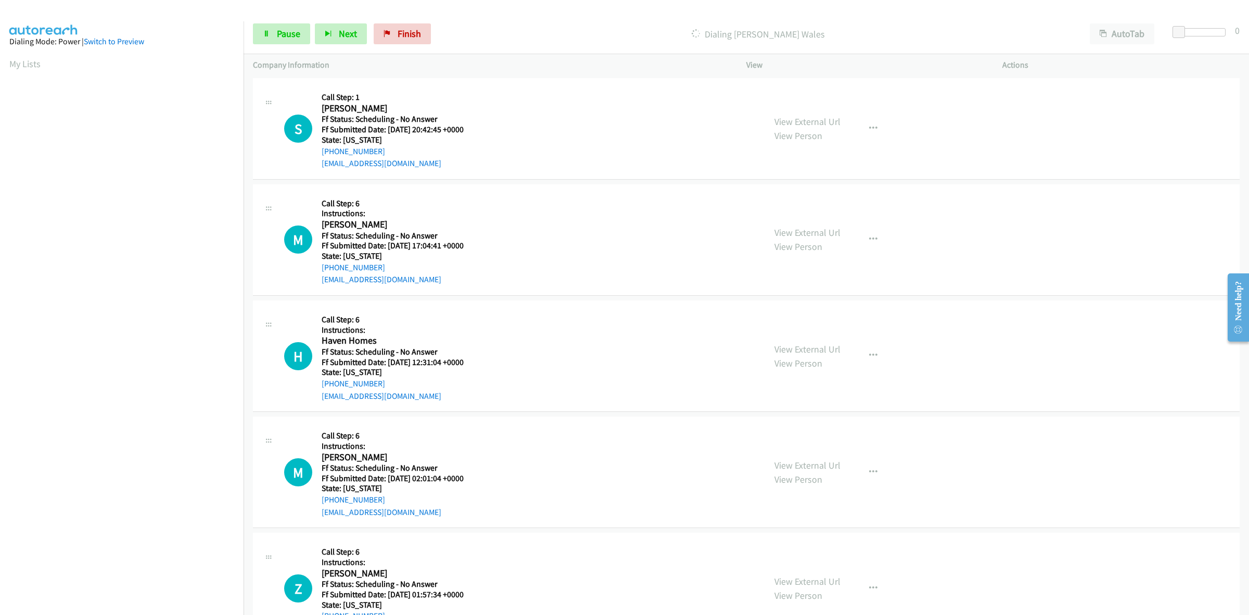
scroll to position [5786, 0]
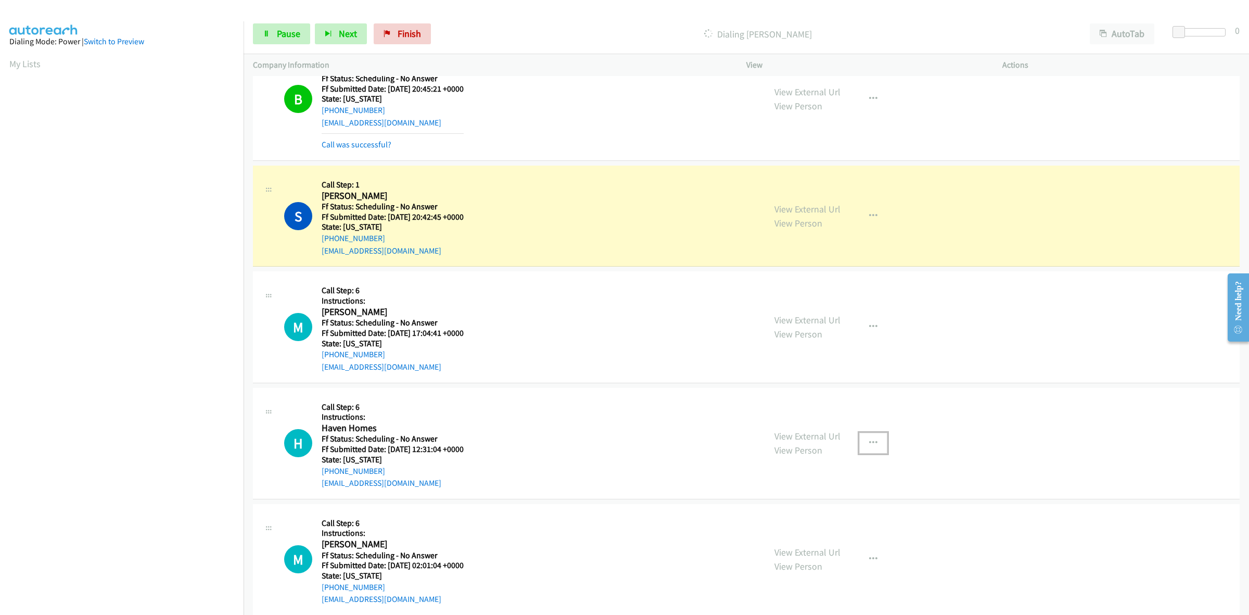
click at [869, 444] on icon "button" at bounding box center [873, 443] width 8 height 8
click at [781, 522] on link "Skip Call" at bounding box center [818, 511] width 138 height 21
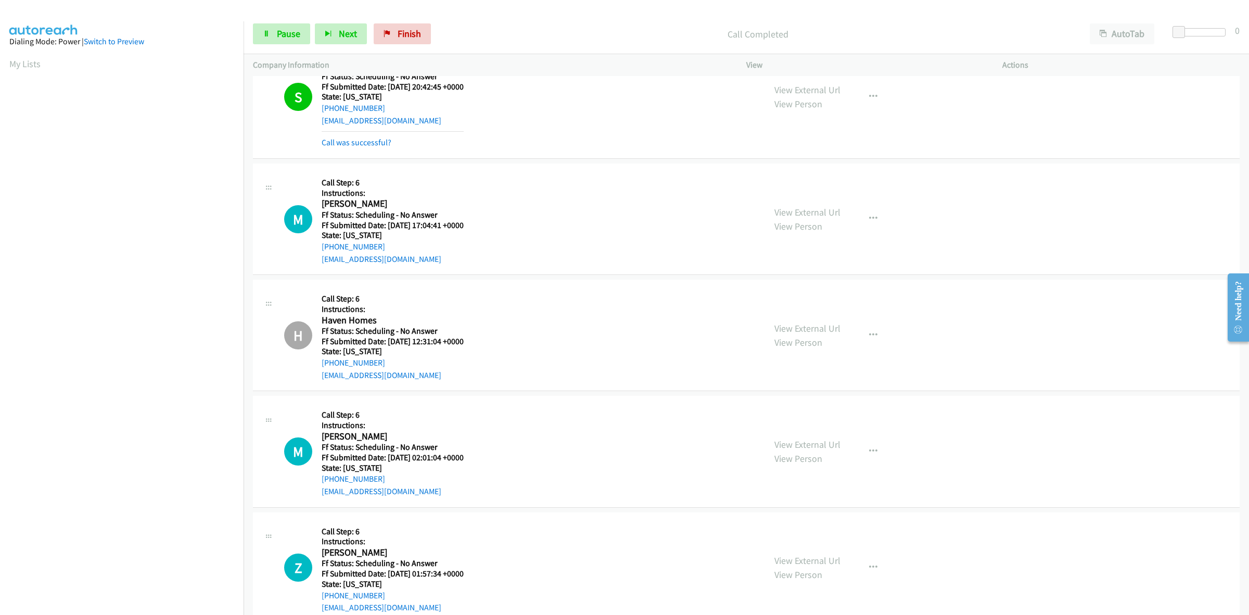
scroll to position [6046, 0]
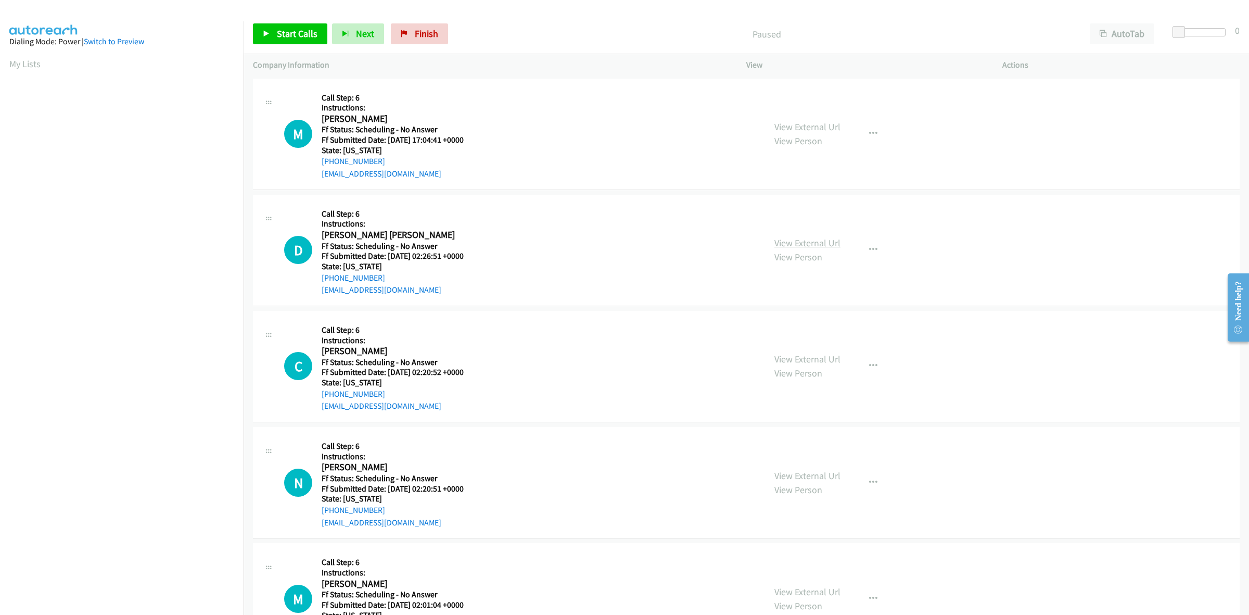
click at [794, 243] on link "View External Url" at bounding box center [808, 243] width 66 height 12
click at [305, 31] on span "Start Calls" at bounding box center [297, 34] width 41 height 12
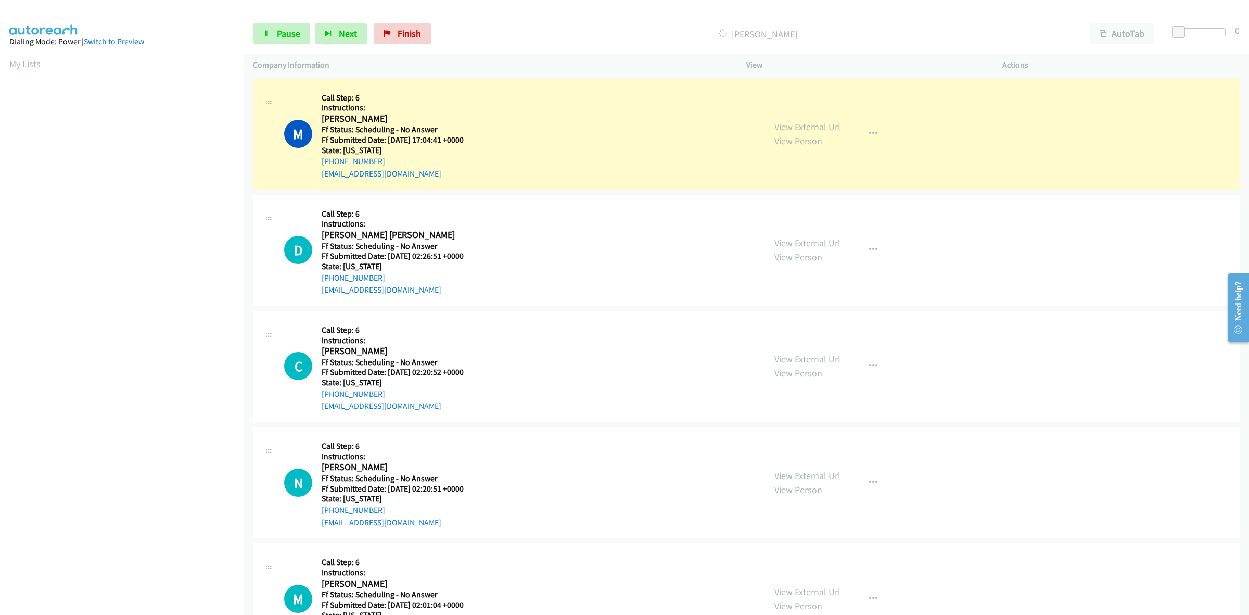
click at [801, 361] on link "View External Url" at bounding box center [808, 359] width 66 height 12
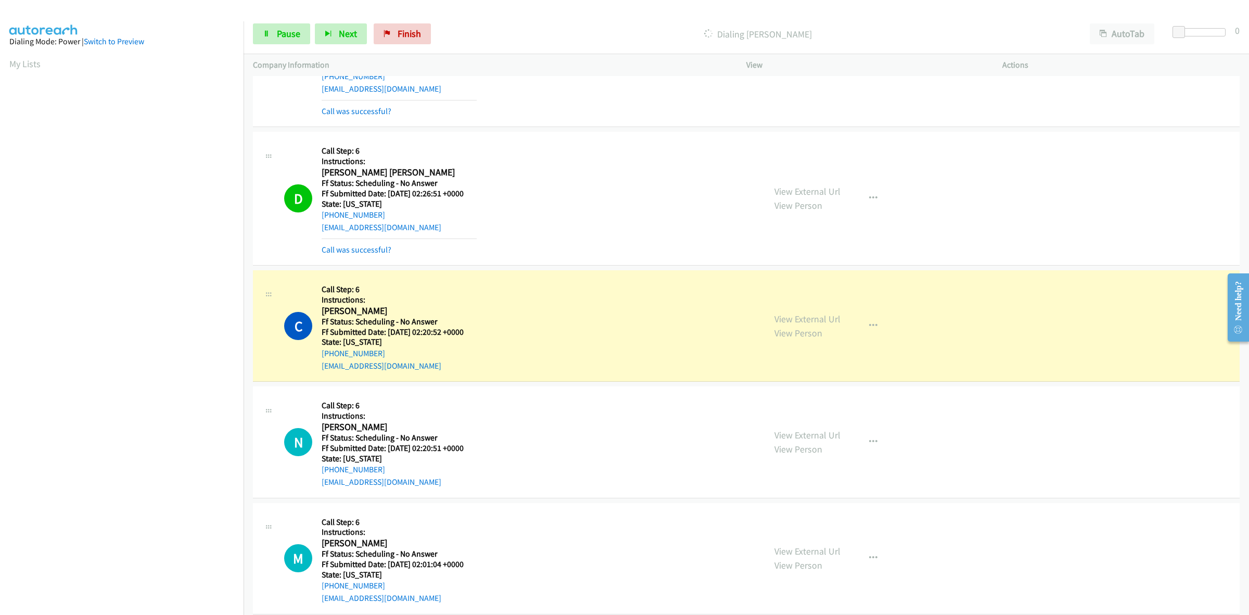
scroll to position [130, 0]
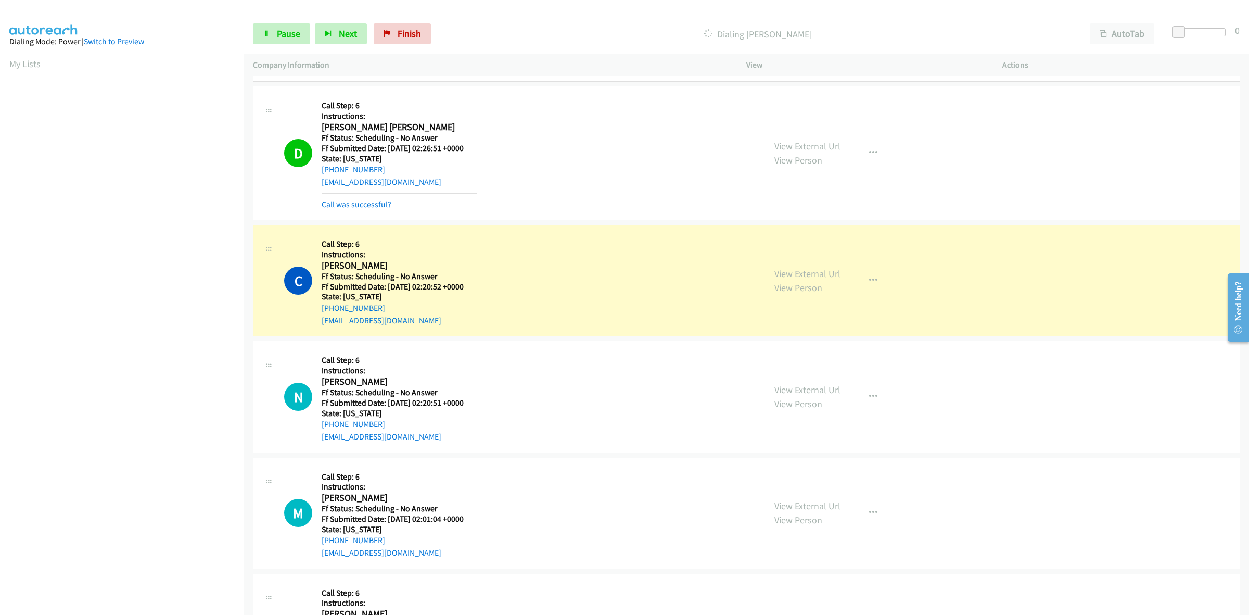
click at [818, 395] on link "View External Url" at bounding box center [808, 390] width 66 height 12
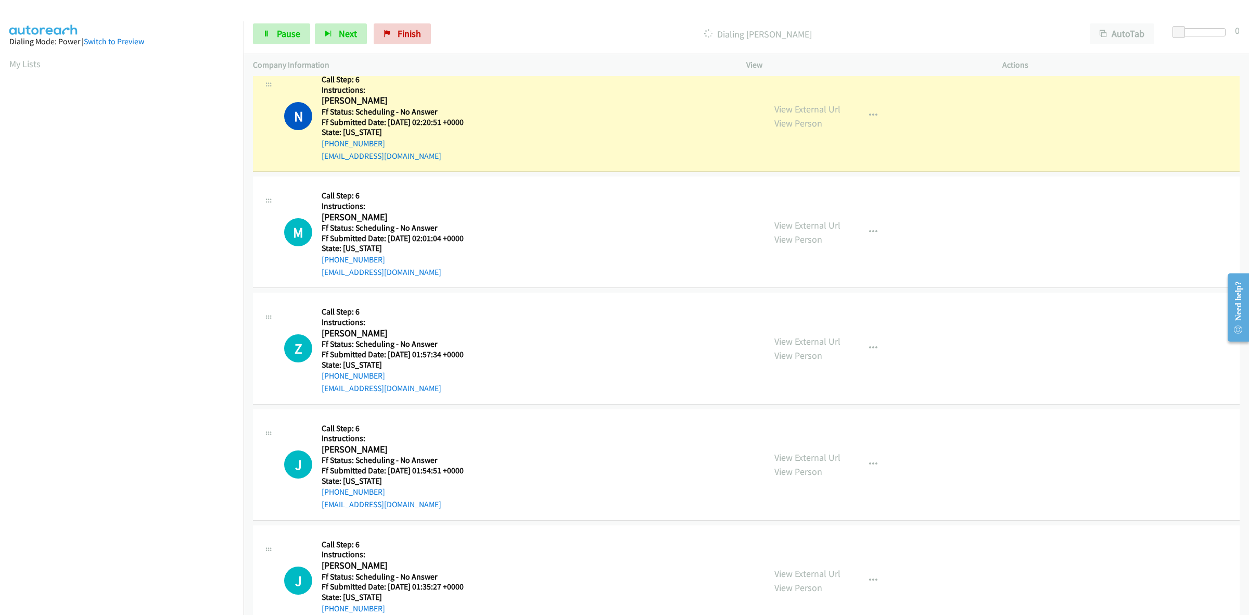
scroll to position [455, 0]
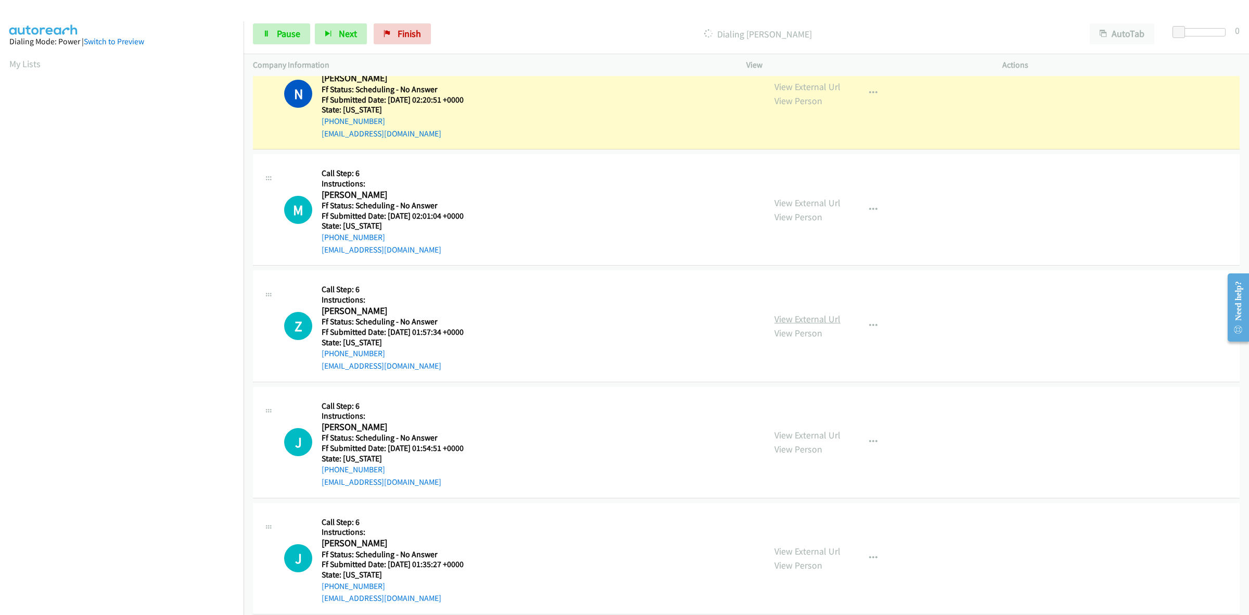
click at [804, 313] on link "View External Url" at bounding box center [808, 319] width 66 height 12
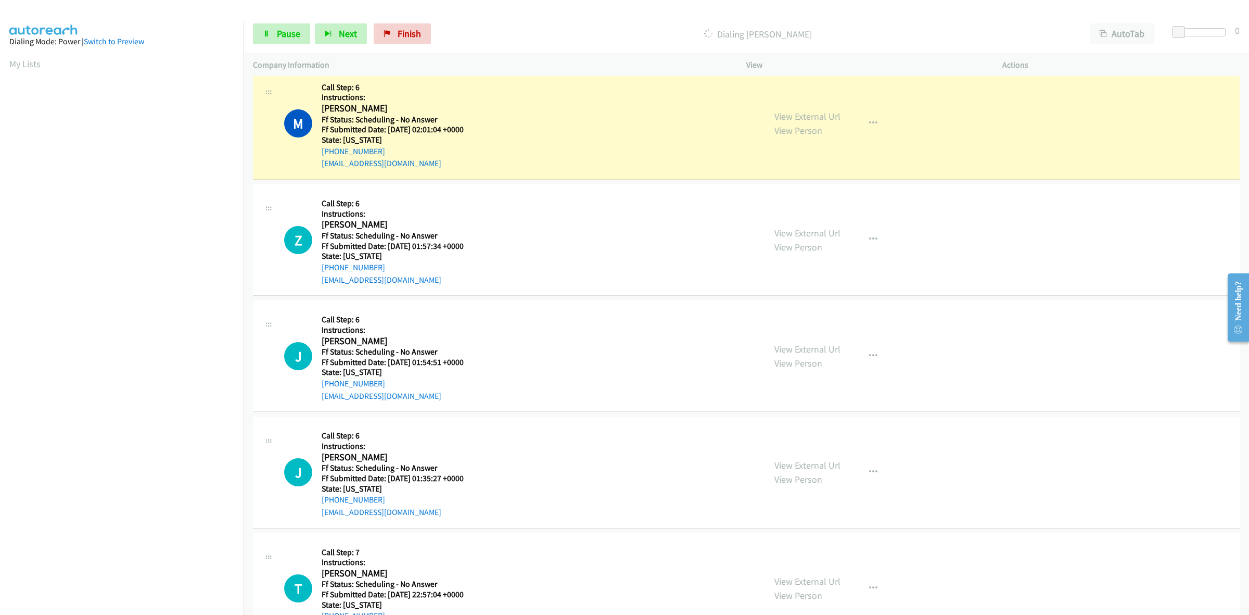
scroll to position [597, 0]
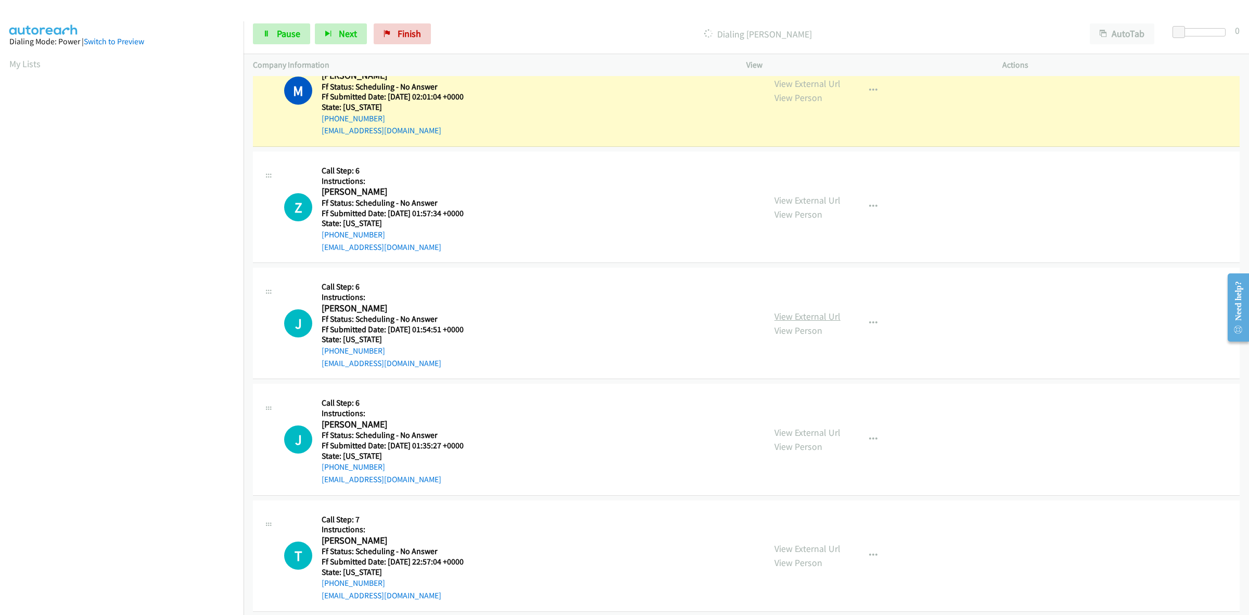
click at [827, 320] on link "View External Url" at bounding box center [808, 316] width 66 height 12
click at [820, 428] on link "View External Url" at bounding box center [808, 432] width 66 height 12
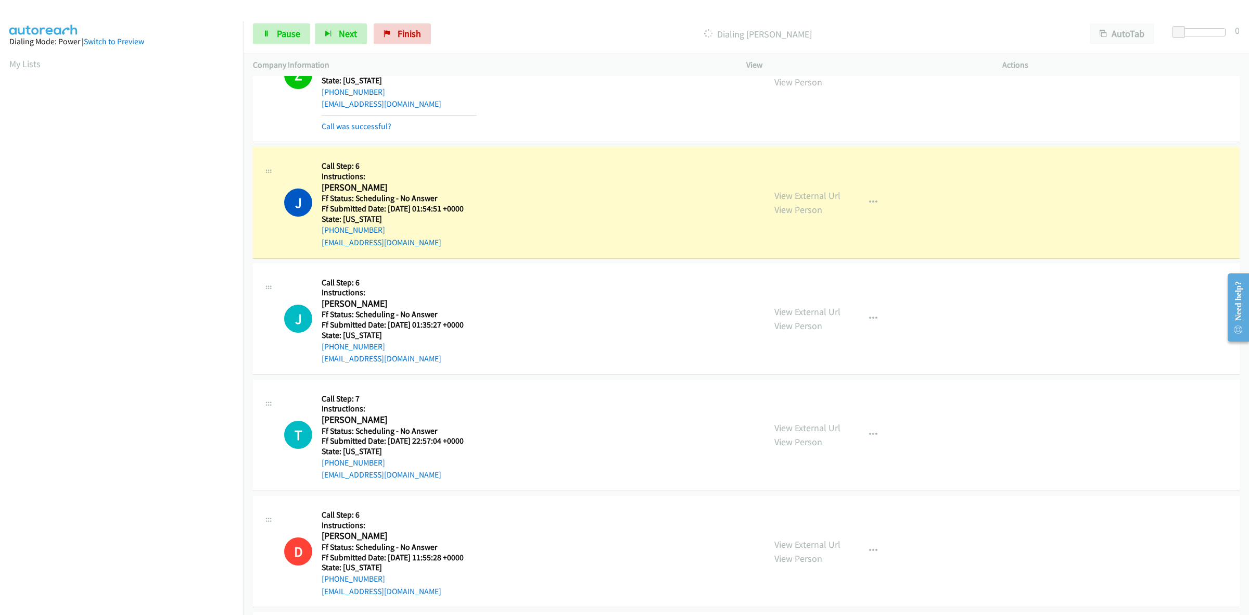
scroll to position [803, 0]
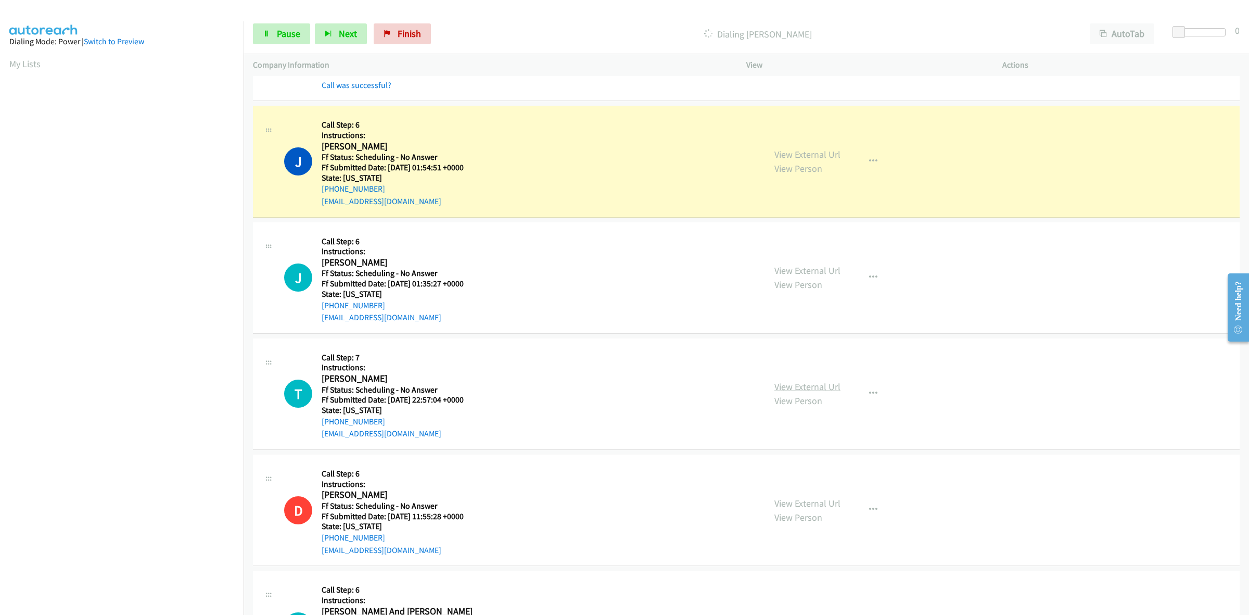
click at [830, 385] on link "View External Url" at bounding box center [808, 387] width 66 height 12
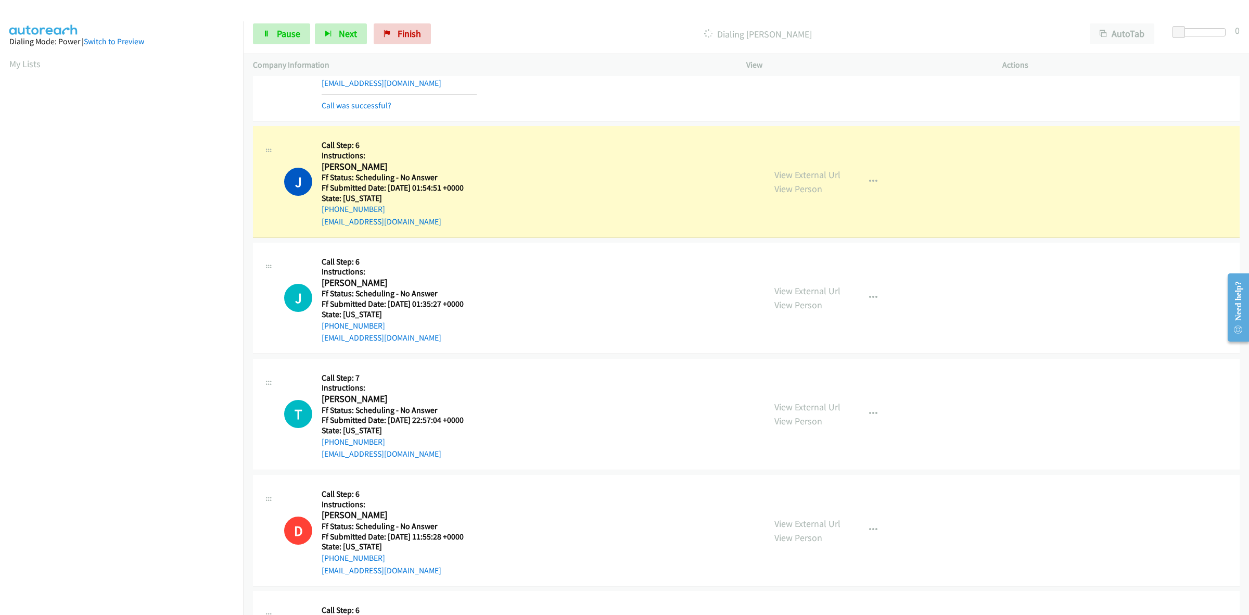
scroll to position [738, 0]
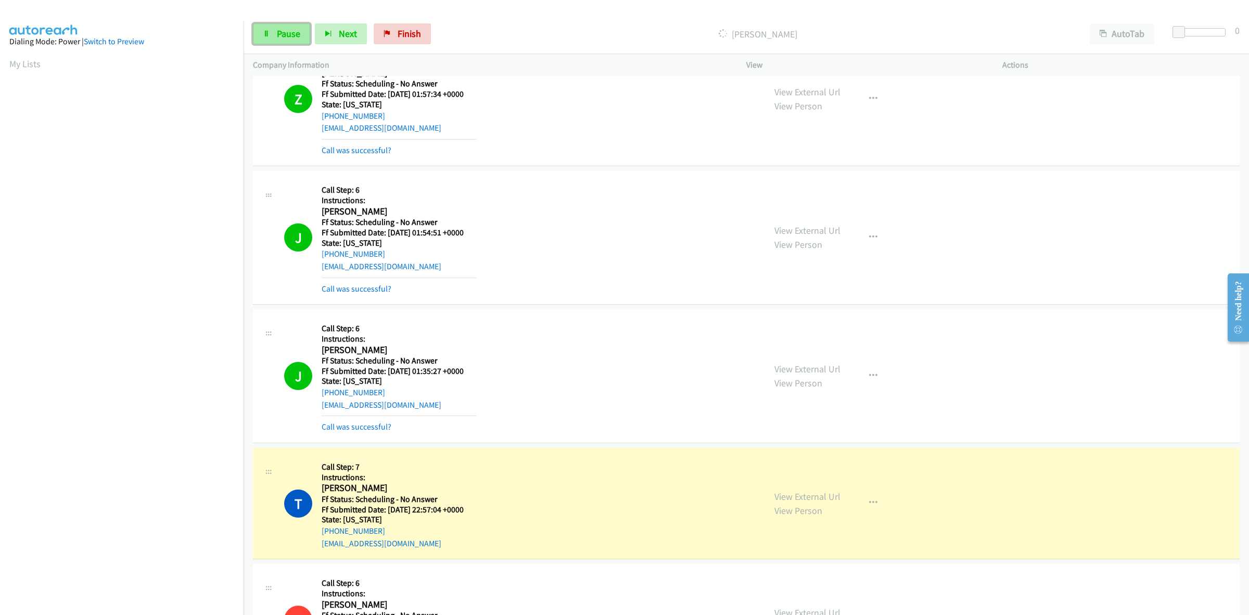
click at [277, 32] on span "Pause" at bounding box center [288, 34] width 23 height 12
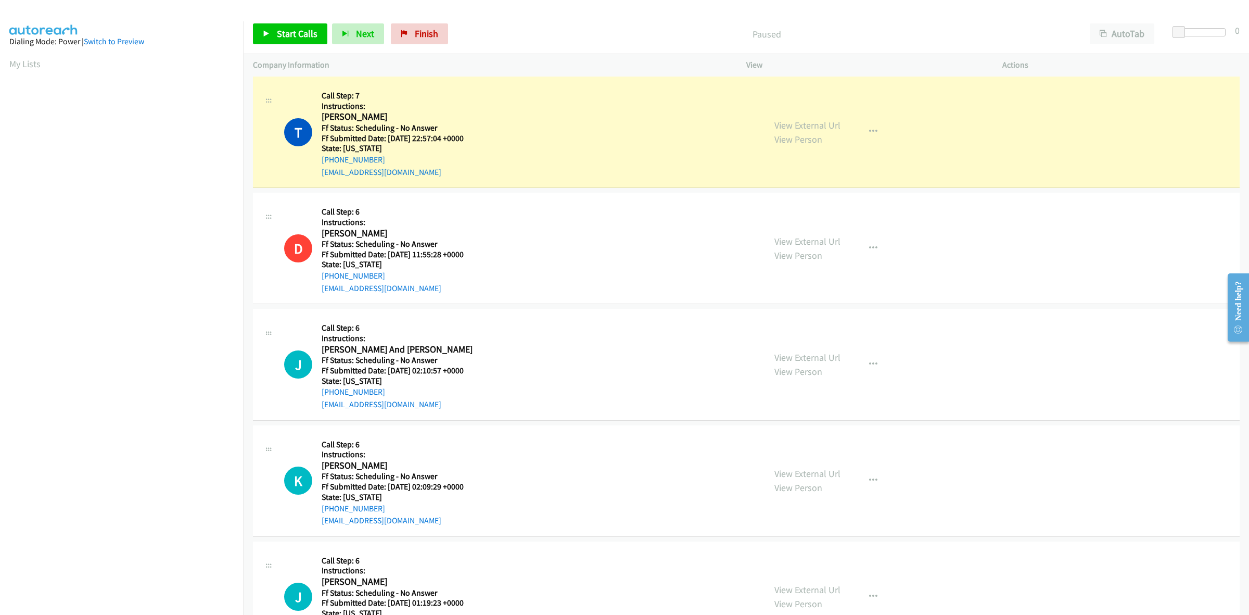
scroll to position [1128, 0]
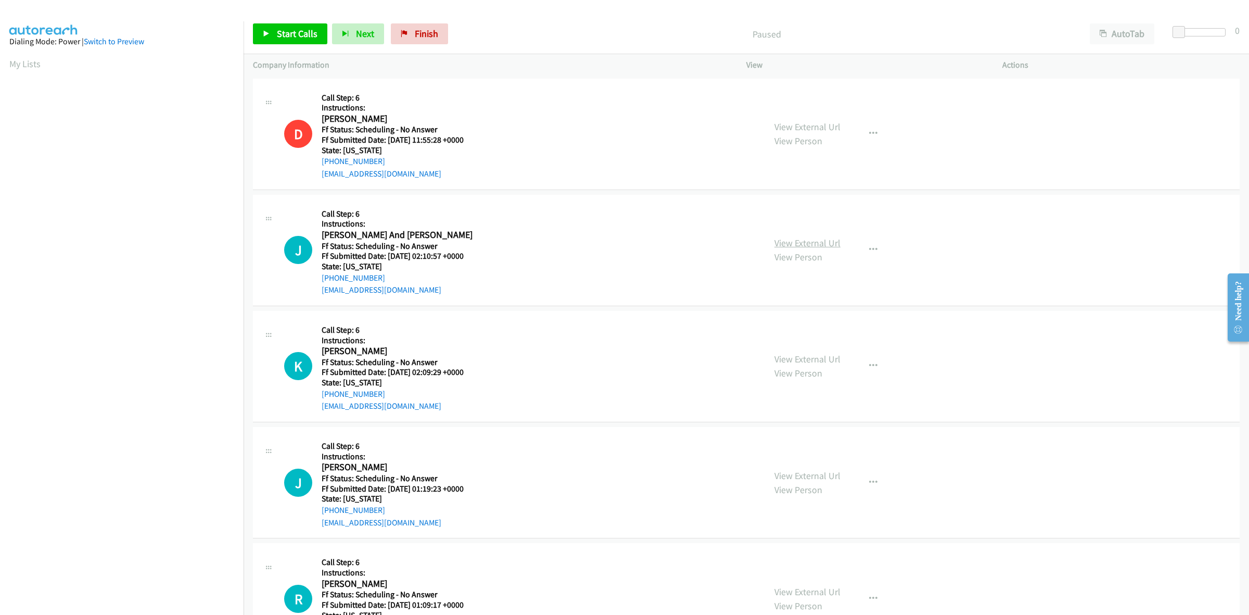
click at [808, 241] on link "View External Url" at bounding box center [808, 243] width 66 height 12
click at [826, 357] on link "View External Url" at bounding box center [808, 359] width 66 height 12
click at [819, 474] on link "View External Url" at bounding box center [808, 476] width 66 height 12
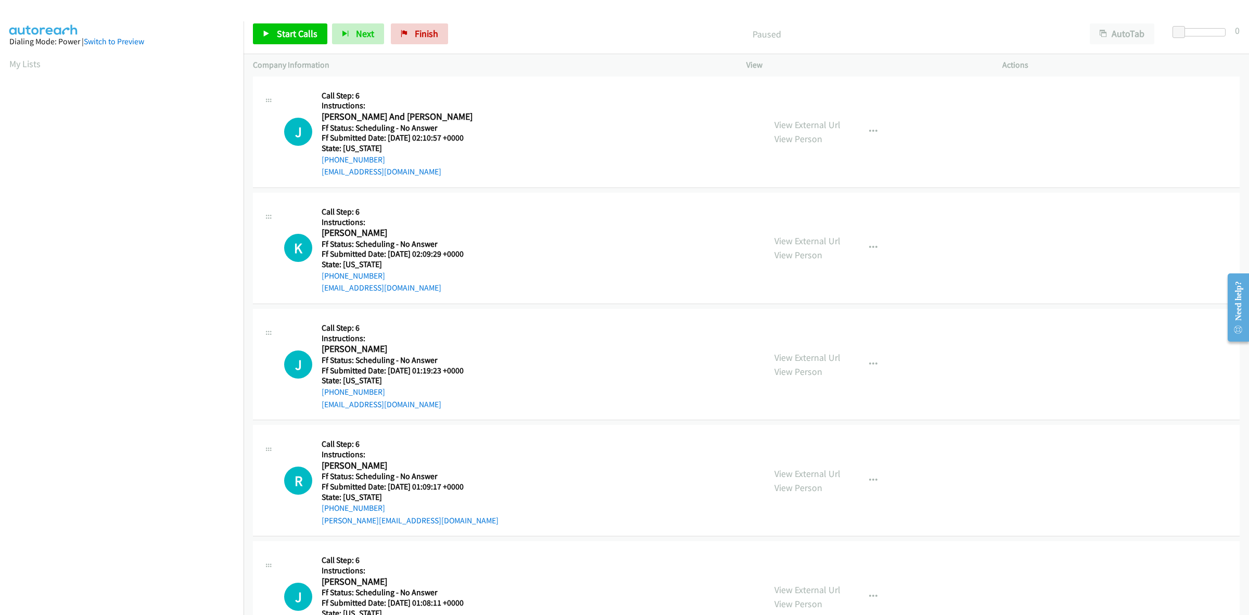
scroll to position [130, 0]
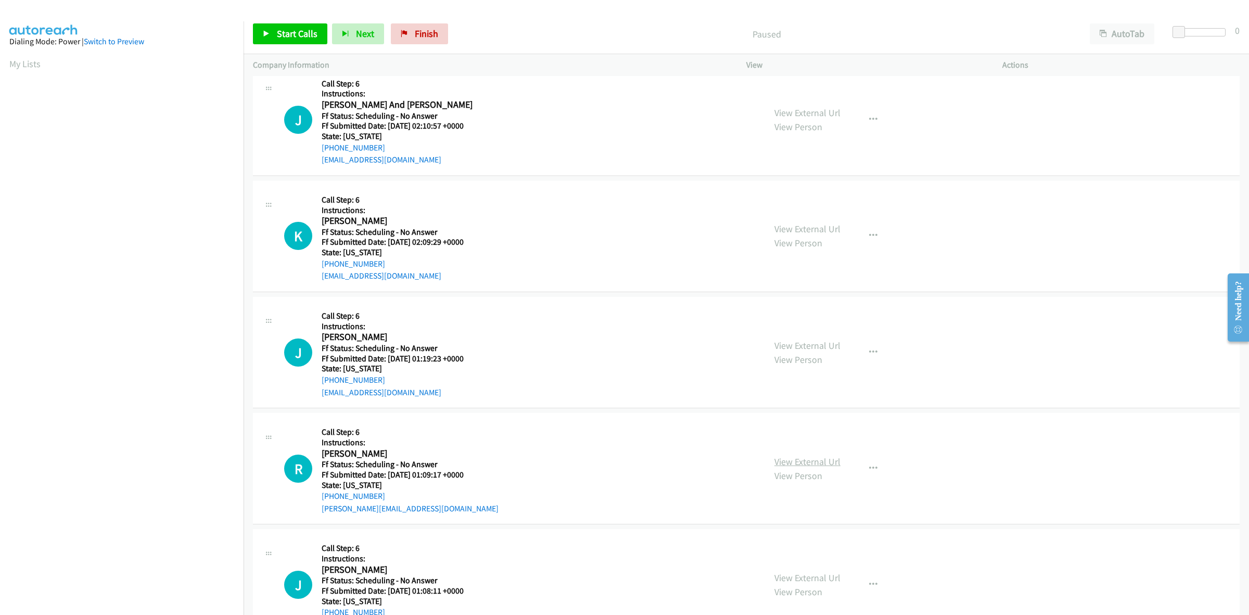
click at [818, 461] on link "View External Url" at bounding box center [808, 461] width 66 height 12
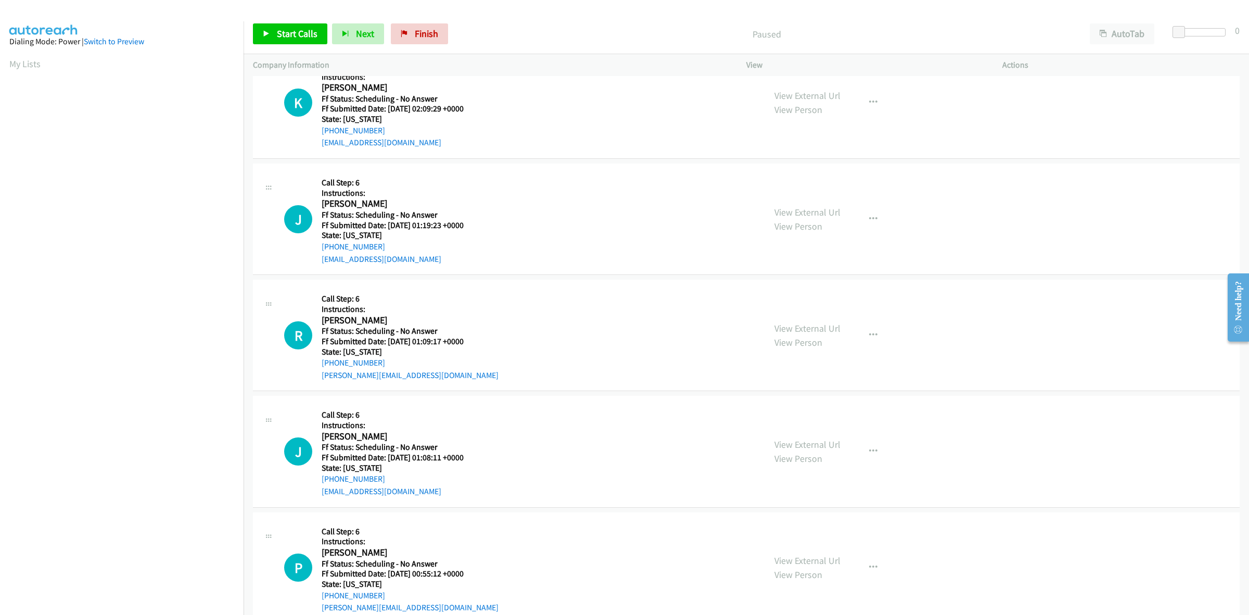
scroll to position [325, 0]
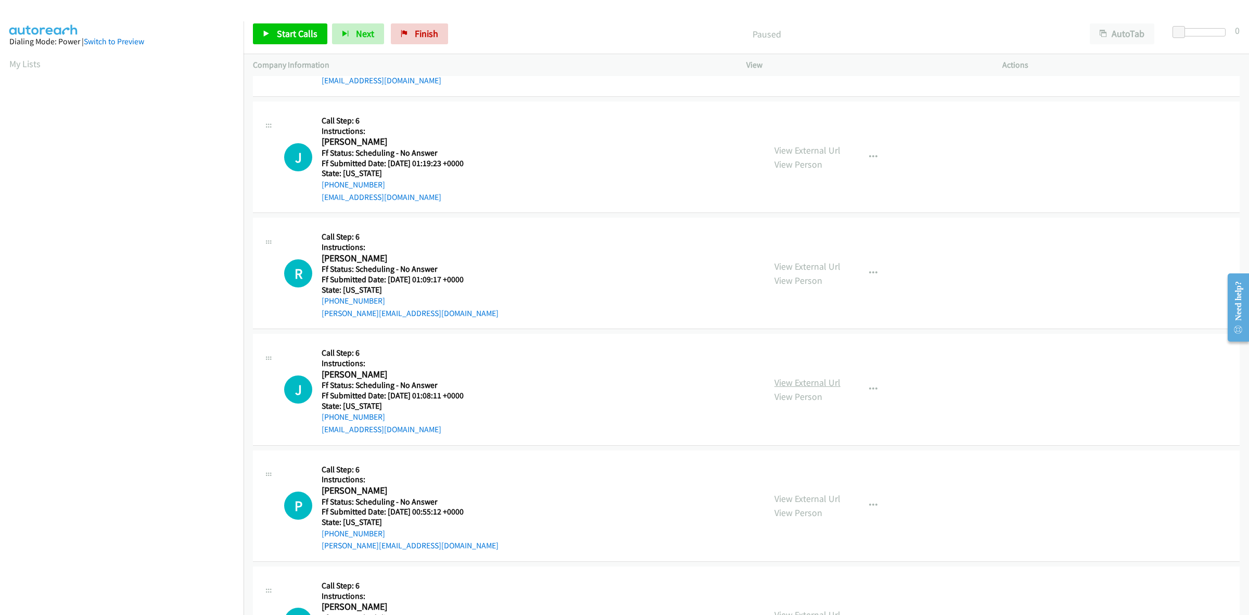
click at [812, 383] on link "View External Url" at bounding box center [808, 382] width 66 height 12
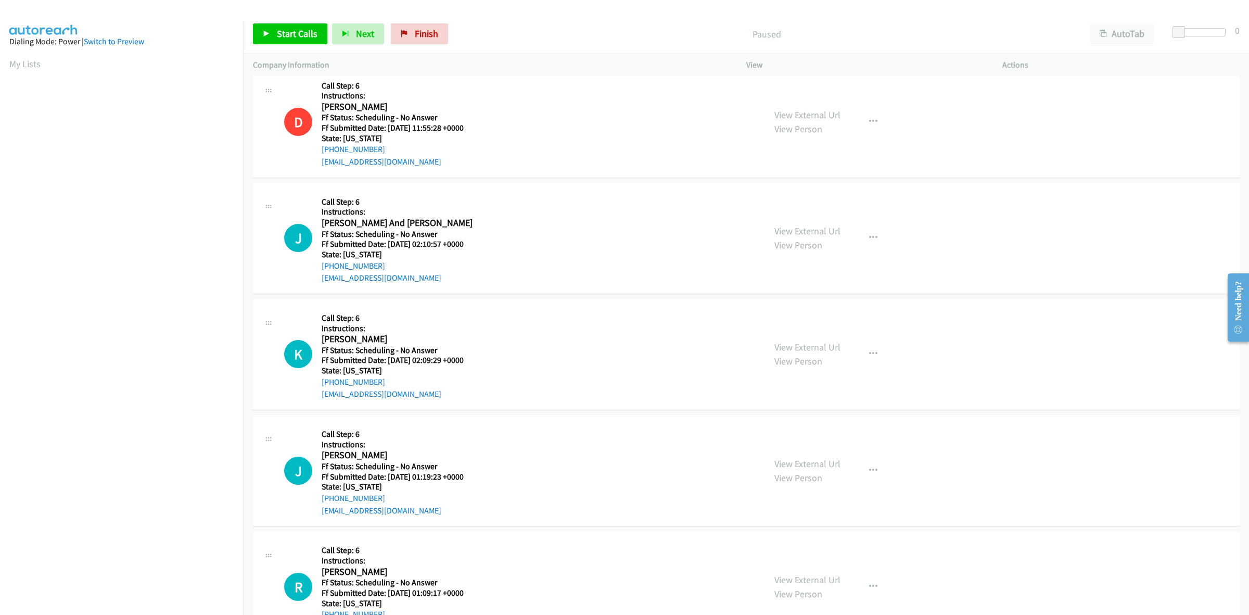
scroll to position [0, 0]
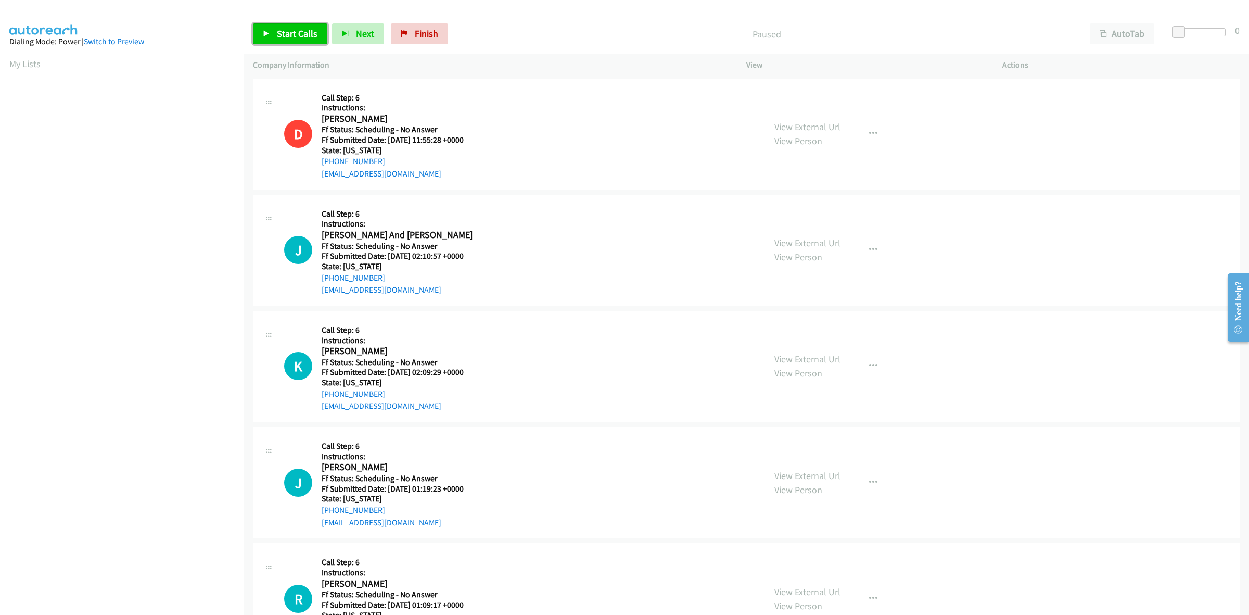
click at [300, 36] on span "Start Calls" at bounding box center [297, 34] width 41 height 12
click at [869, 131] on icon "button" at bounding box center [873, 134] width 8 height 8
click at [797, 199] on link "Skip Call" at bounding box center [818, 202] width 138 height 21
click at [289, 33] on span "Start Calls" at bounding box center [297, 34] width 41 height 12
click at [267, 29] on link "Start Calls" at bounding box center [290, 33] width 74 height 21
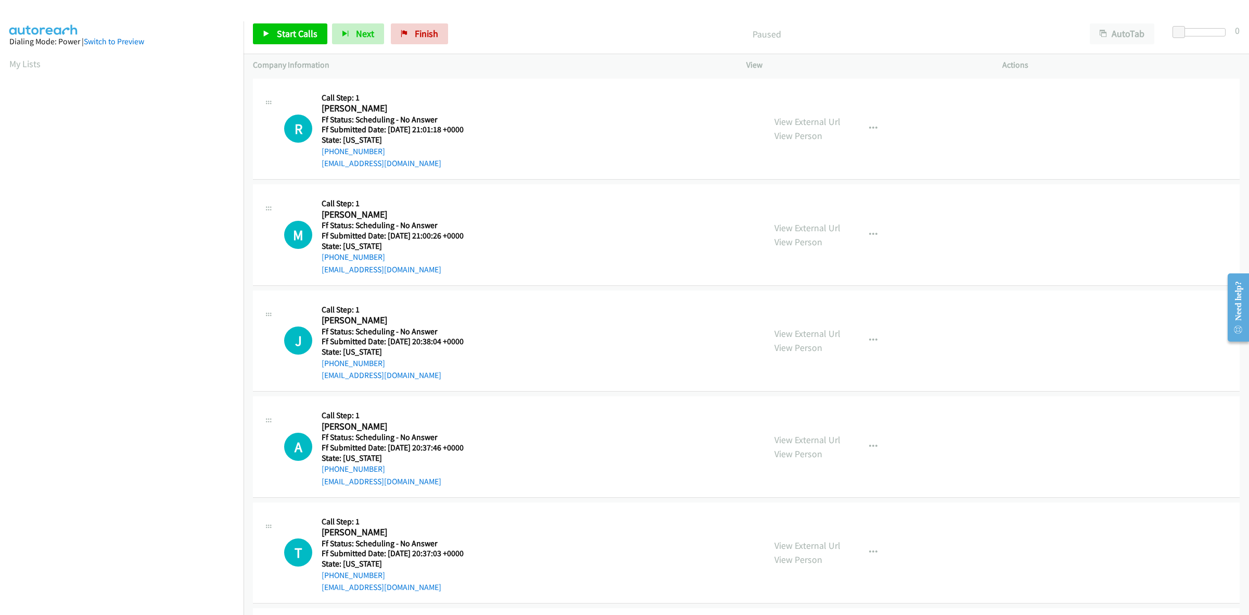
click at [806, 115] on div "View External Url View Person" at bounding box center [808, 129] width 66 height 28
click at [811, 118] on link "View External Url" at bounding box center [808, 122] width 66 height 12
click at [802, 223] on link "View External Url" at bounding box center [808, 228] width 66 height 12
click at [816, 338] on link "View External Url" at bounding box center [808, 333] width 66 height 12
drag, startPoint x: 307, startPoint y: 40, endPoint x: 314, endPoint y: 44, distance: 7.9
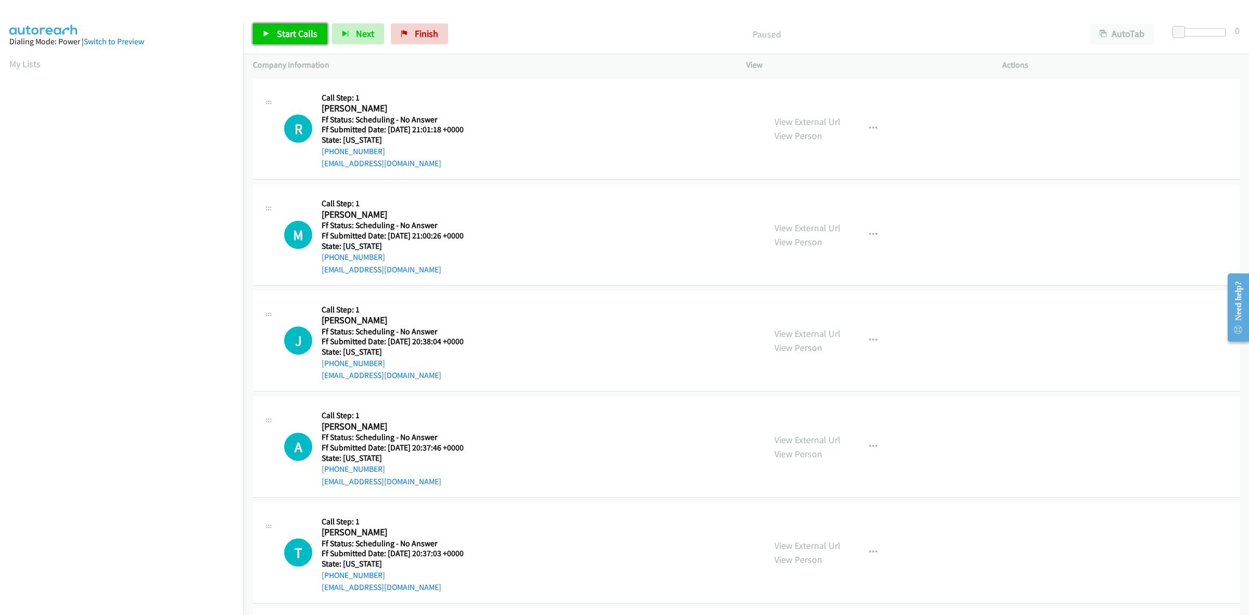
click at [307, 40] on link "Start Calls" at bounding box center [290, 33] width 74 height 21
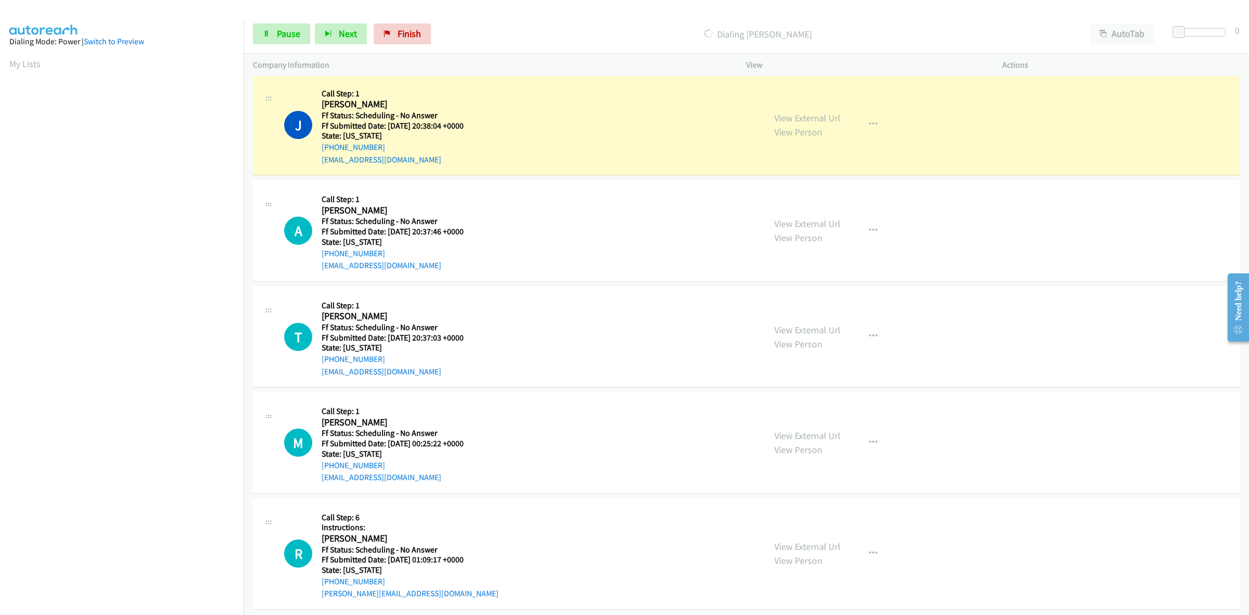
scroll to position [282, 0]
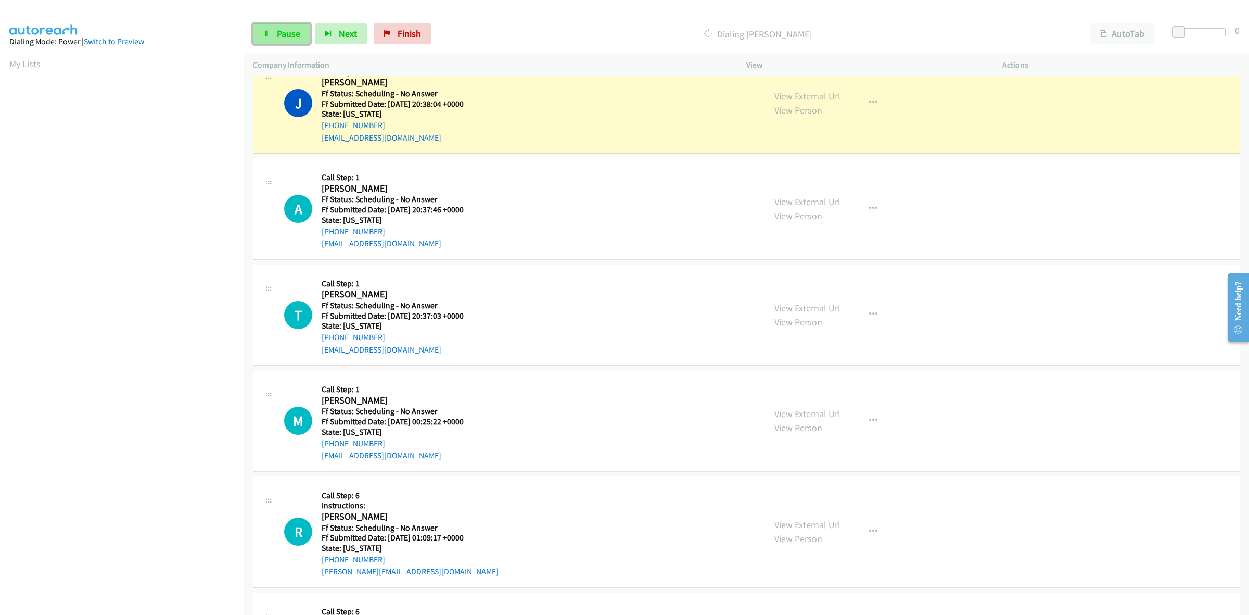
click at [302, 34] on link "Pause" at bounding box center [281, 33] width 57 height 21
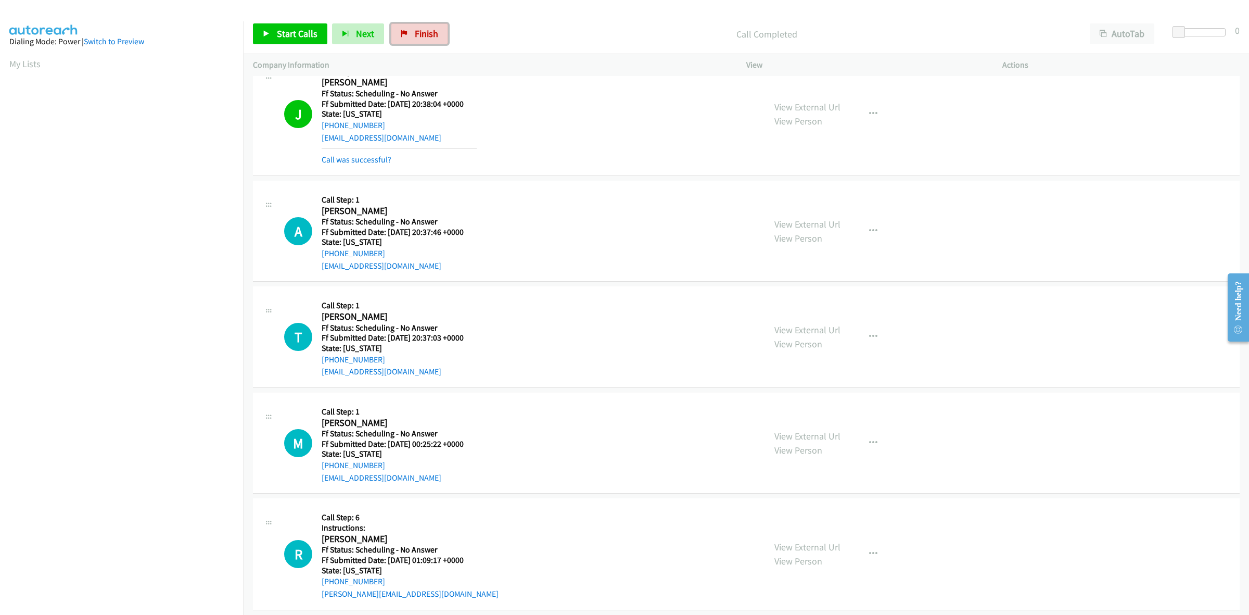
click at [422, 37] on span "Finish" at bounding box center [426, 34] width 23 height 12
